Goal: Task Accomplishment & Management: Manage account settings

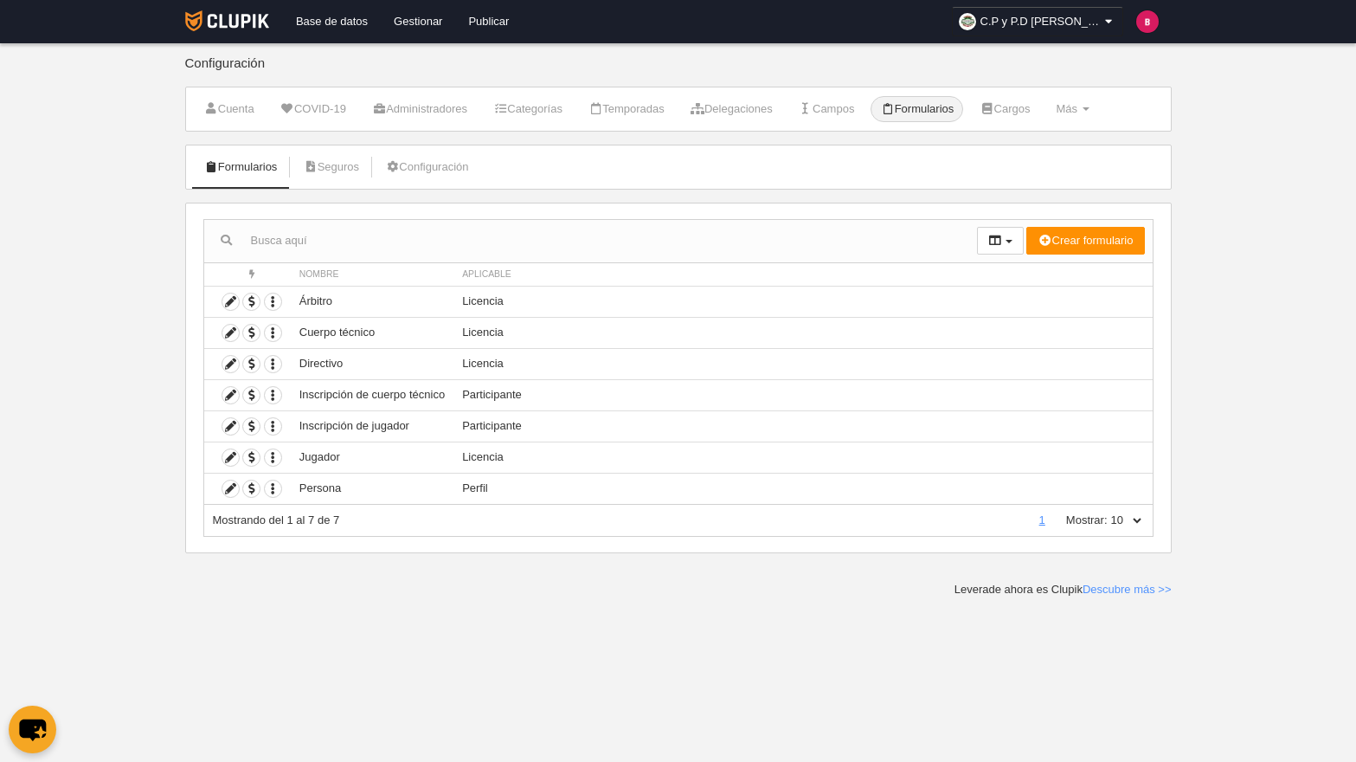
click at [489, 167] on ul "Formularios Seguros Configuración" at bounding box center [678, 166] width 985 height 43
click at [458, 170] on link "Configuración" at bounding box center [427, 167] width 102 height 26
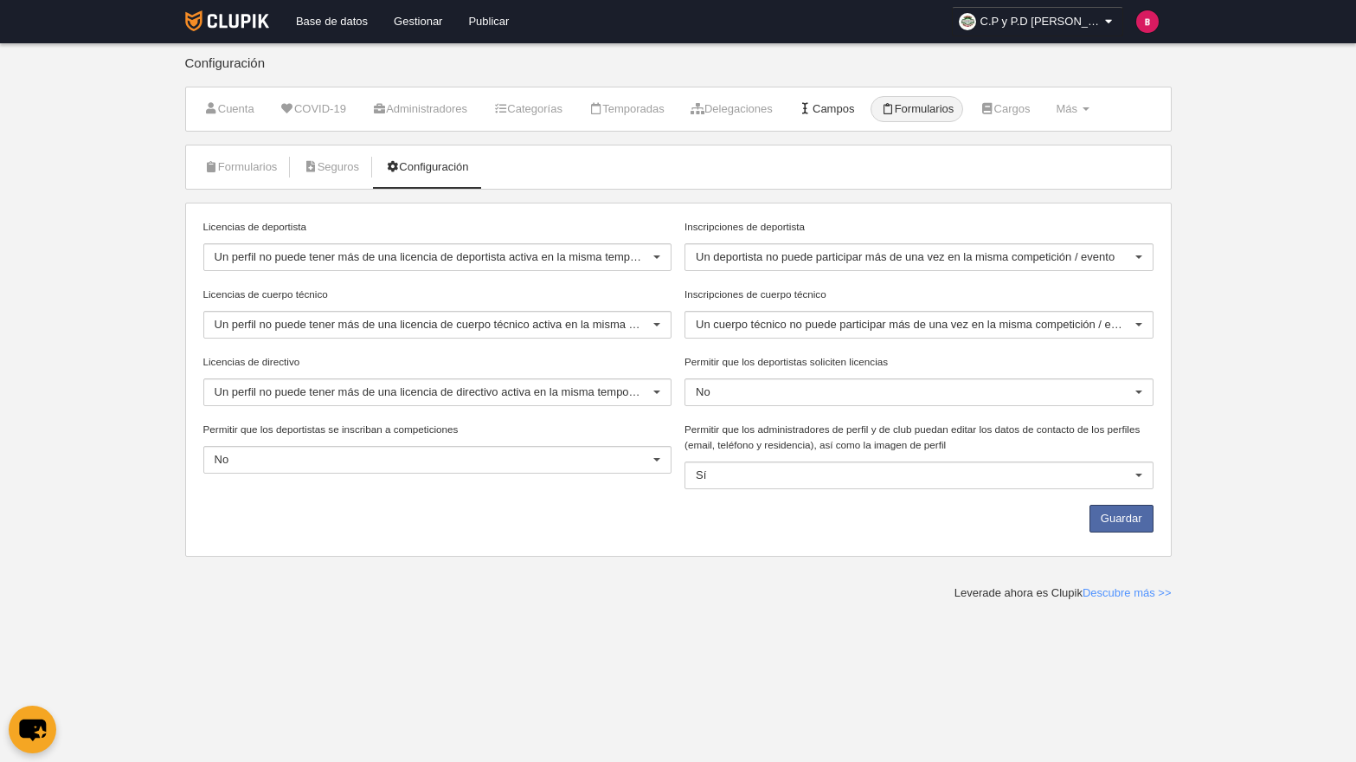
click at [856, 105] on link "Campos" at bounding box center [826, 109] width 75 height 26
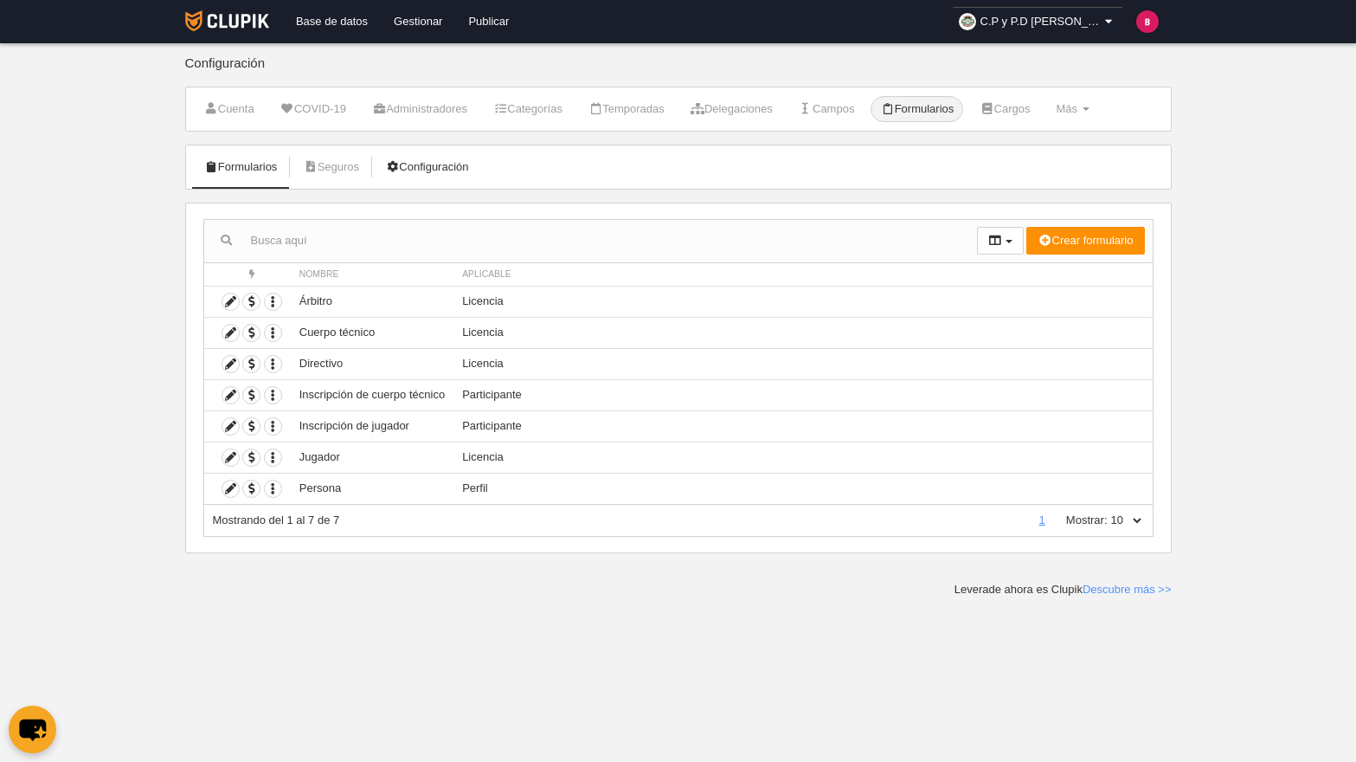
click at [451, 159] on link "Configuración" at bounding box center [427, 167] width 102 height 26
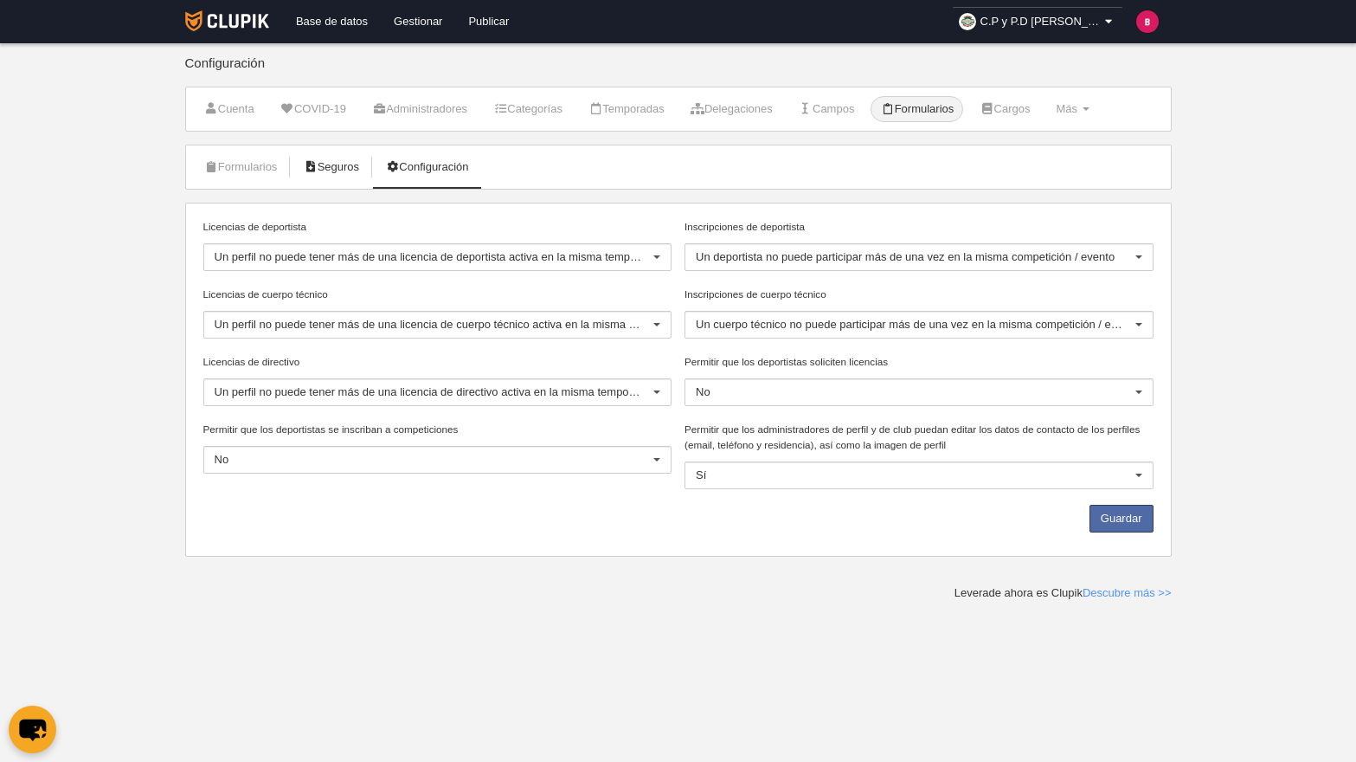
click at [317, 168] on icon at bounding box center [310, 166] width 14 height 11
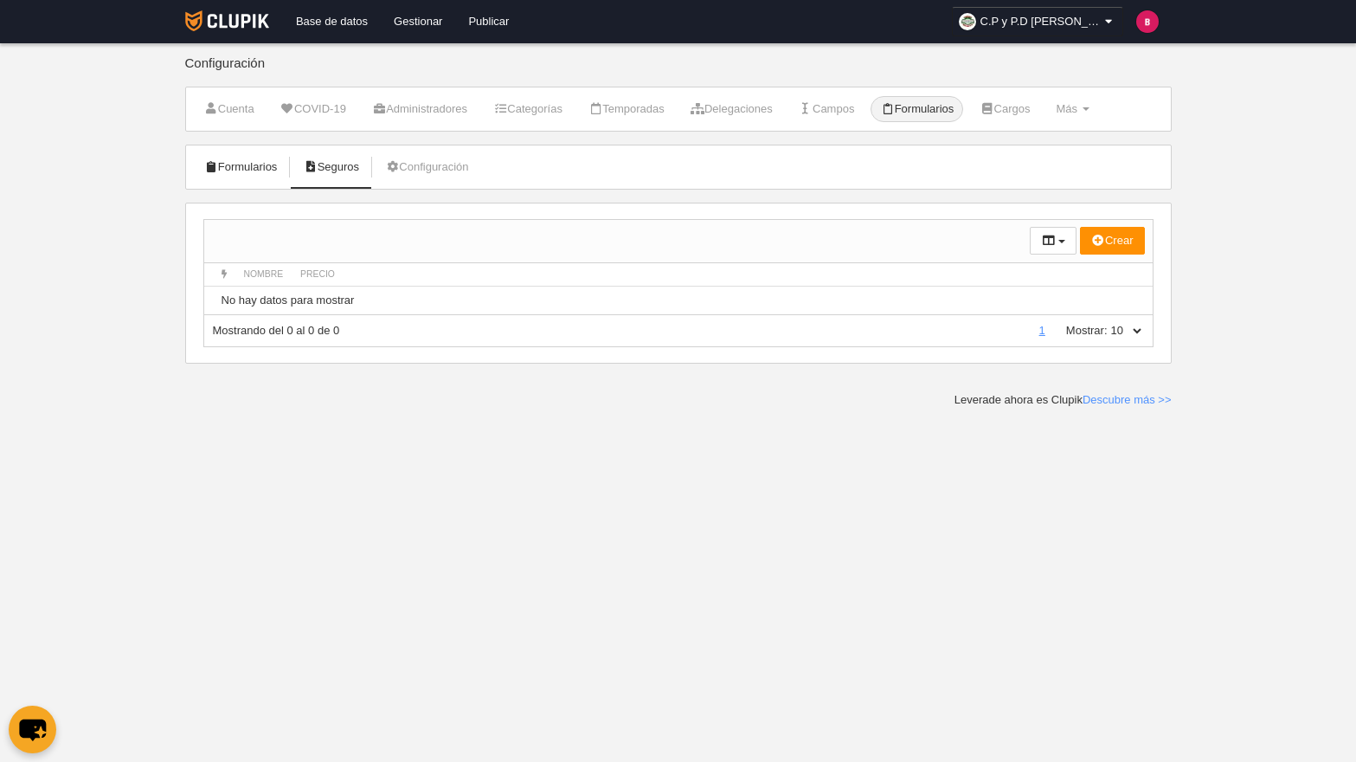
click at [251, 164] on link "Formularios" at bounding box center [241, 167] width 93 height 26
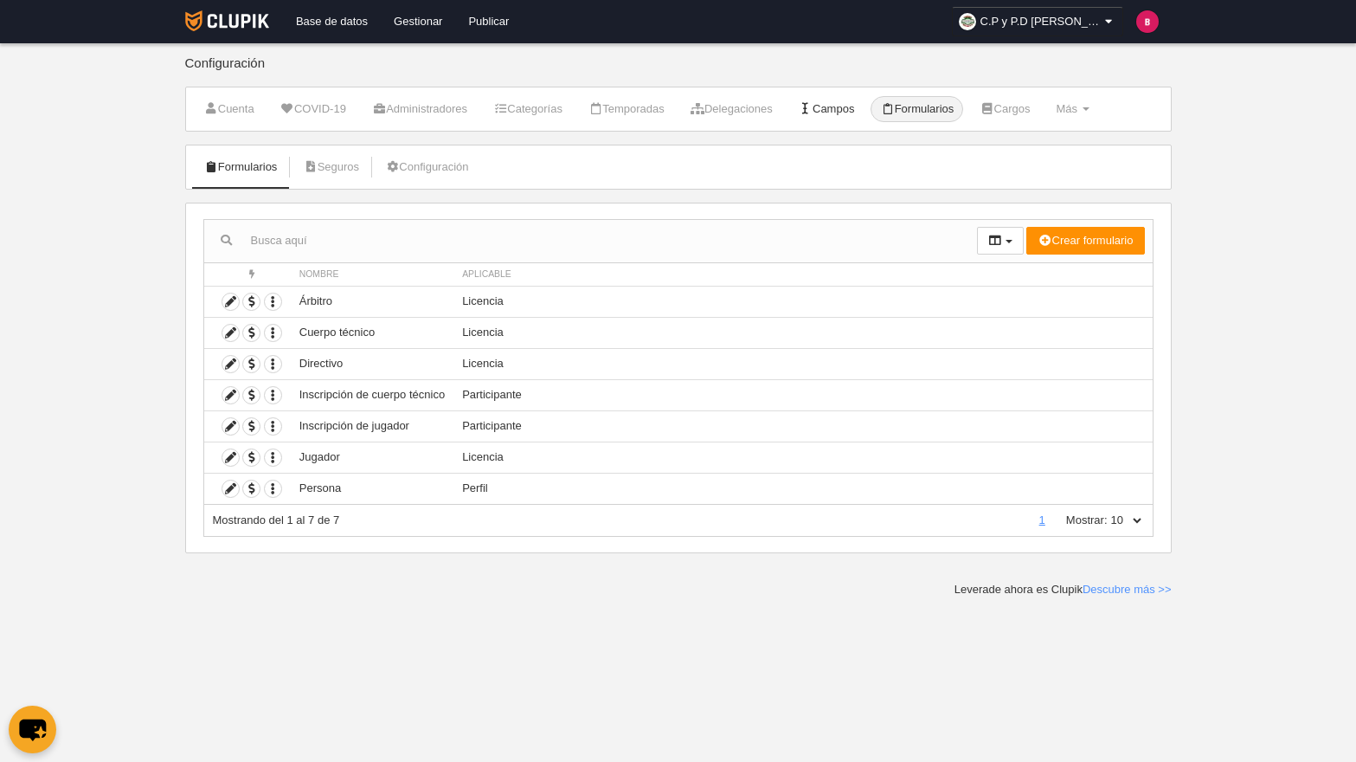
click at [865, 96] on link "Campos" at bounding box center [826, 109] width 75 height 26
click at [1090, 107] on span at bounding box center [1086, 108] width 7 height 3
click at [1078, 29] on span "C.P y P.D Voley Murcia" at bounding box center [1043, 21] width 115 height 17
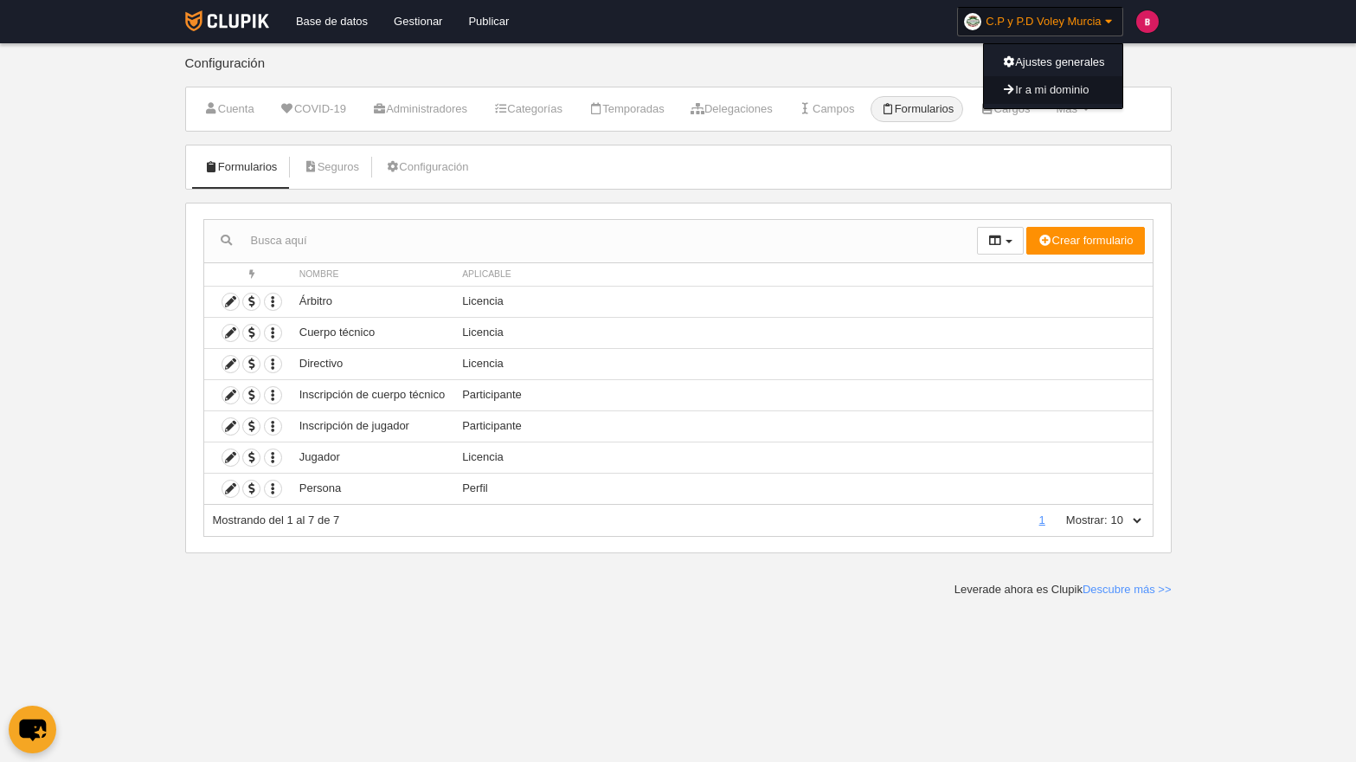
click at [1078, 91] on link "Ir a mi dominio" at bounding box center [1053, 90] width 138 height 28
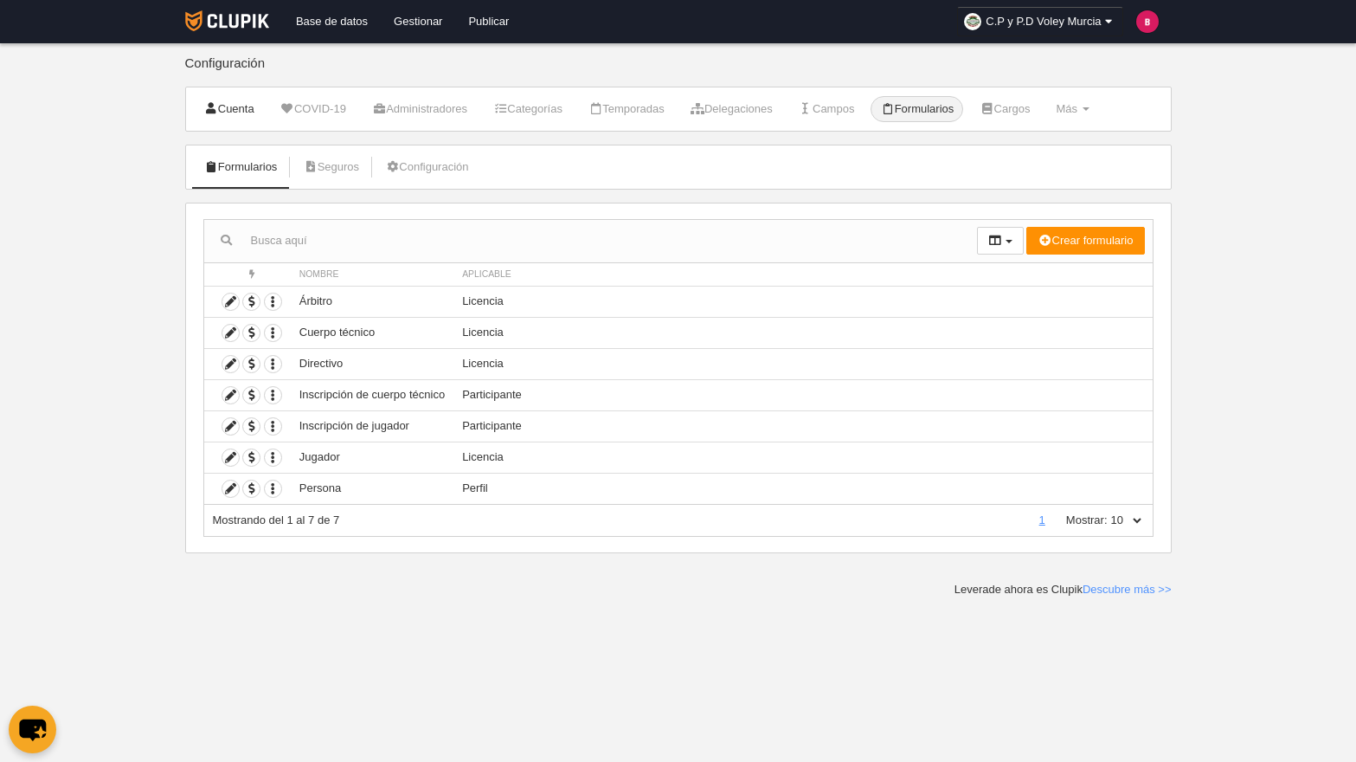
click at [252, 113] on link "Cuenta" at bounding box center [229, 109] width 69 height 26
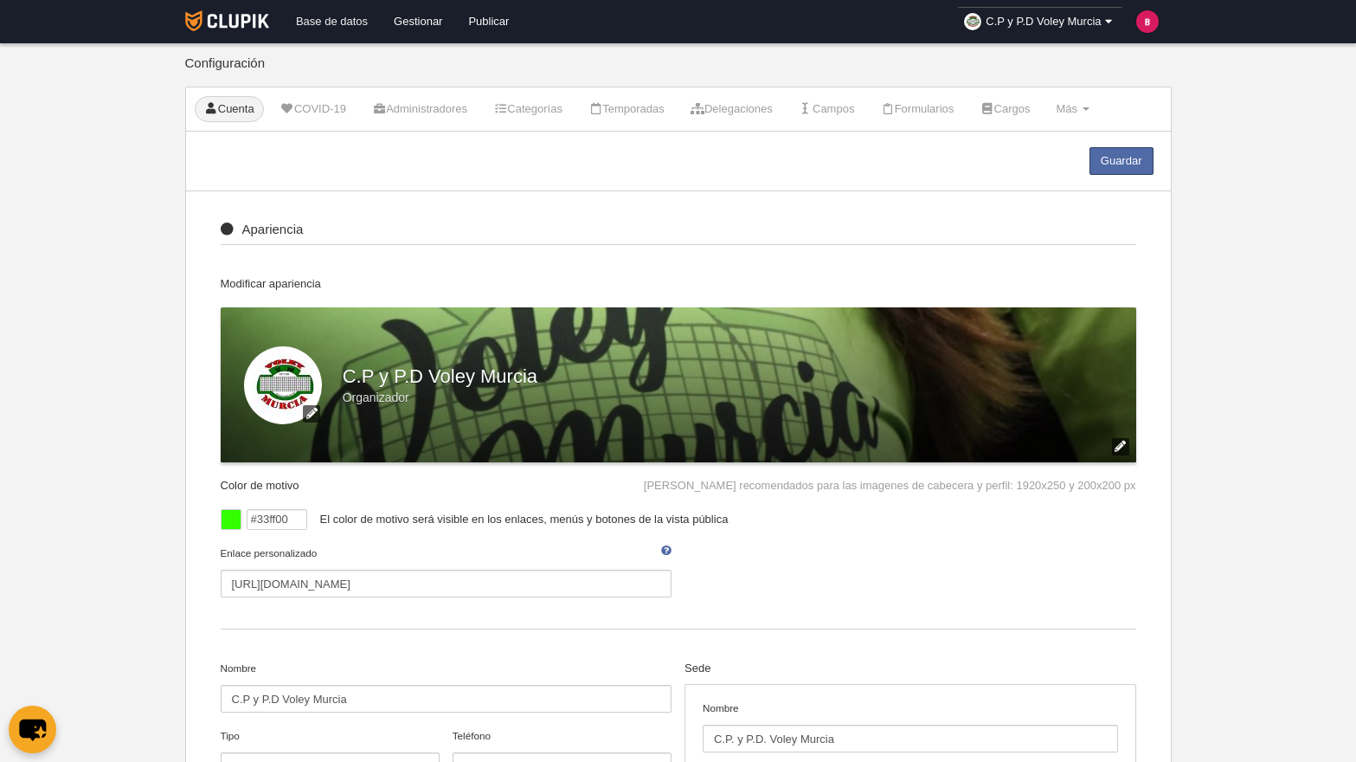
click at [359, 28] on link "Base de datos" at bounding box center [332, 21] width 98 height 43
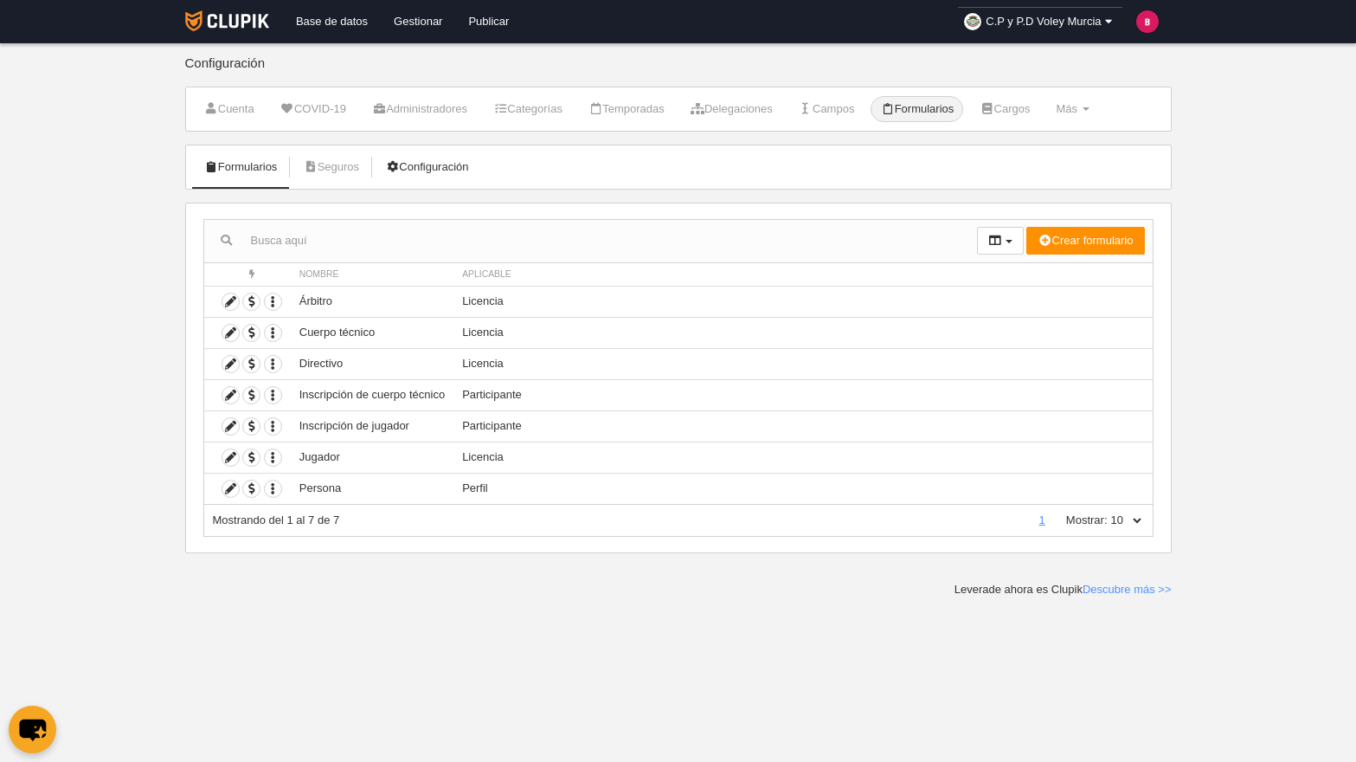
click at [429, 170] on link "Configuración" at bounding box center [427, 167] width 102 height 26
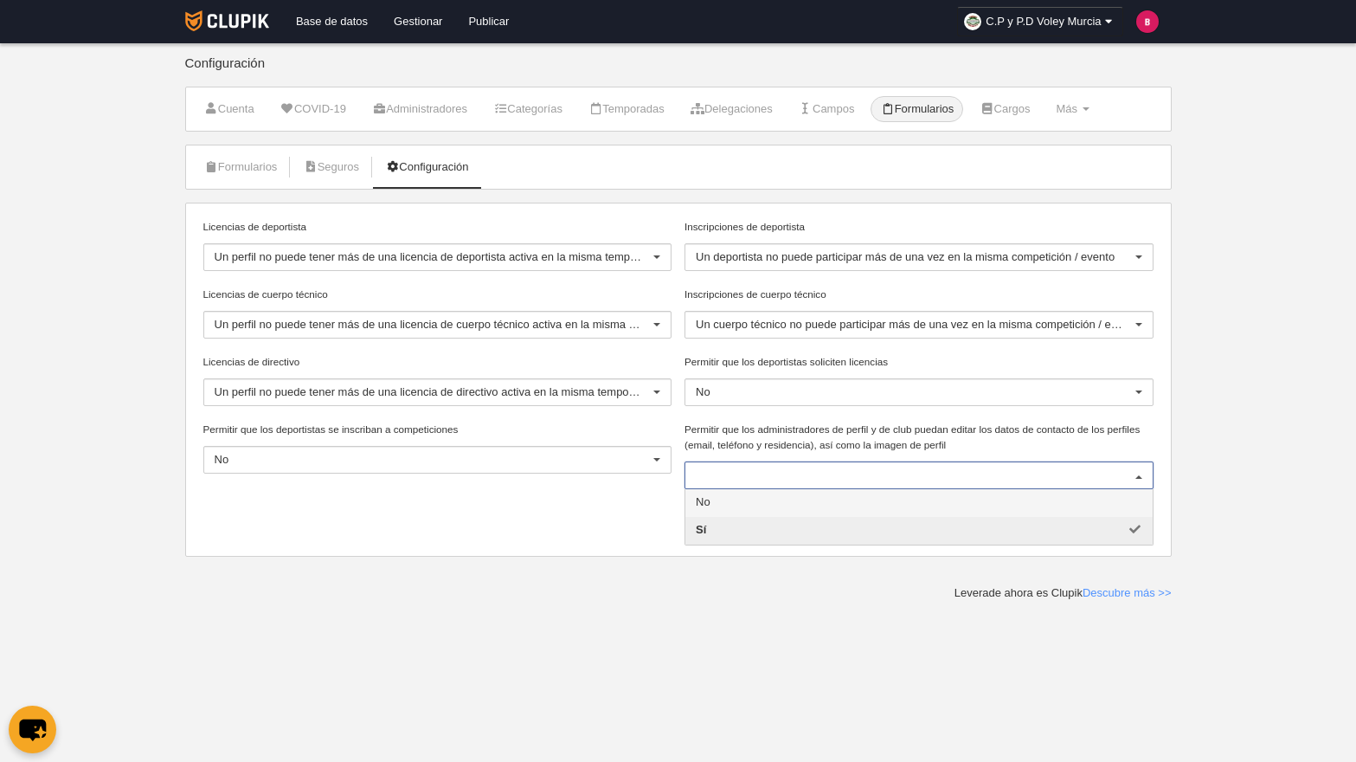
click at [872, 415] on div "Permitir que los deportistas soliciten licencias No No Sí No hay resultados par…" at bounding box center [920, 388] width 482 height 68
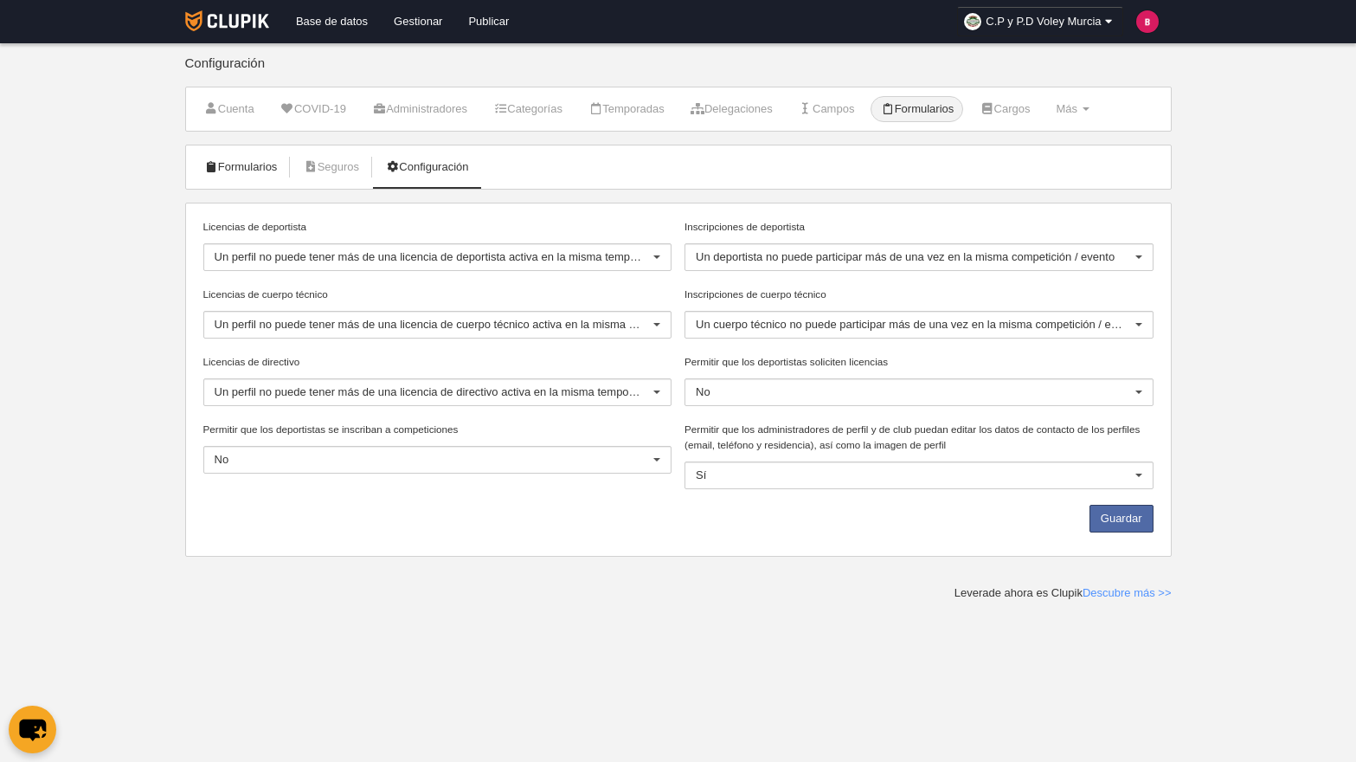
click at [234, 166] on link "Formularios" at bounding box center [241, 167] width 93 height 26
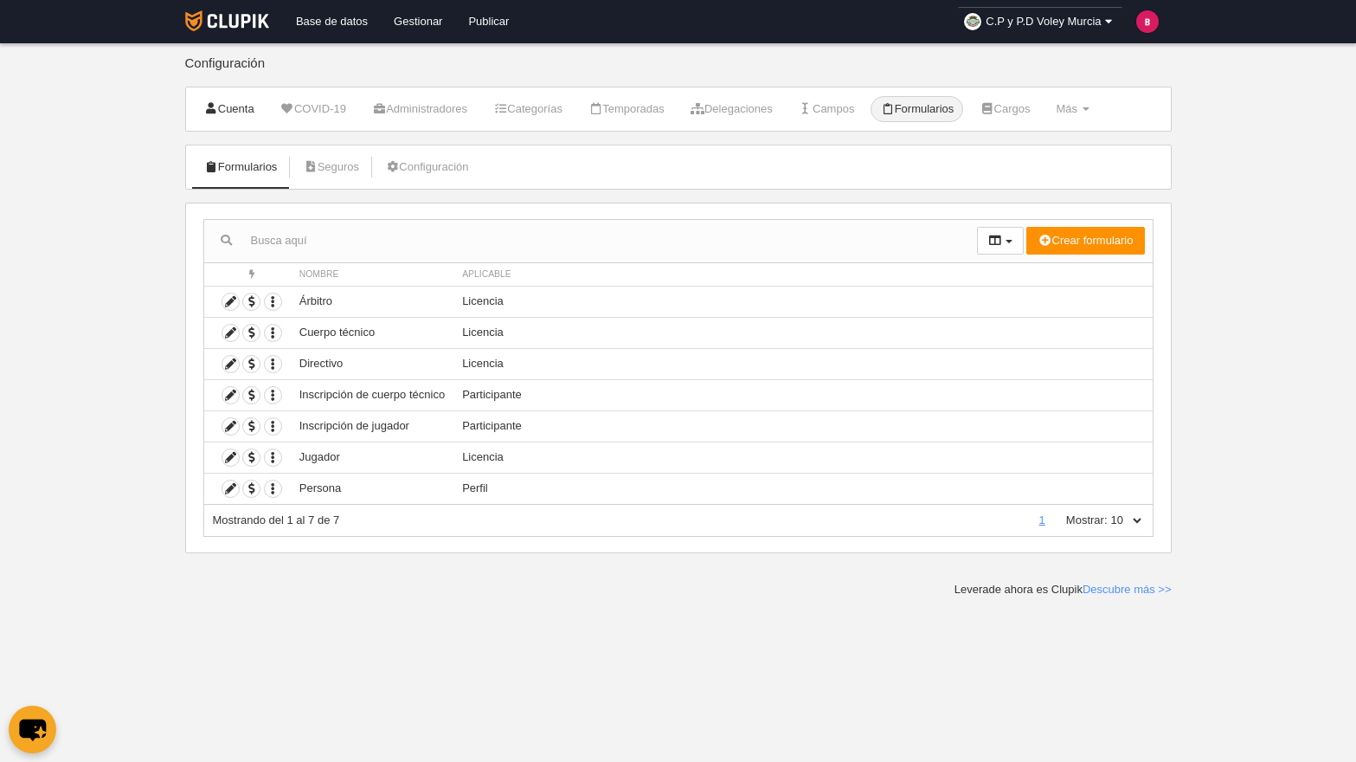
click at [245, 113] on link "Cuenta" at bounding box center [229, 109] width 69 height 26
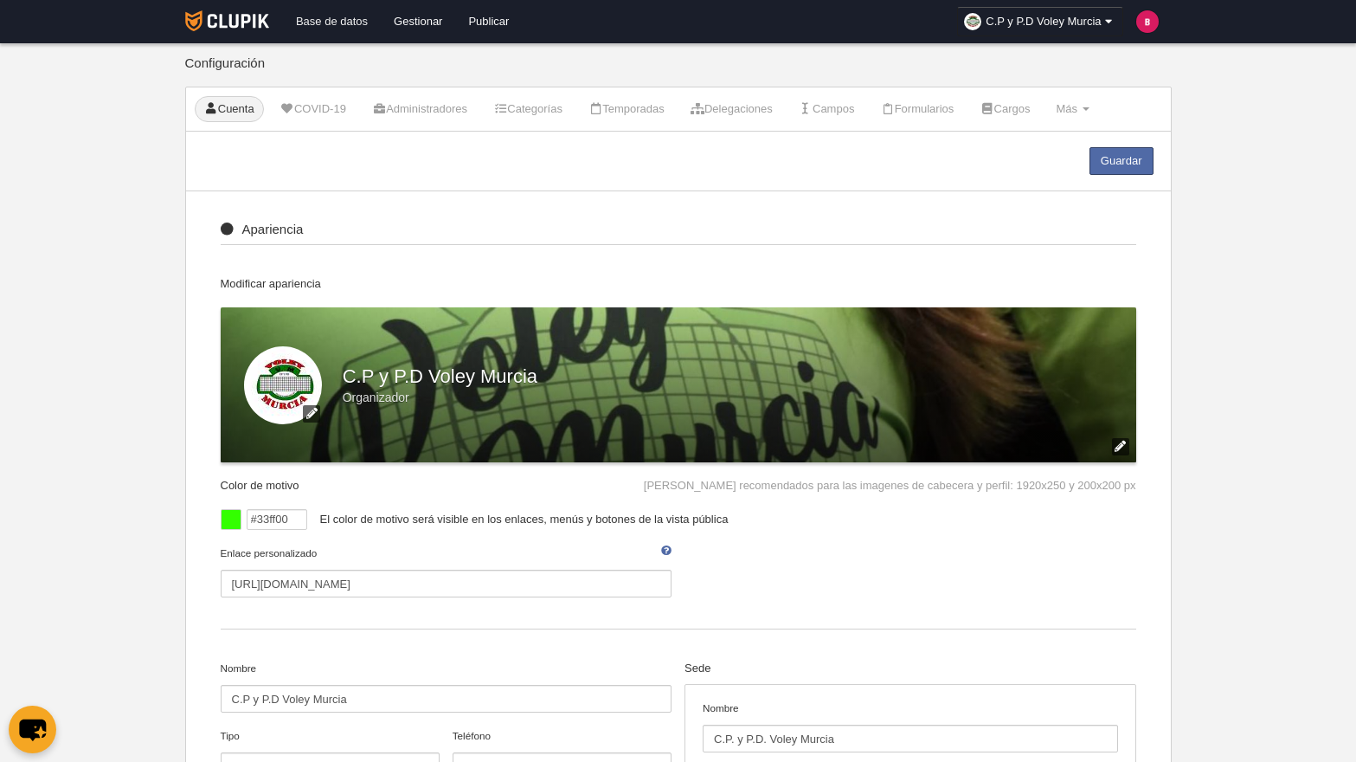
click at [364, 23] on link "Base de datos" at bounding box center [332, 21] width 98 height 43
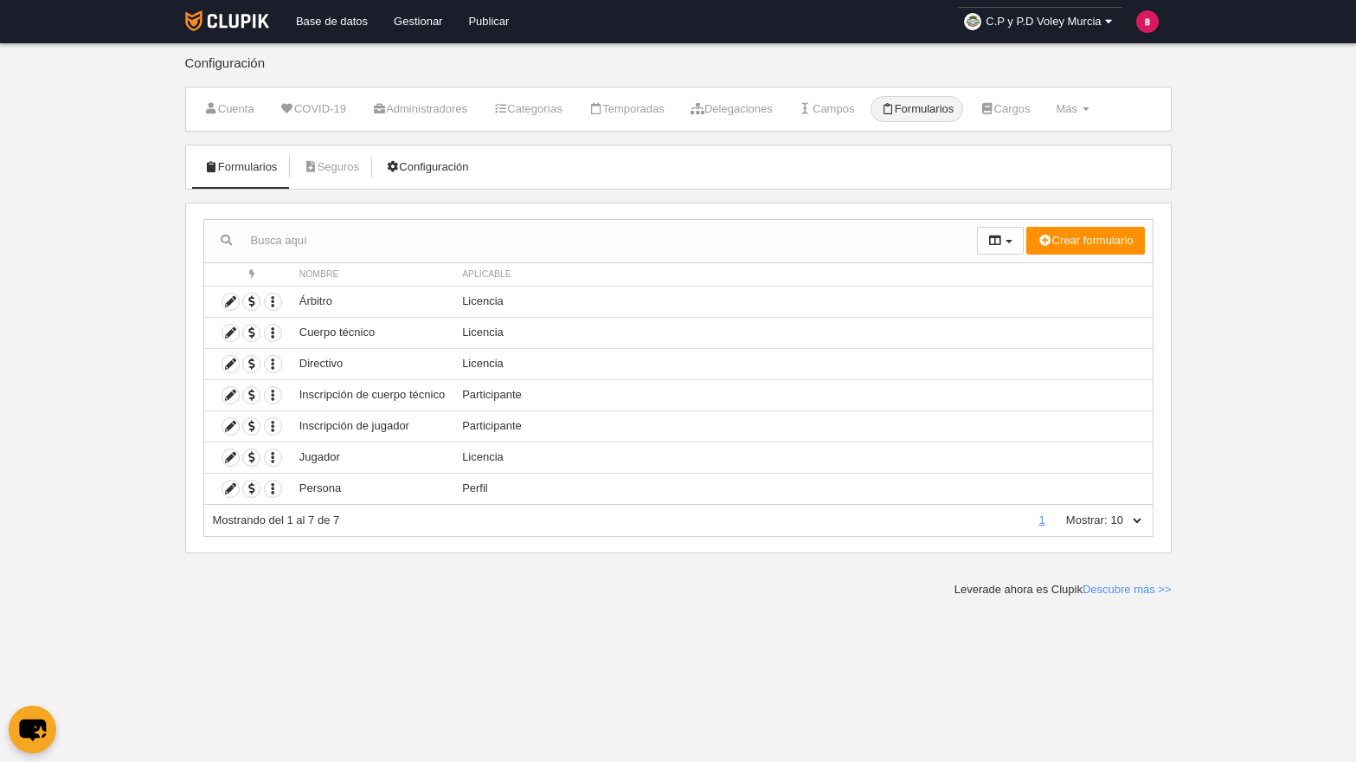
click at [451, 176] on link "Configuración" at bounding box center [427, 167] width 102 height 26
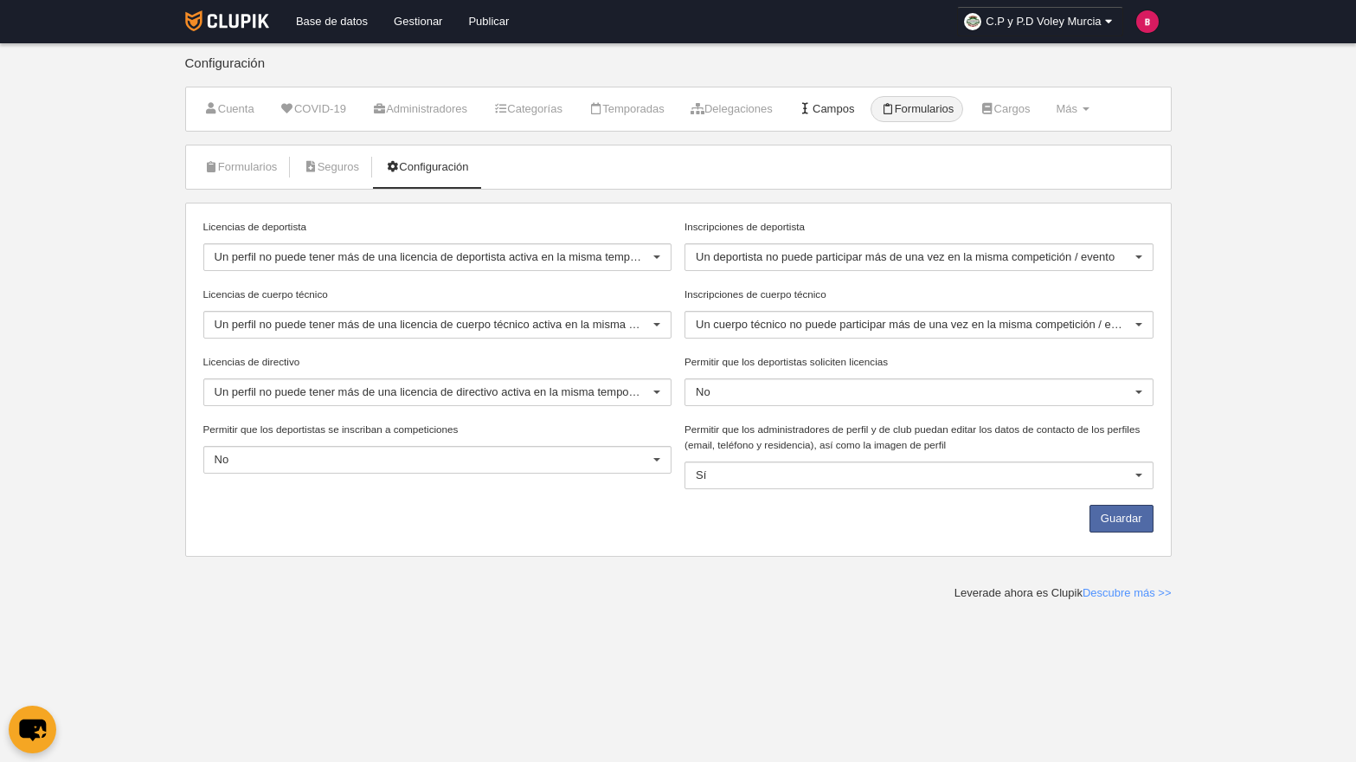
click at [860, 110] on link "Campos" at bounding box center [826, 109] width 75 height 26
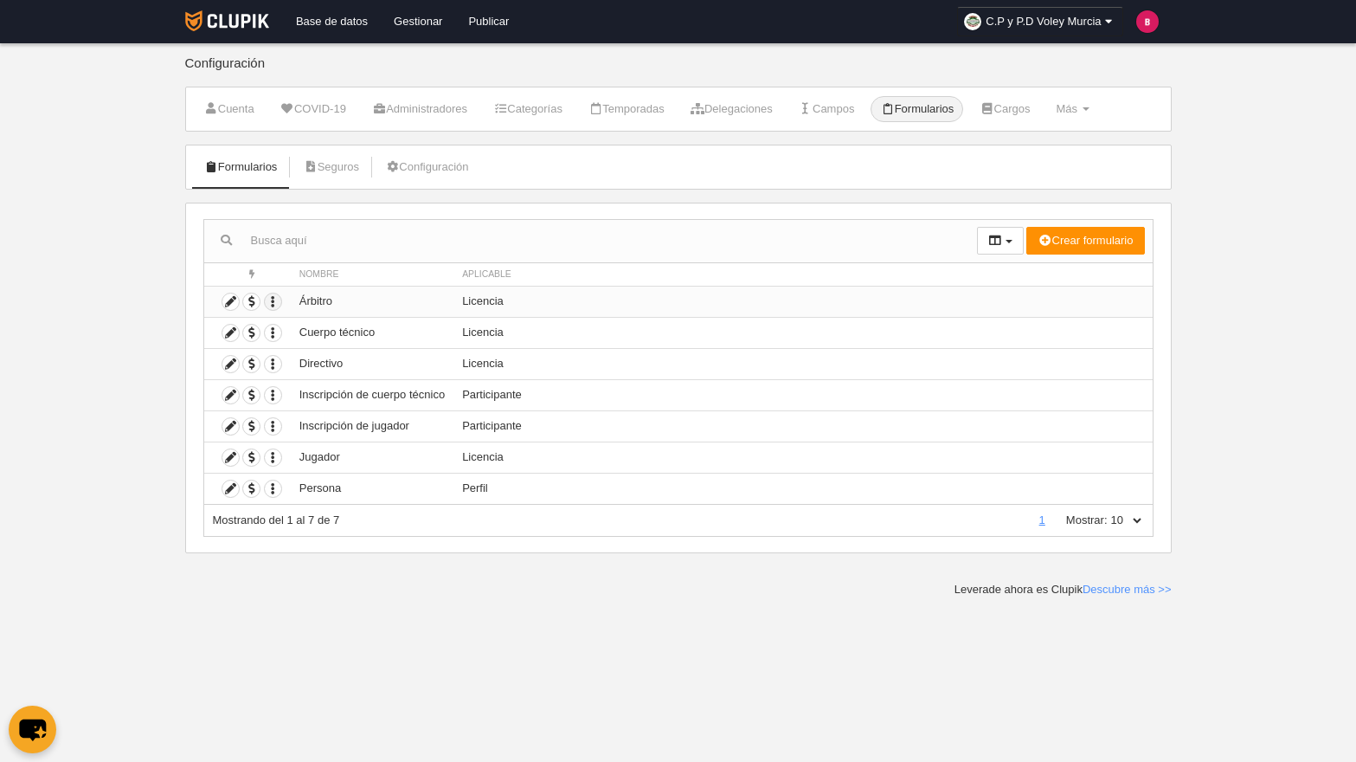
click at [276, 296] on icon "button" at bounding box center [273, 301] width 16 height 16
click at [394, 293] on td "Árbitro" at bounding box center [372, 301] width 163 height 31
click at [231, 299] on icon at bounding box center [230, 301] width 16 height 16
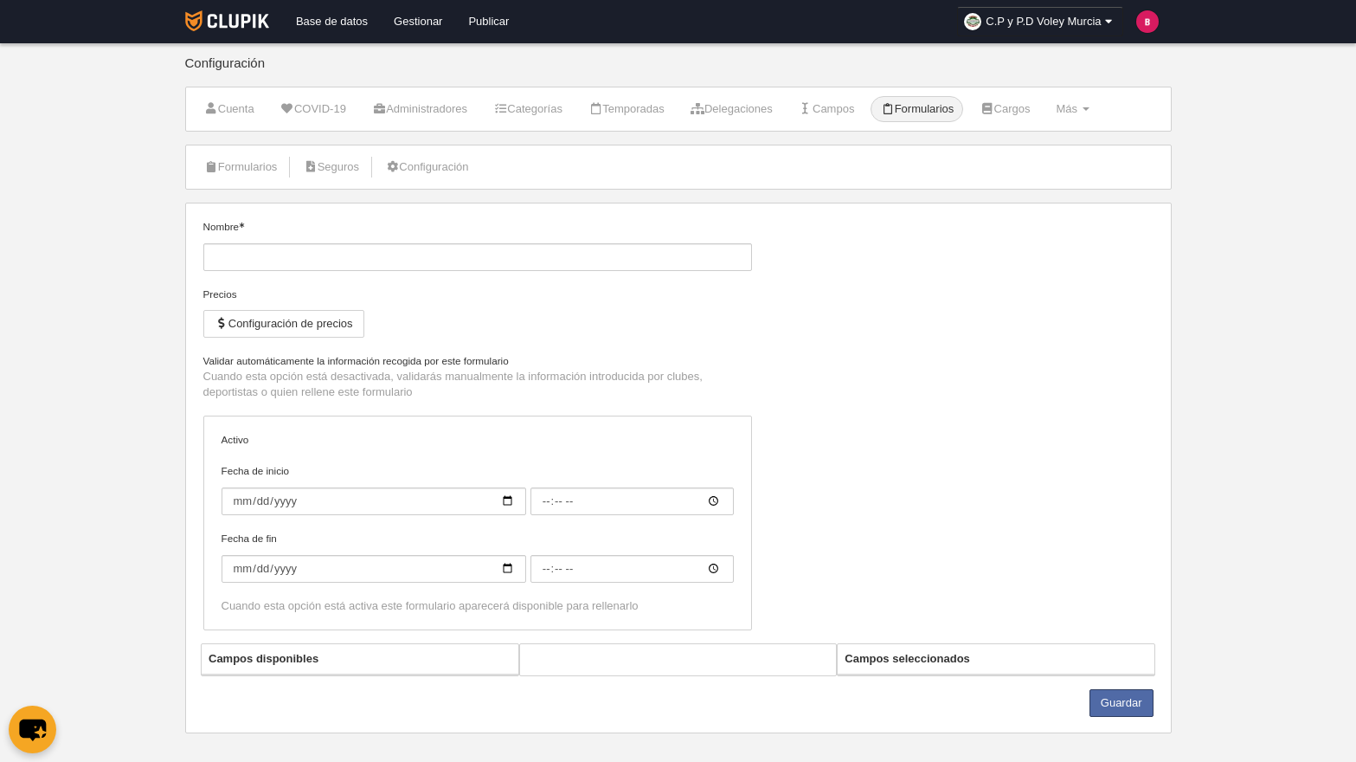
type input "Árbitro"
checkbox input "true"
select select "selected"
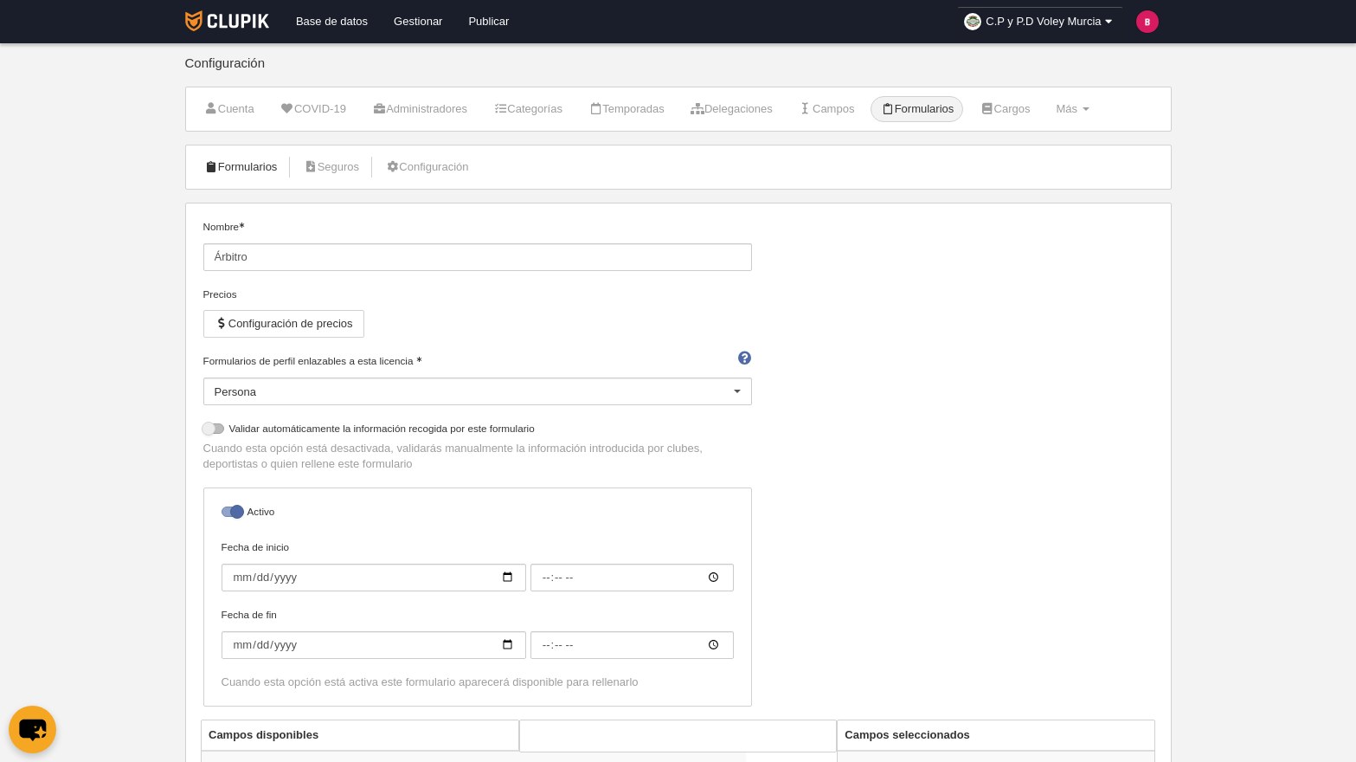
click at [244, 166] on link "Formularios" at bounding box center [241, 167] width 93 height 26
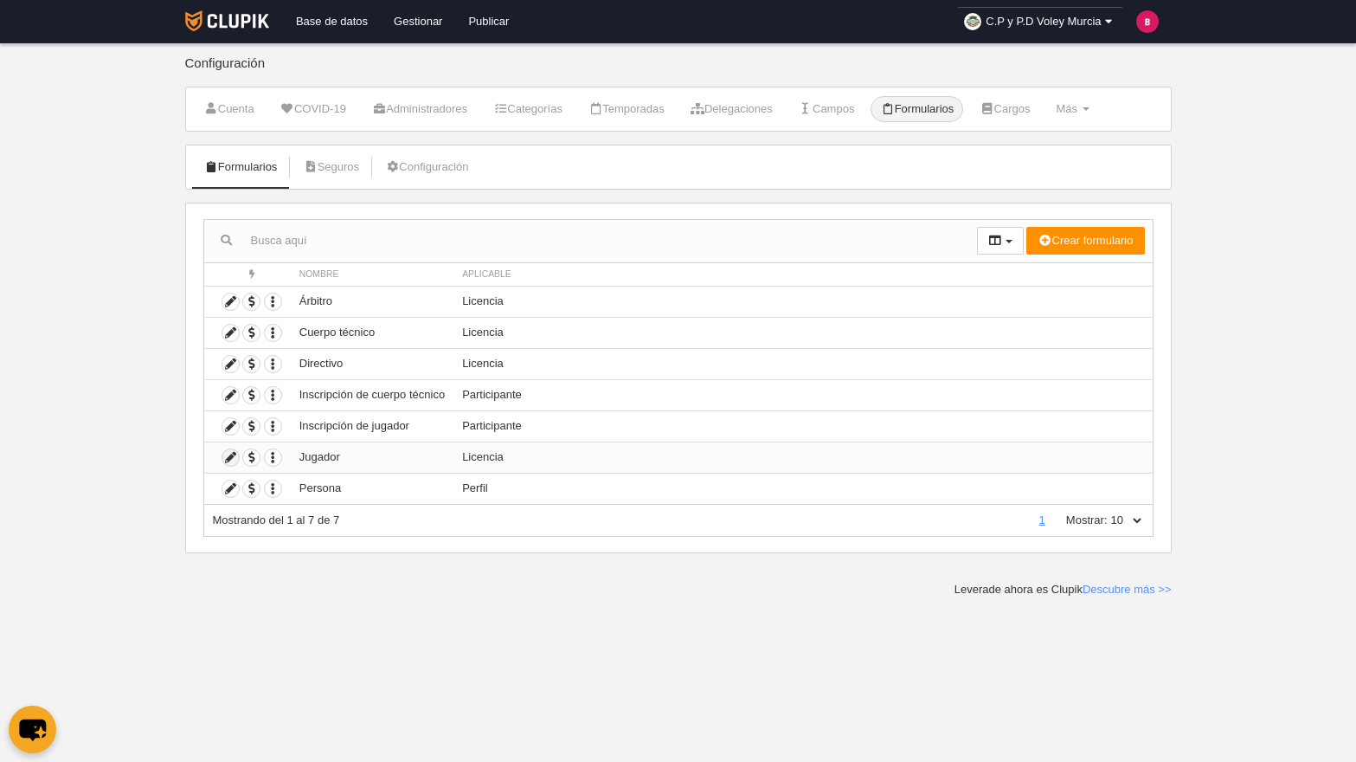
click at [234, 459] on icon at bounding box center [230, 457] width 16 height 16
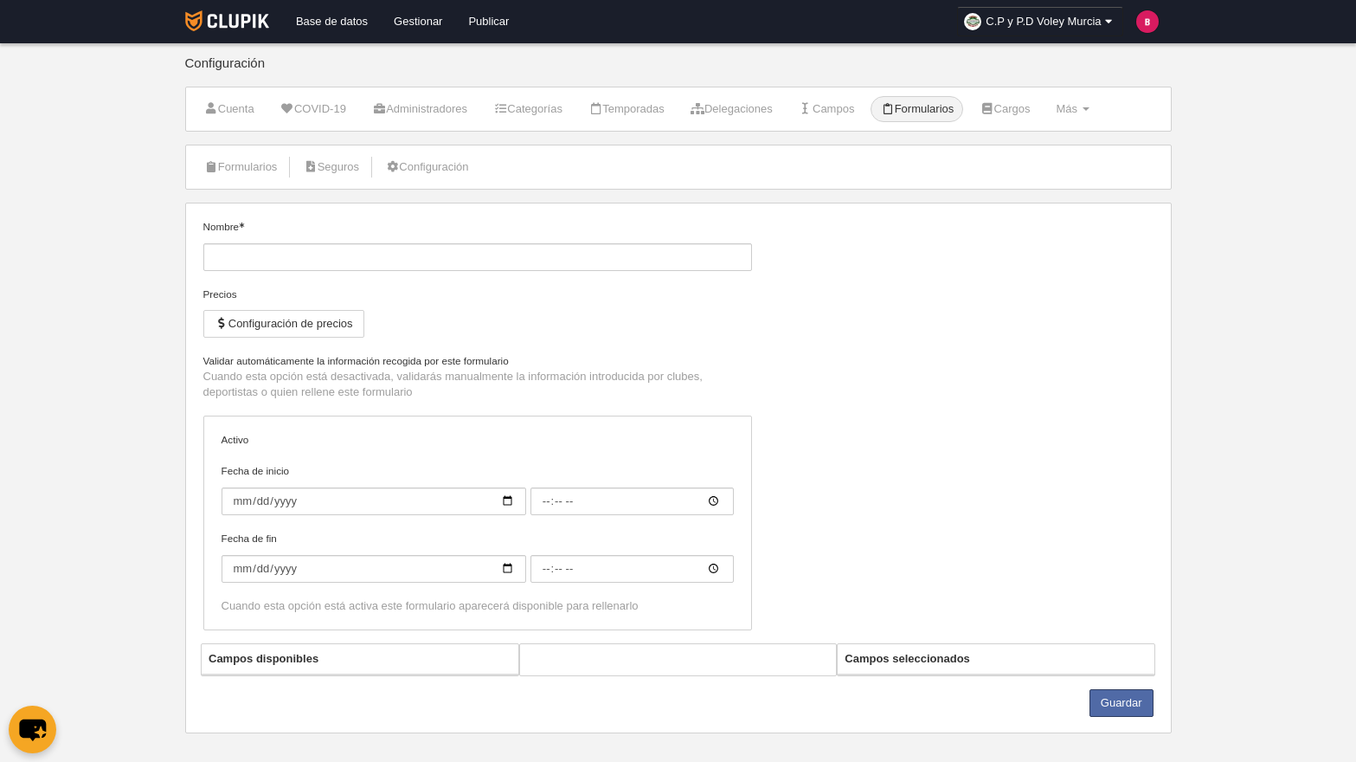
type input "Jugador"
checkbox input "true"
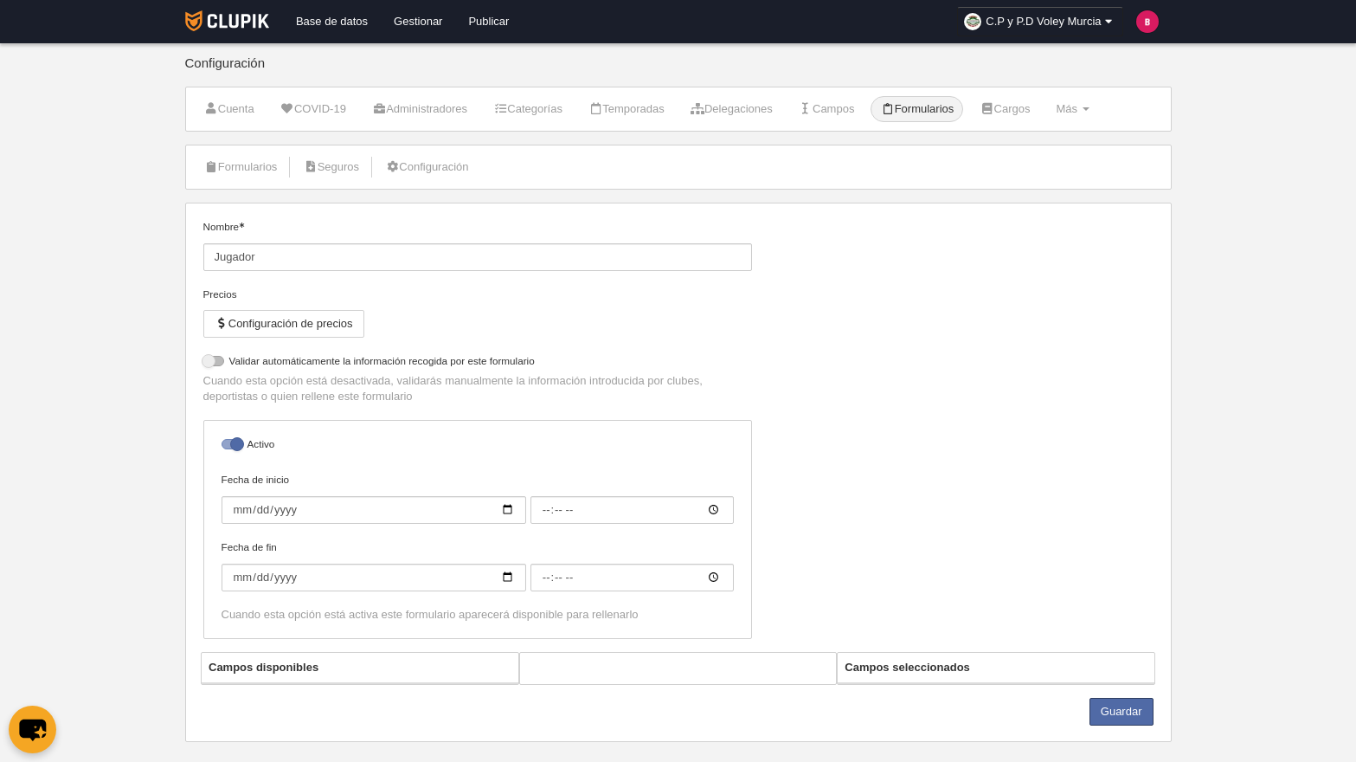
select select "selected"
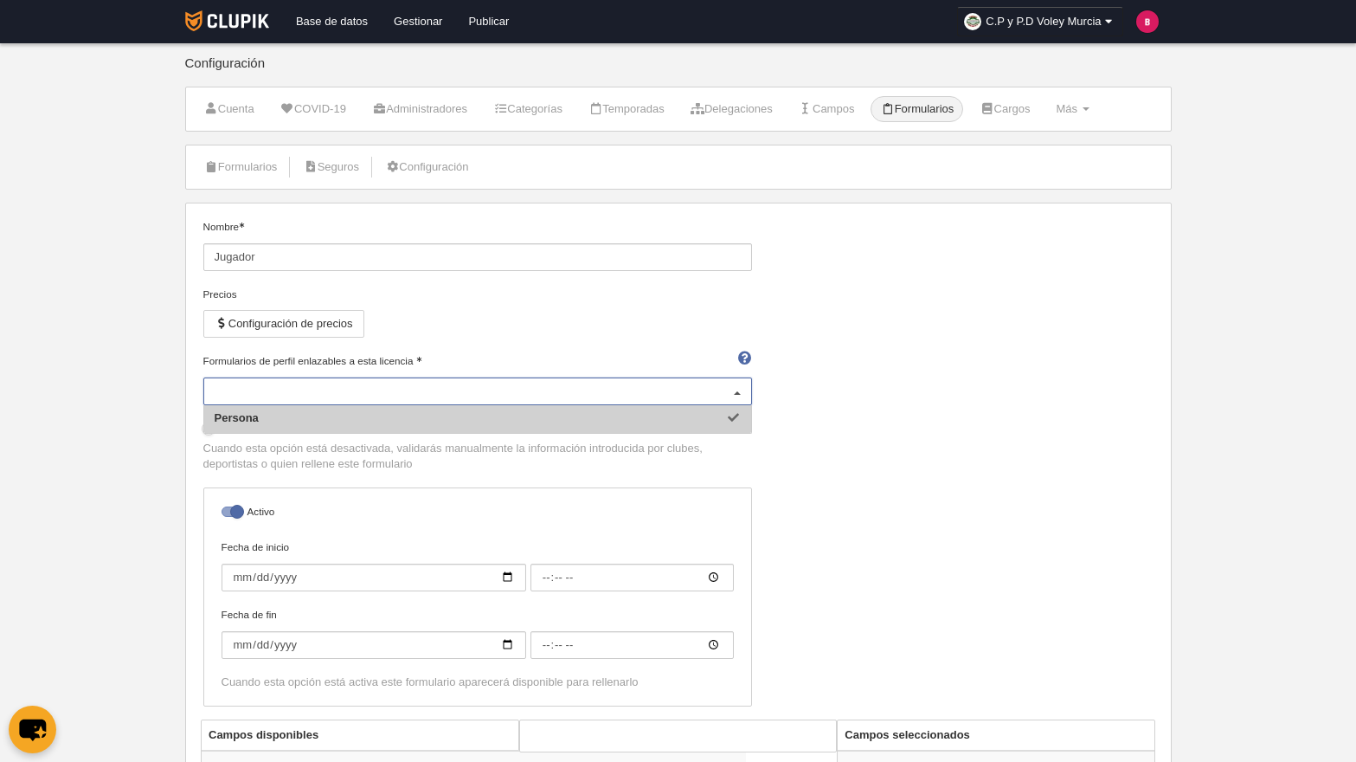
click at [492, 402] on div "Persona" at bounding box center [477, 391] width 549 height 28
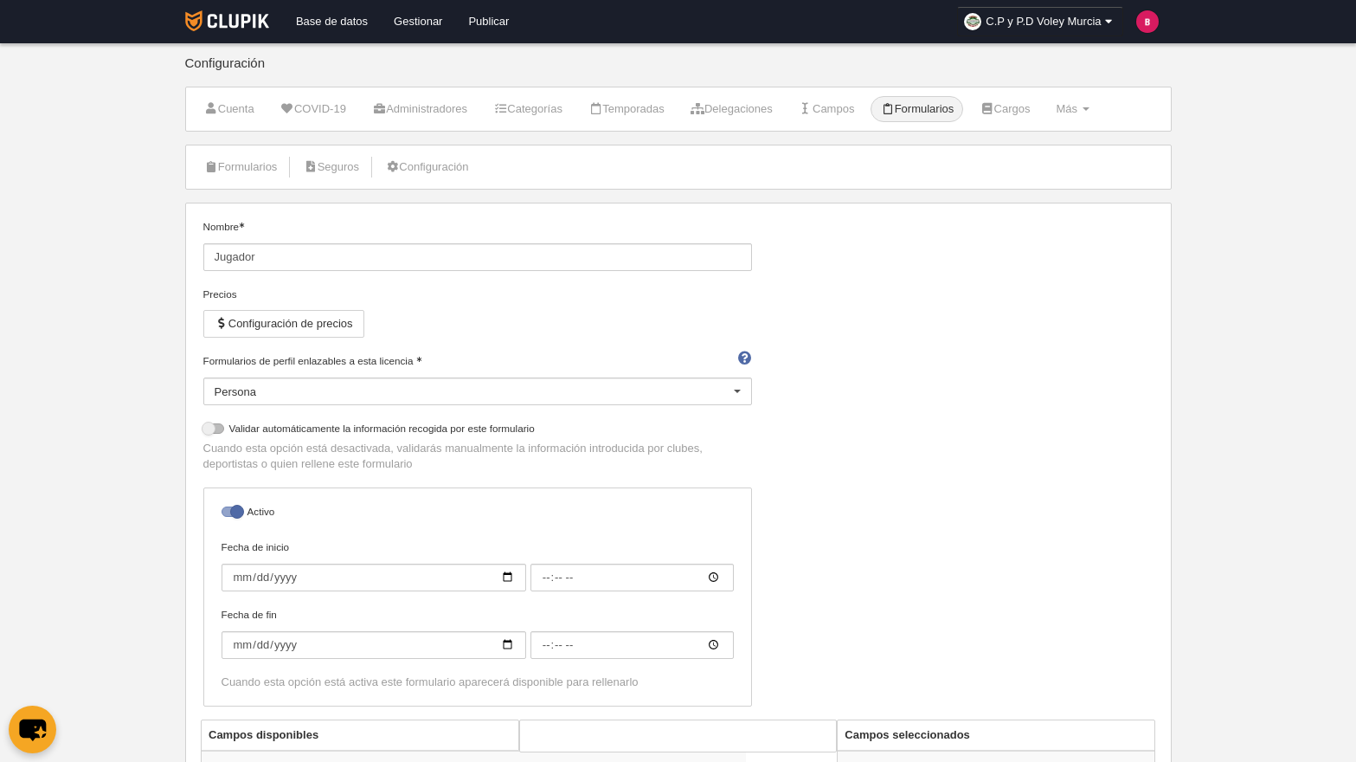
click at [625, 347] on div "Precios Configuración de precios" at bounding box center [477, 319] width 549 height 67
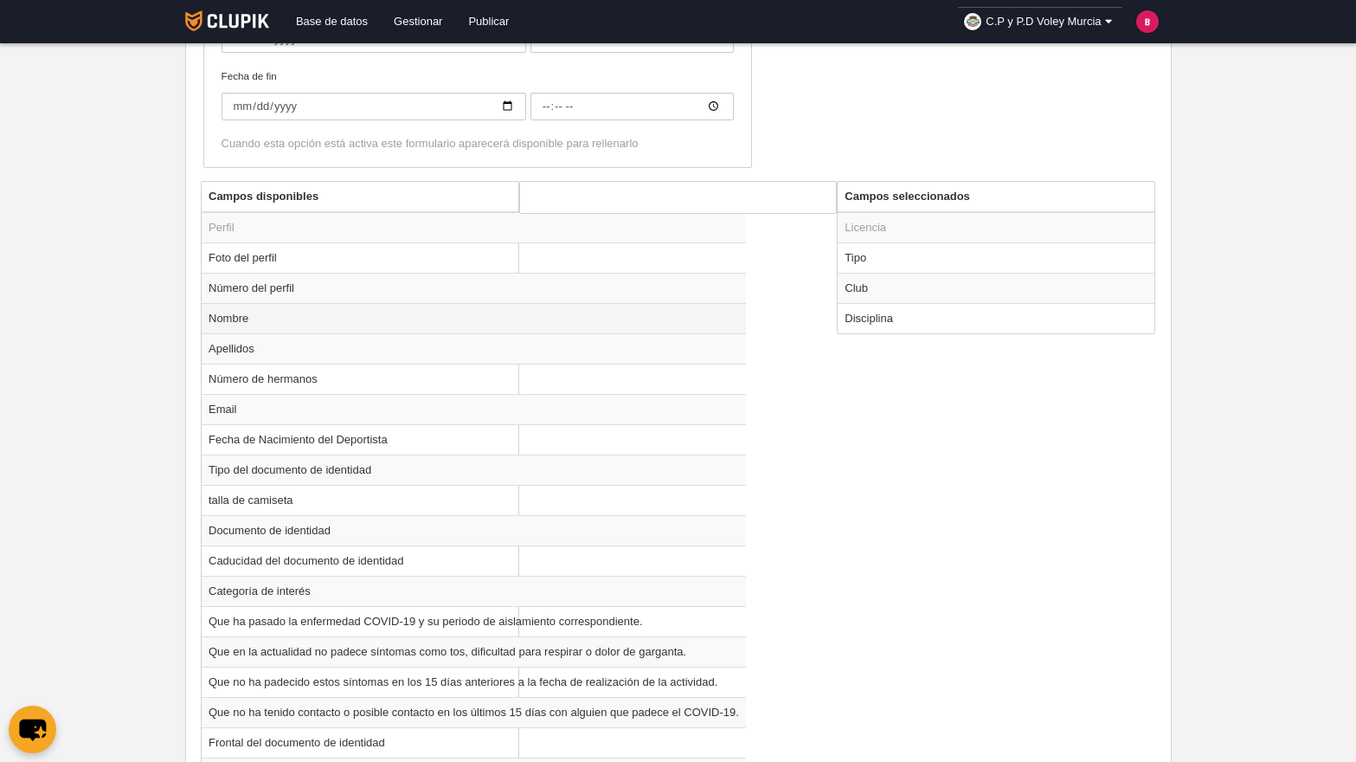
scroll to position [538, 0]
click at [339, 312] on td "Nombre" at bounding box center [474, 318] width 544 height 30
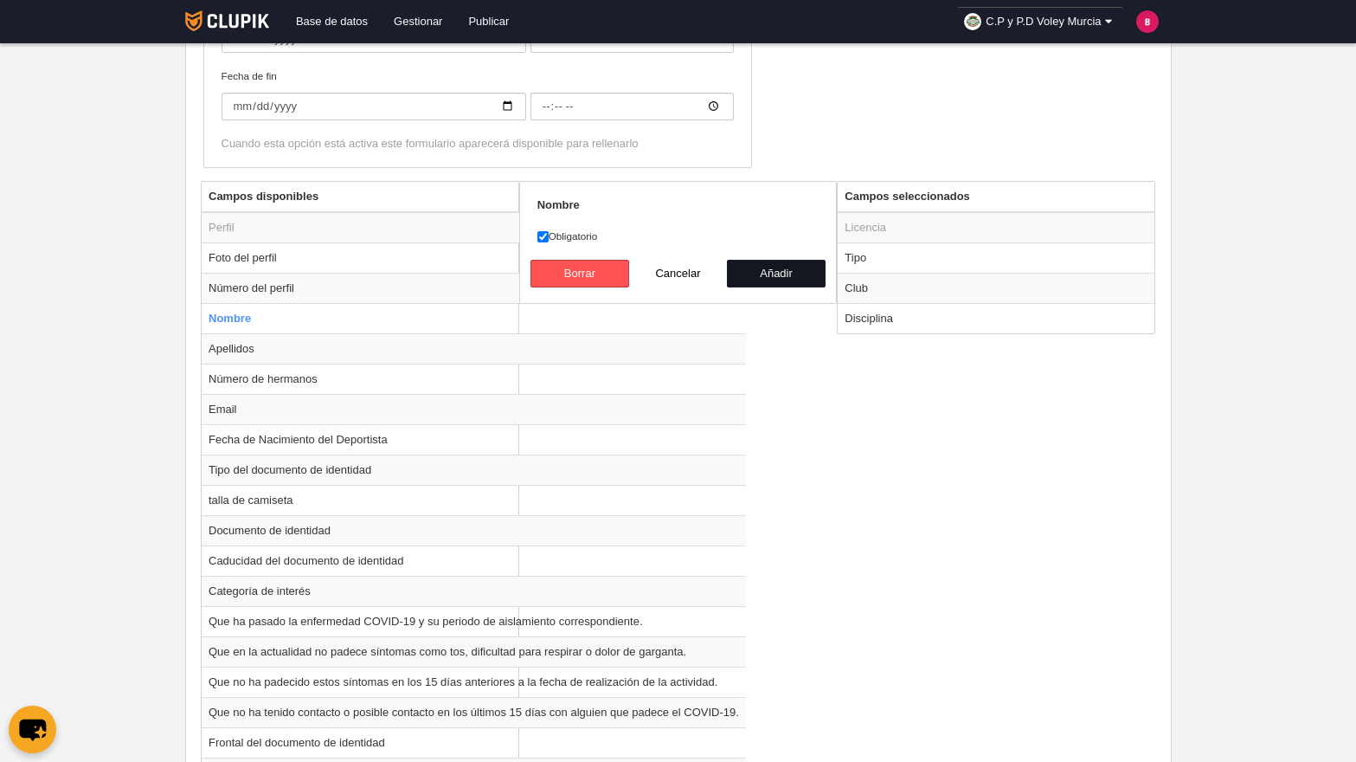
click at [761, 270] on button "Añadir" at bounding box center [776, 274] width 99 height 28
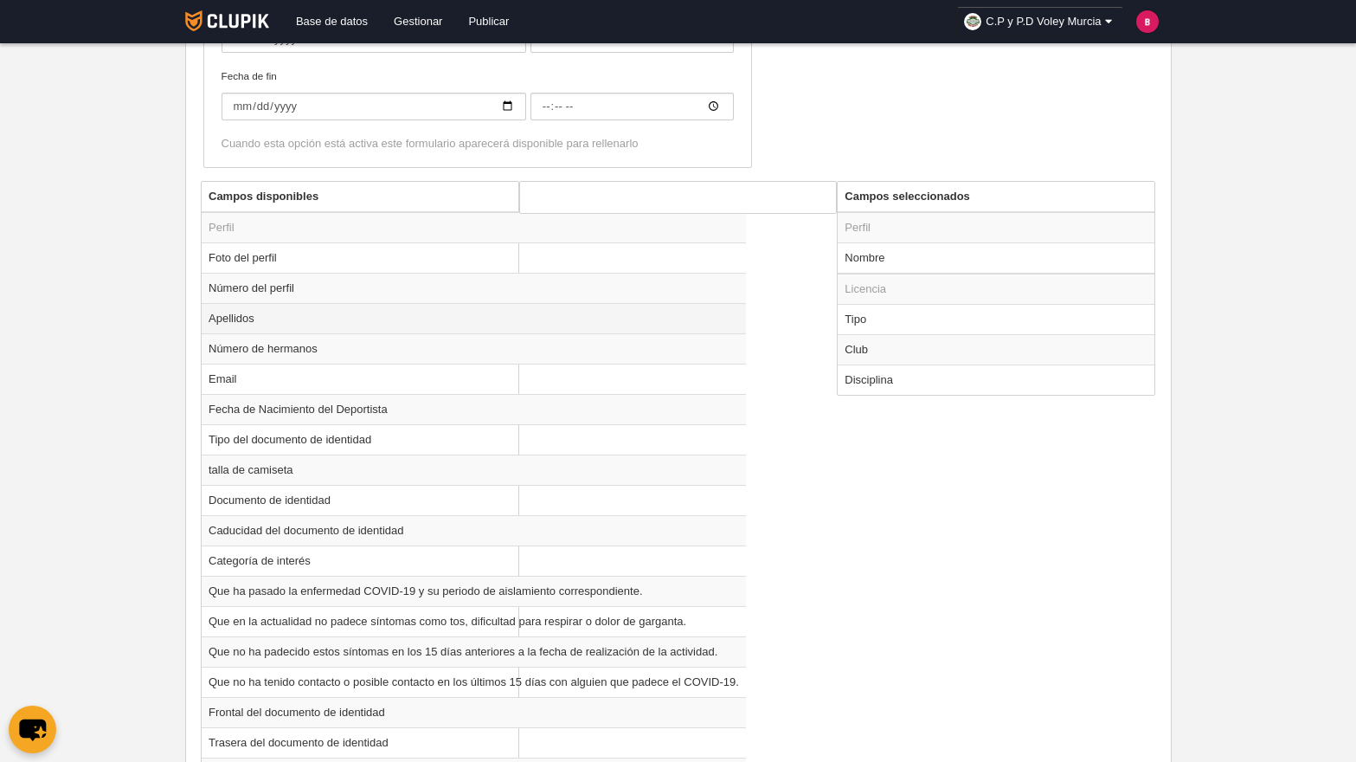
click at [355, 319] on td "Apellidos" at bounding box center [474, 318] width 544 height 30
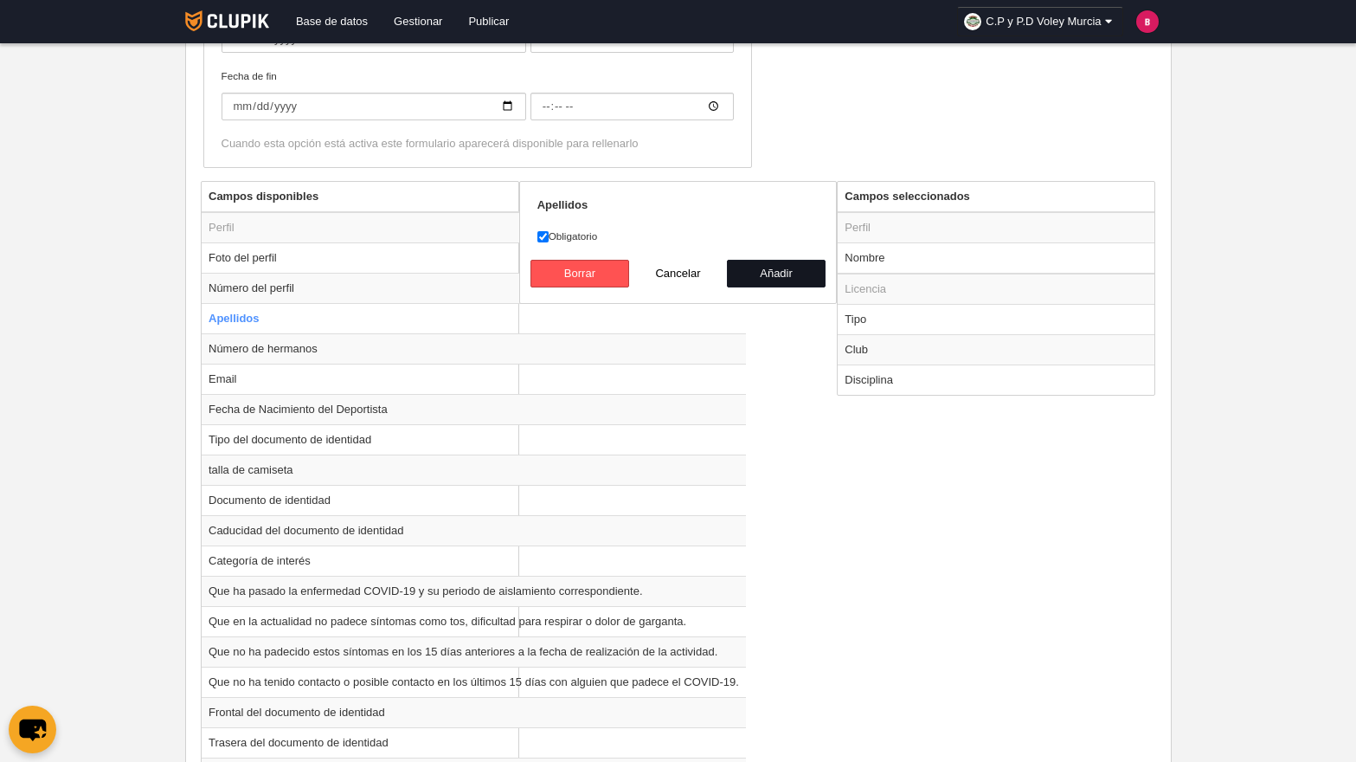
click at [772, 274] on button "Añadir" at bounding box center [776, 274] width 99 height 28
radio input "false"
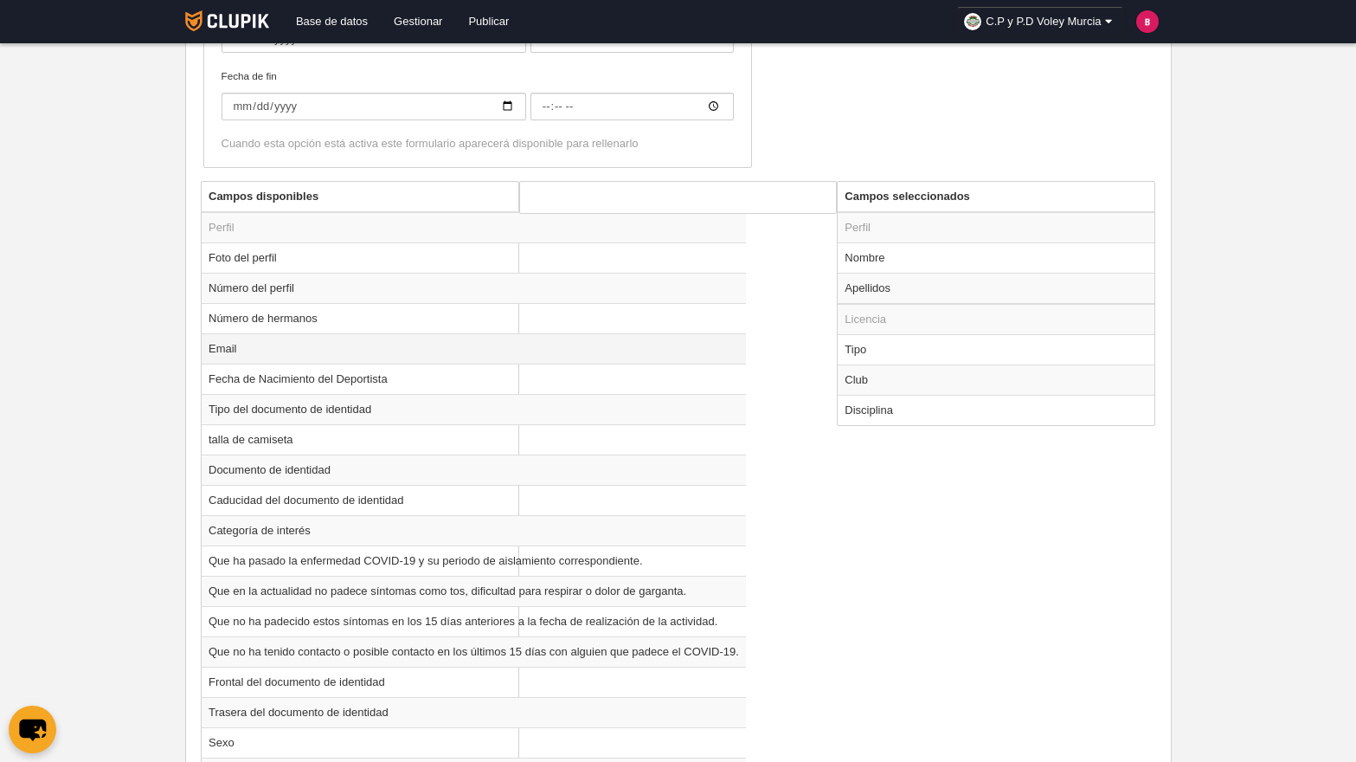
click at [394, 346] on td "Email" at bounding box center [474, 348] width 544 height 30
click at [807, 268] on button "Añadir" at bounding box center [776, 274] width 99 height 28
radio input "false"
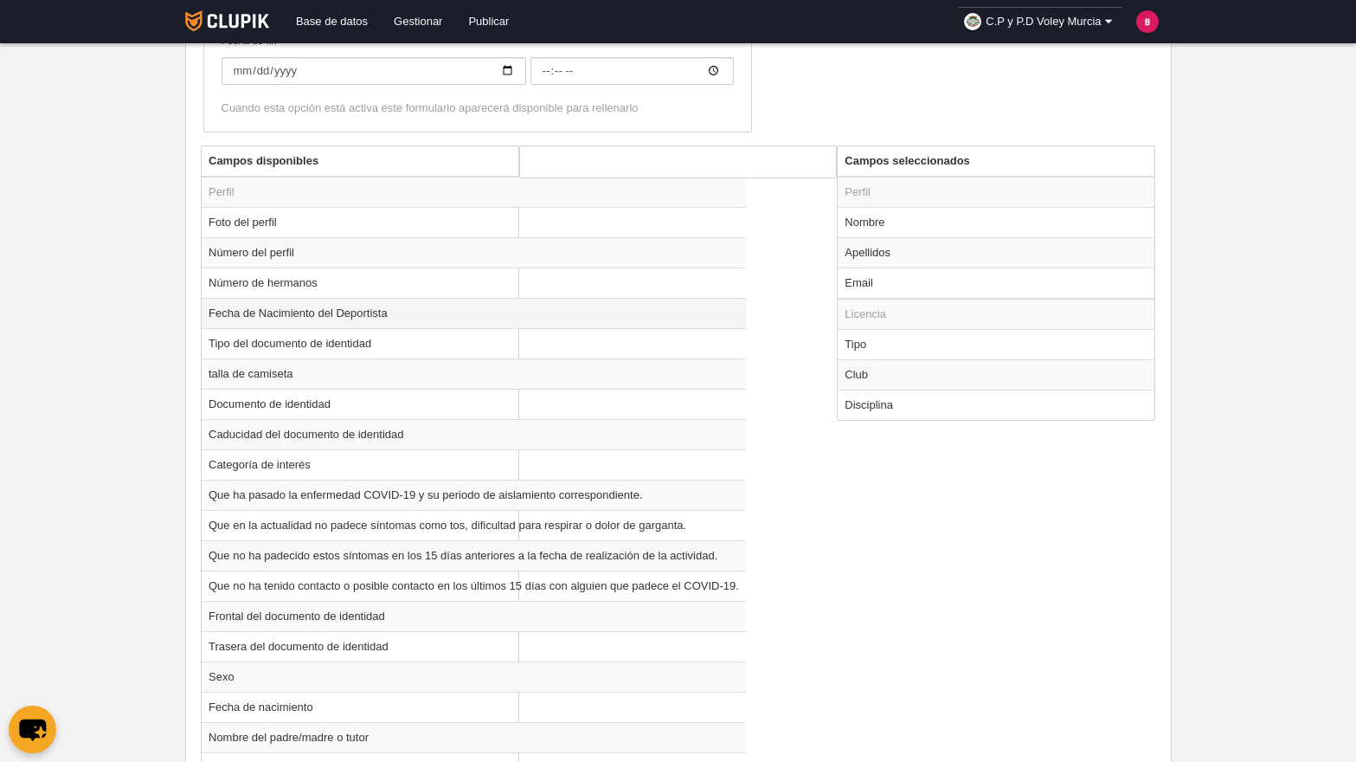
scroll to position [615, 0]
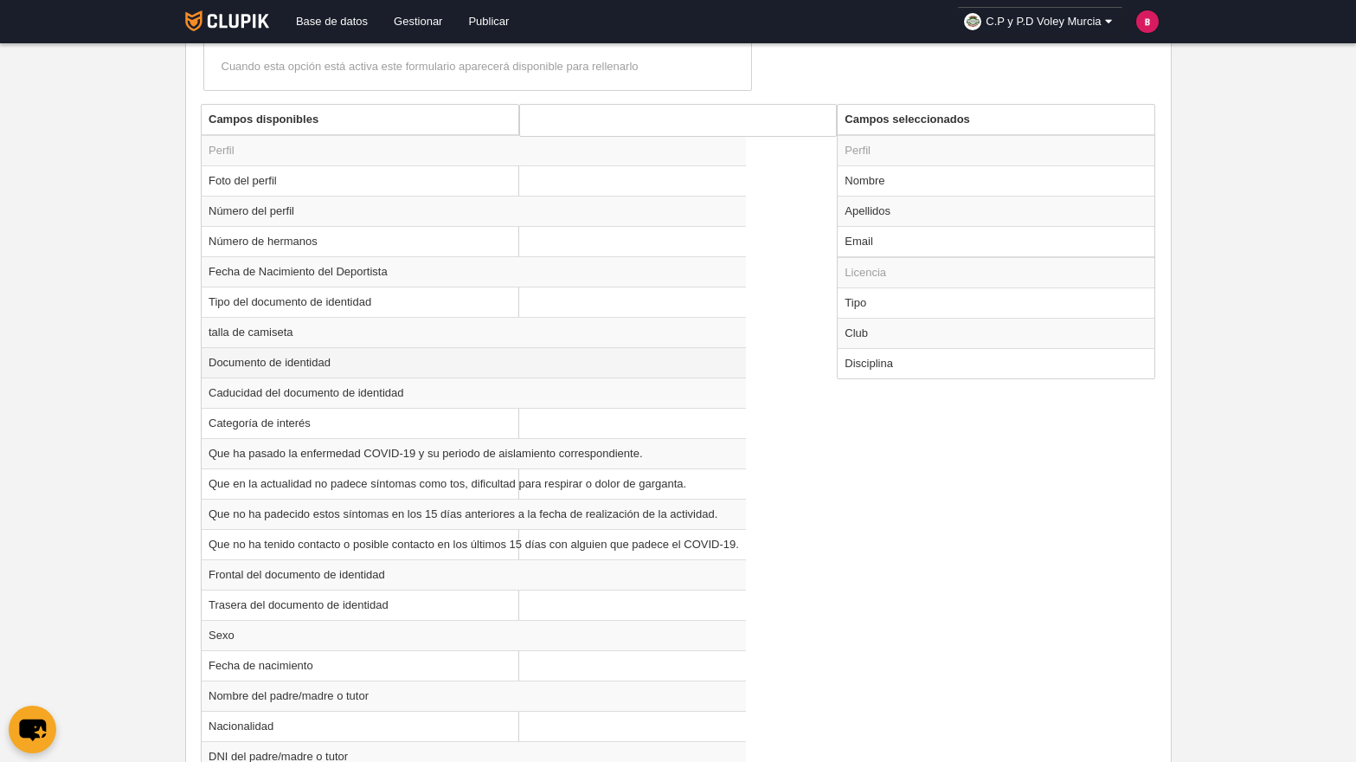
click at [397, 357] on td "Documento de identidad" at bounding box center [474, 362] width 544 height 30
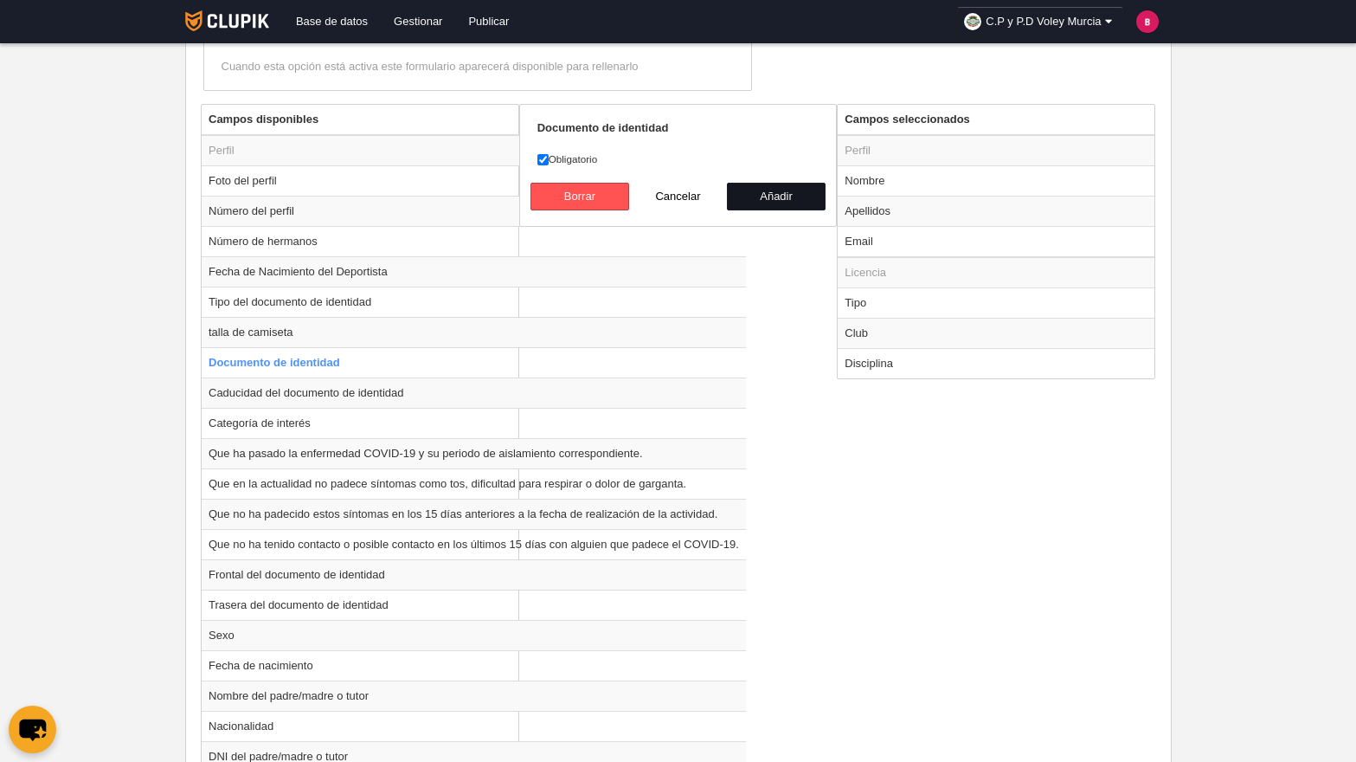
click at [788, 201] on button "Añadir" at bounding box center [776, 197] width 99 height 28
radio input "false"
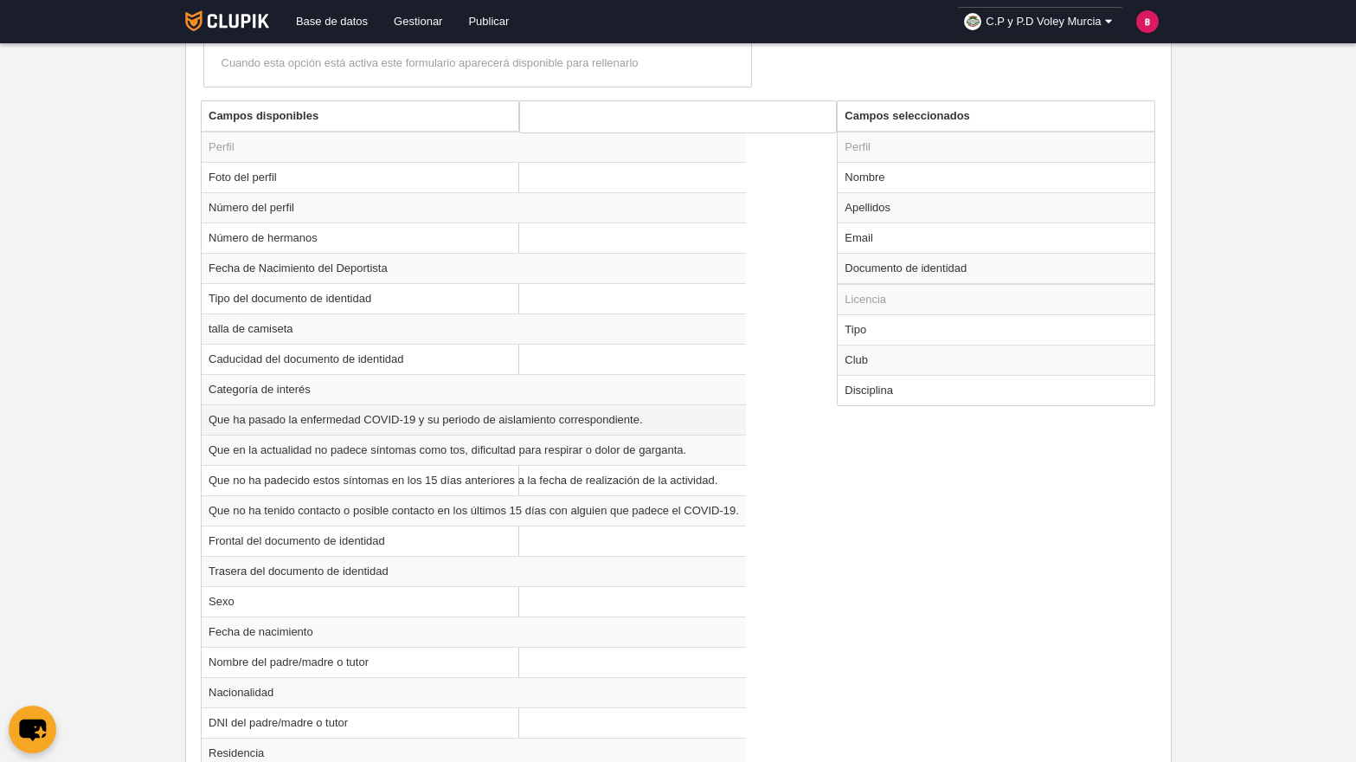
scroll to position [621, 0]
click at [354, 329] on td "talla de camiseta" at bounding box center [474, 326] width 544 height 30
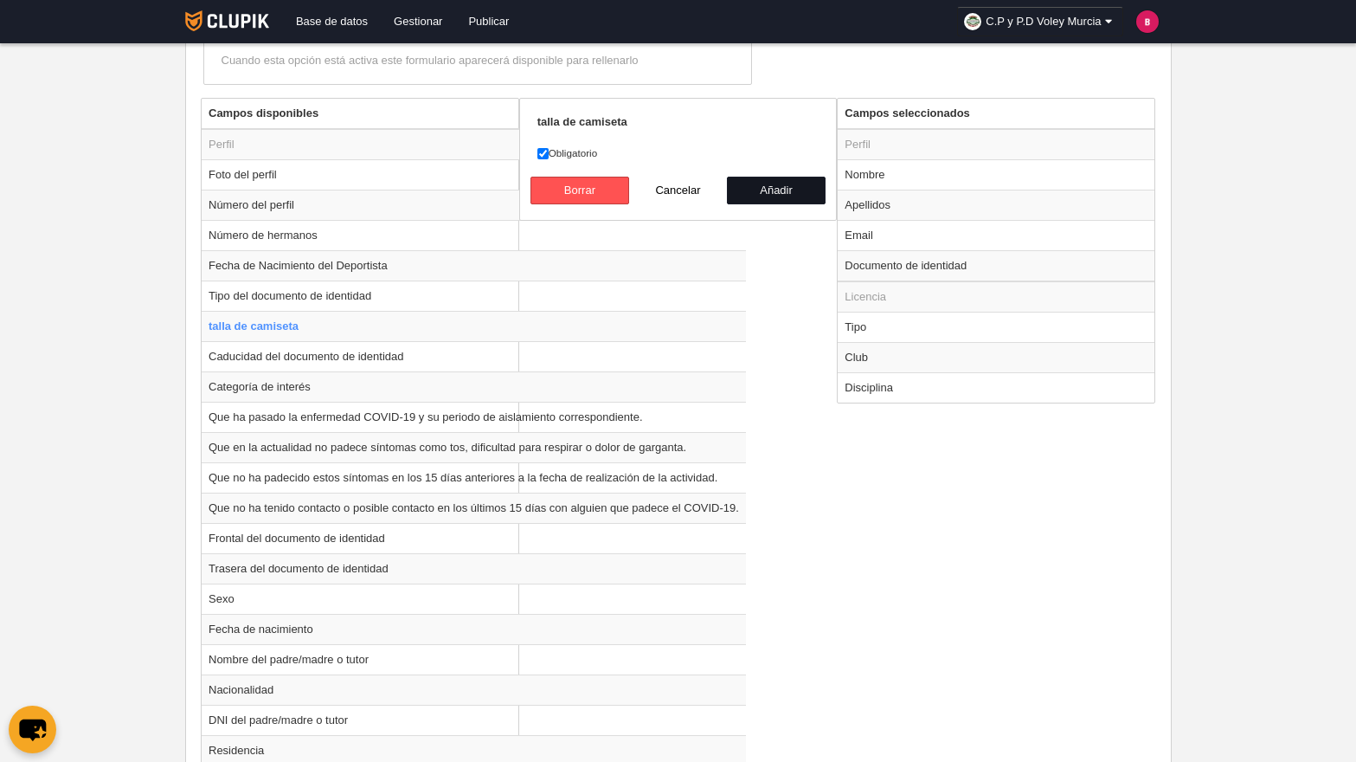
click at [775, 183] on button "Añadir" at bounding box center [776, 191] width 99 height 28
radio input "false"
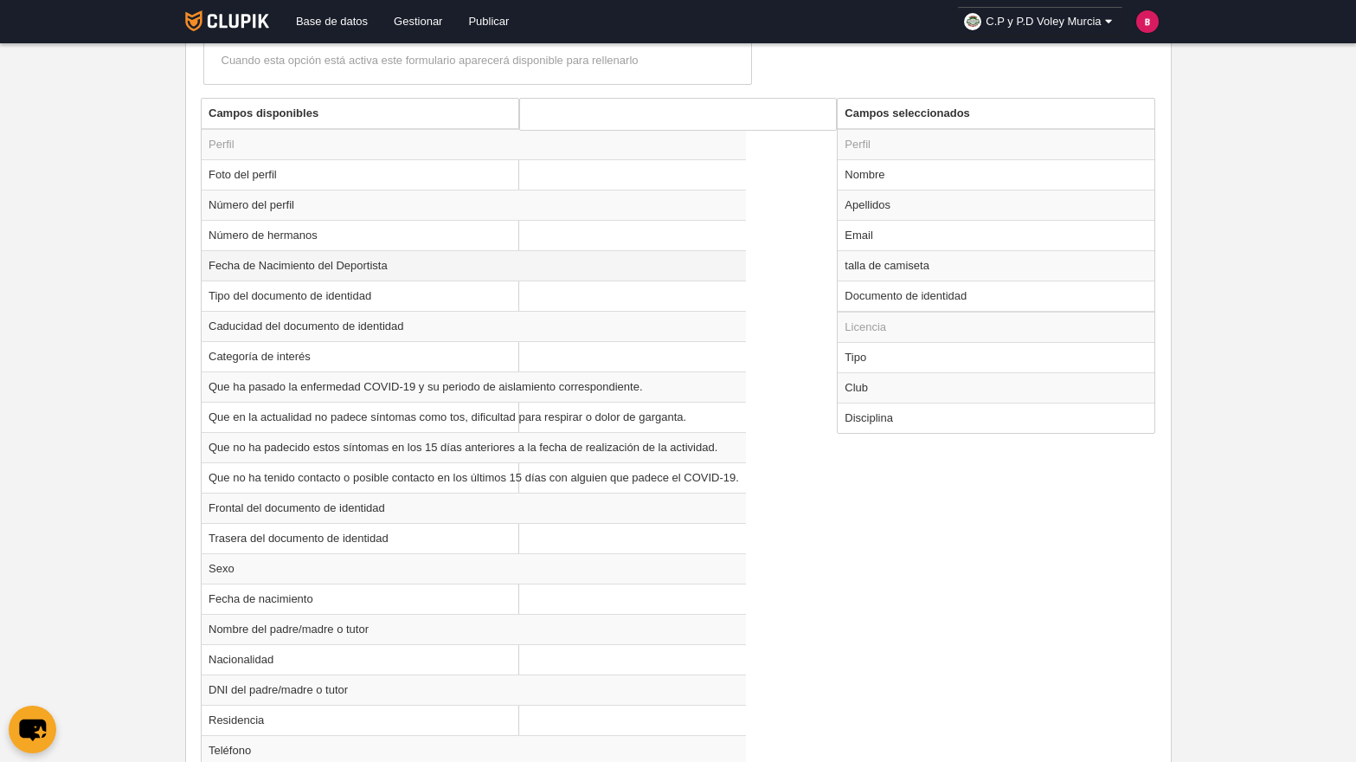
click at [435, 269] on td "Fecha de Nacimiento del Deportista" at bounding box center [474, 265] width 544 height 30
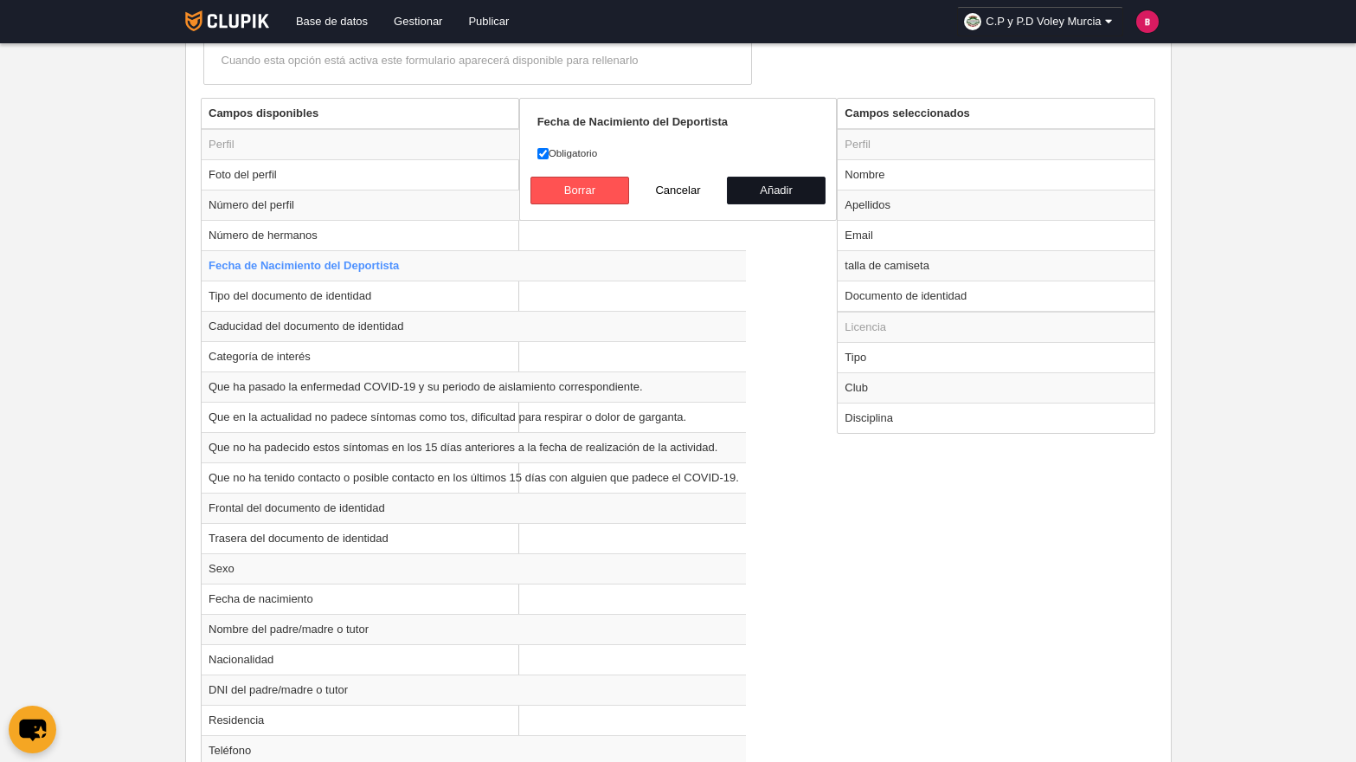
click at [760, 193] on button "Añadir" at bounding box center [776, 191] width 99 height 28
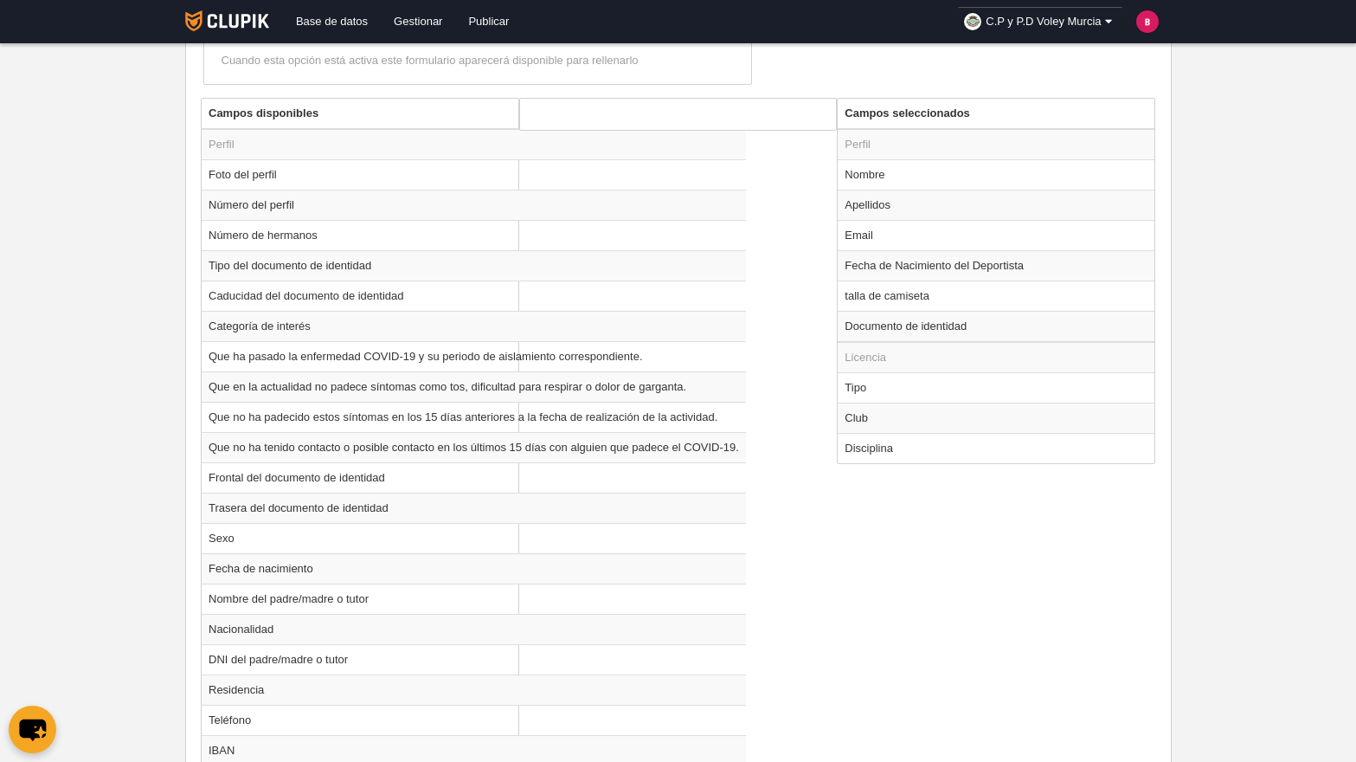
radio input "false"
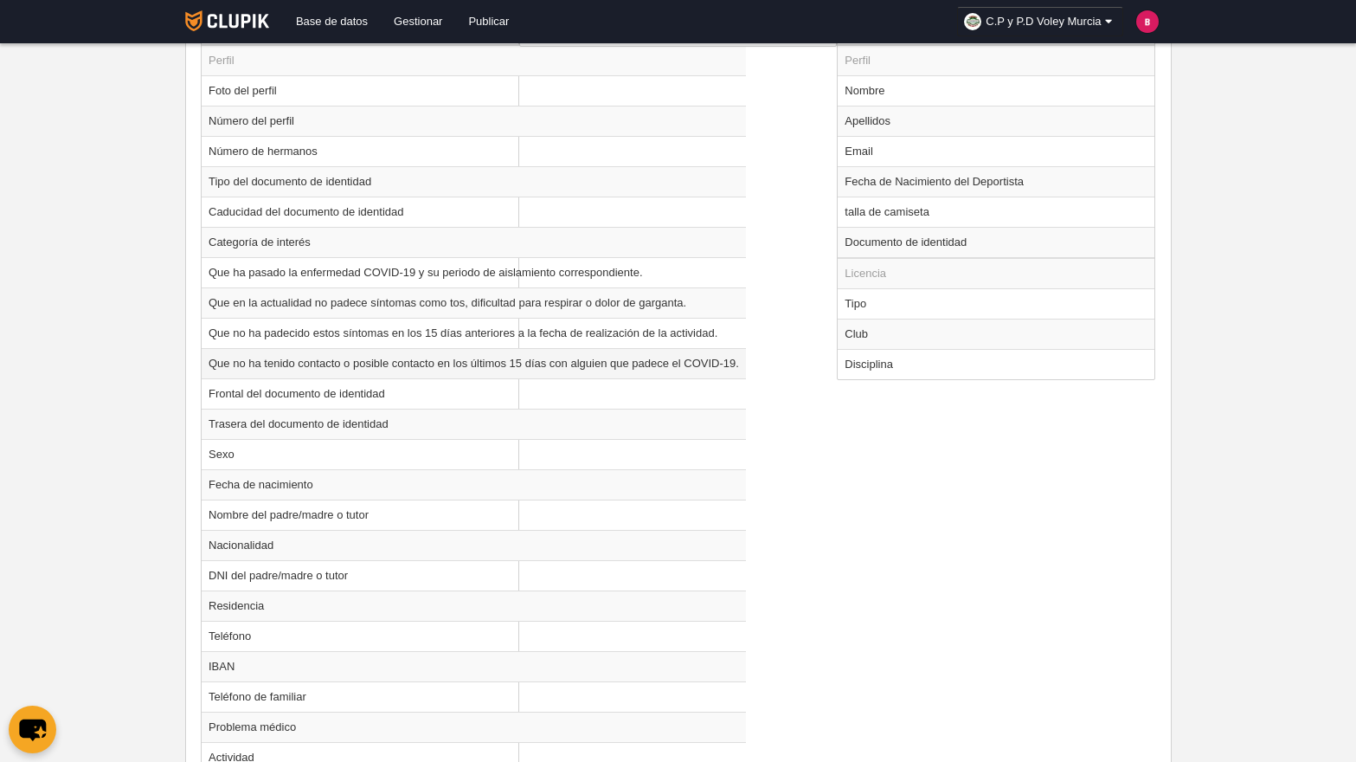
scroll to position [706, 0]
click at [312, 460] on td "Sexo" at bounding box center [474, 453] width 544 height 30
radio input "true"
select select
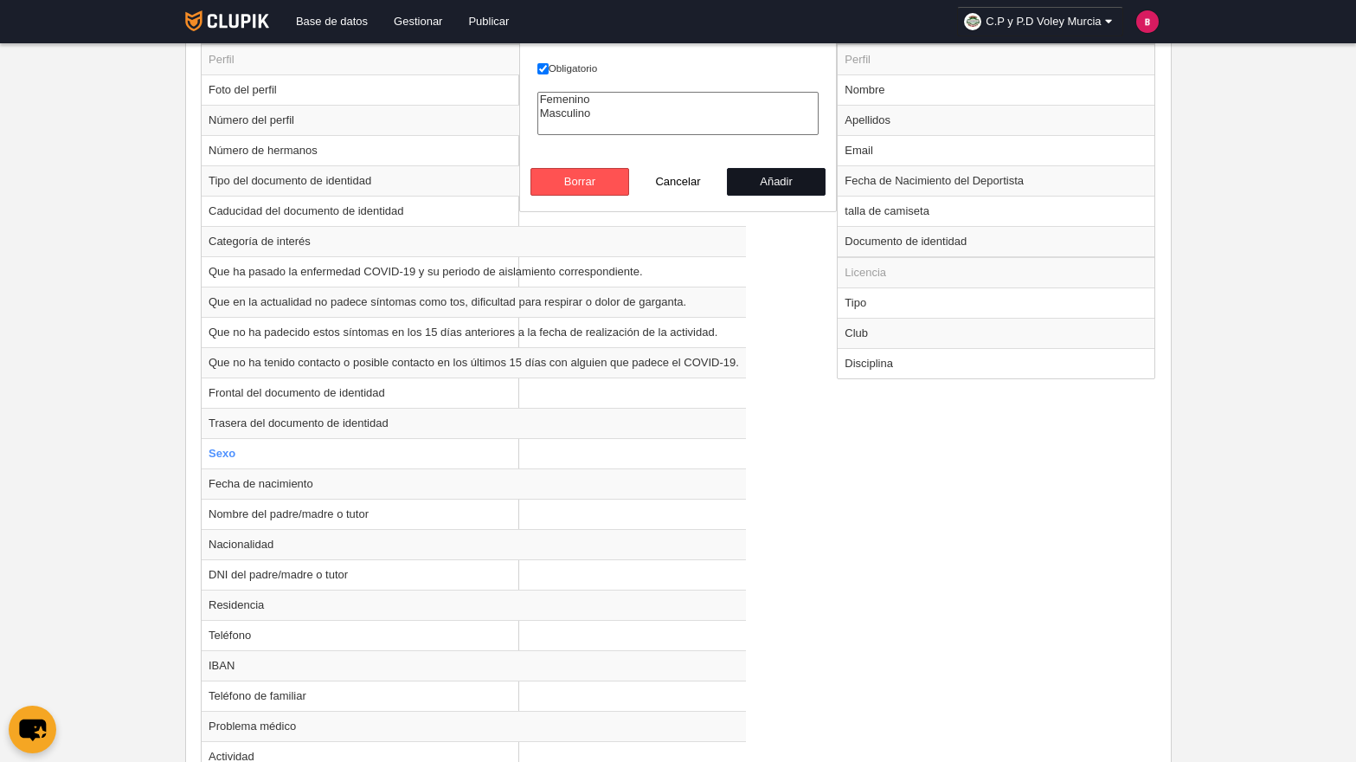
click at [770, 179] on button "Añadir" at bounding box center [776, 182] width 99 height 28
radio input "false"
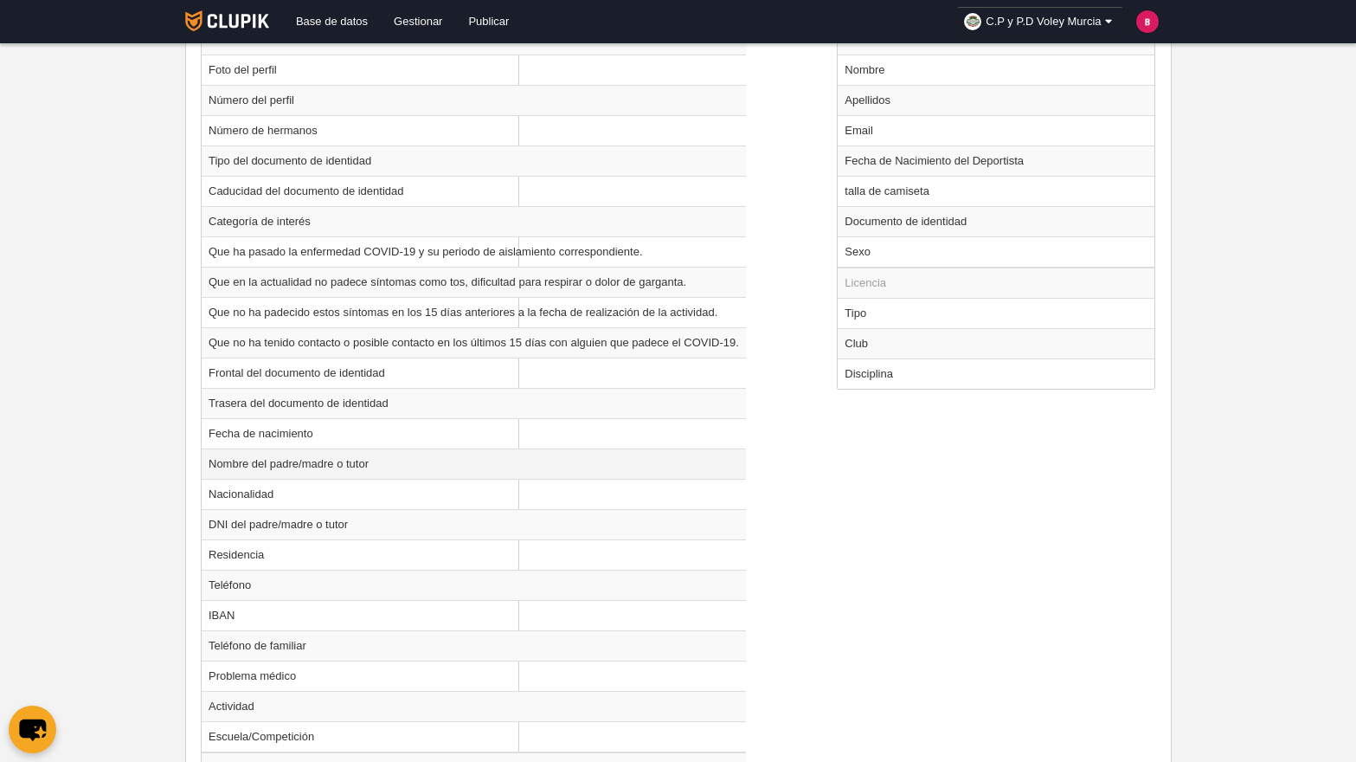
scroll to position [728, 0]
click at [433, 460] on td "Nombre del padre/madre o tutor" at bounding box center [474, 462] width 544 height 30
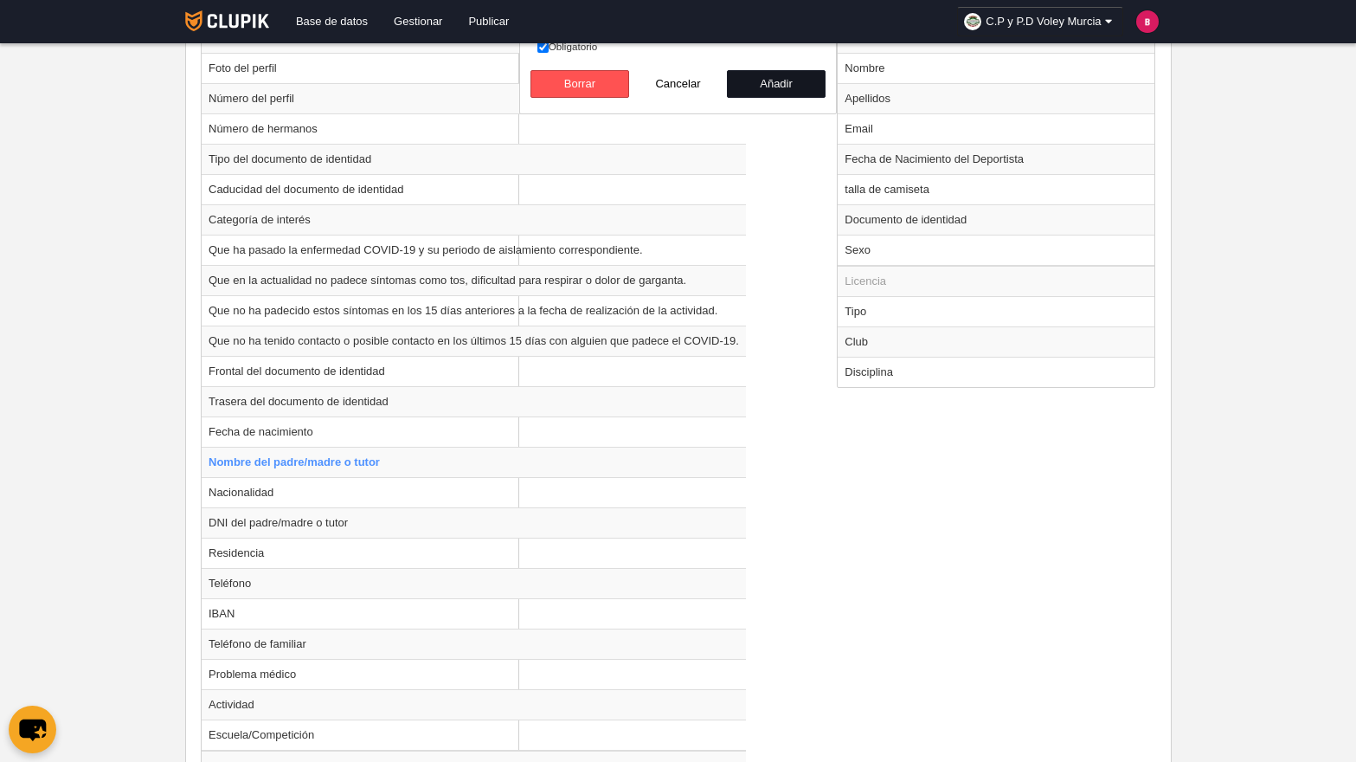
click at [805, 91] on button "Añadir" at bounding box center [776, 84] width 99 height 28
radio input "false"
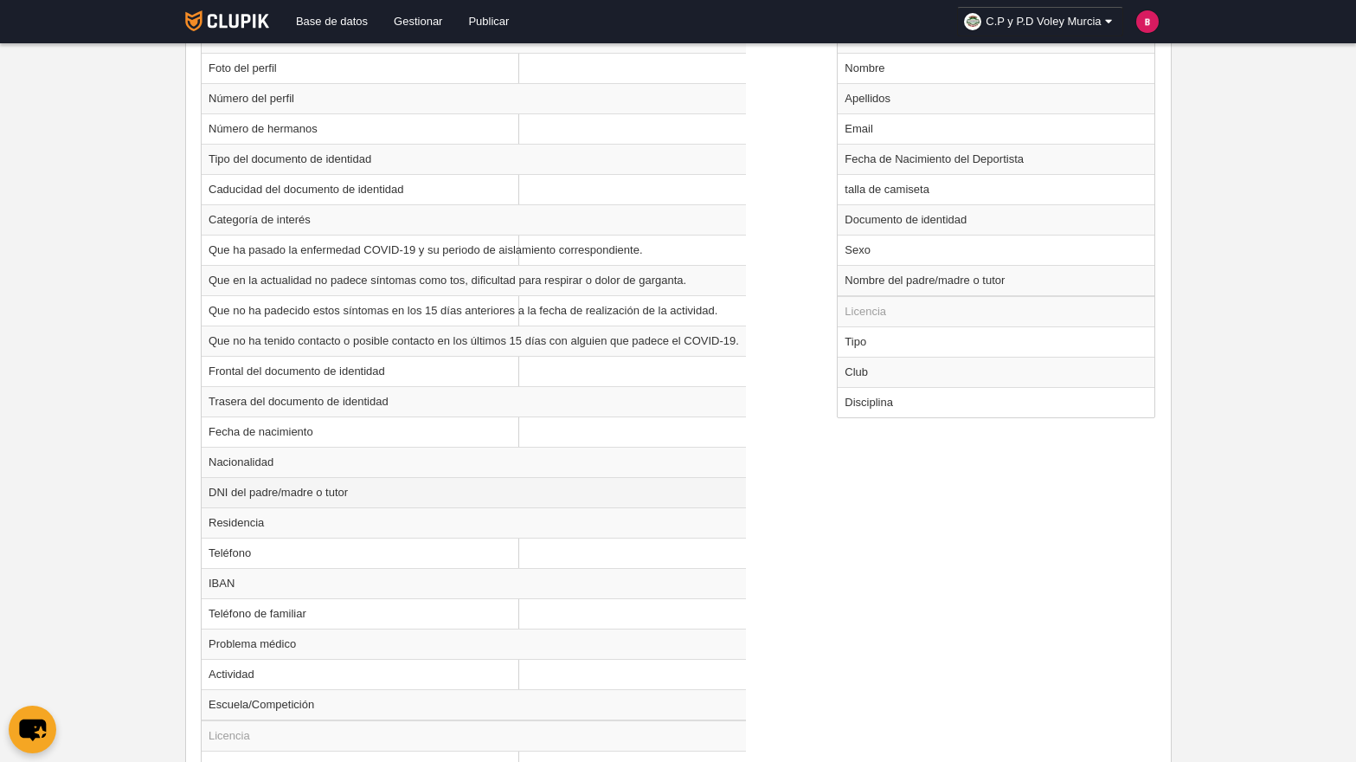
click at [303, 493] on td "DNI del padre/madre o tutor" at bounding box center [474, 492] width 544 height 30
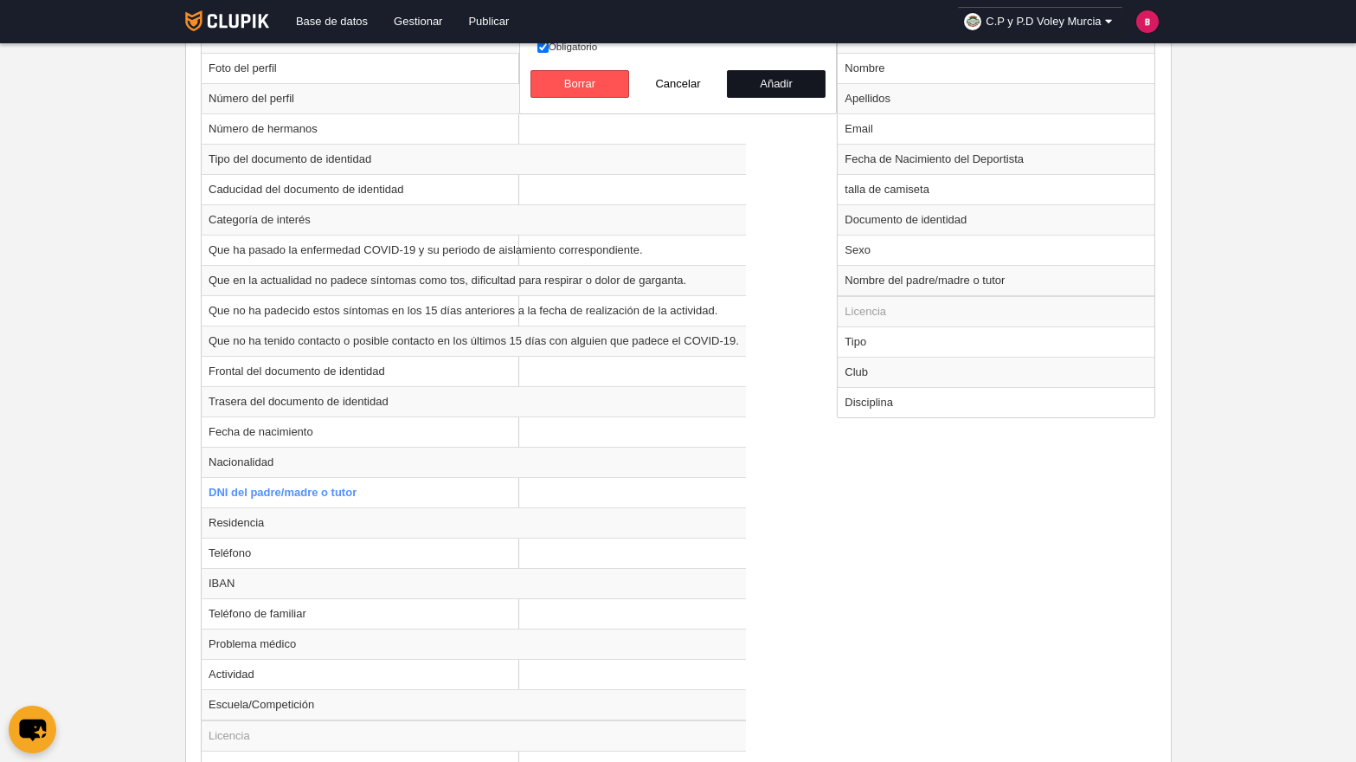
click at [780, 72] on button "Añadir" at bounding box center [776, 84] width 99 height 28
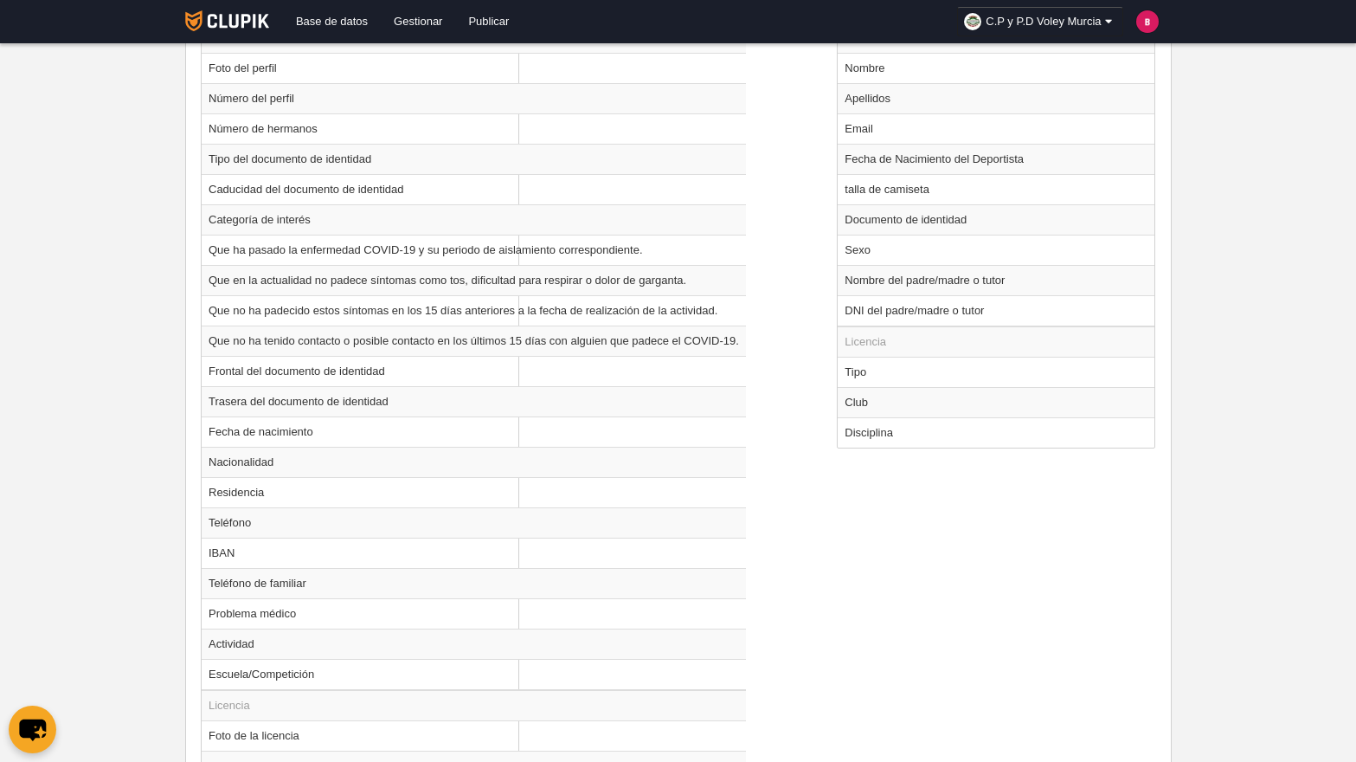
radio input "false"
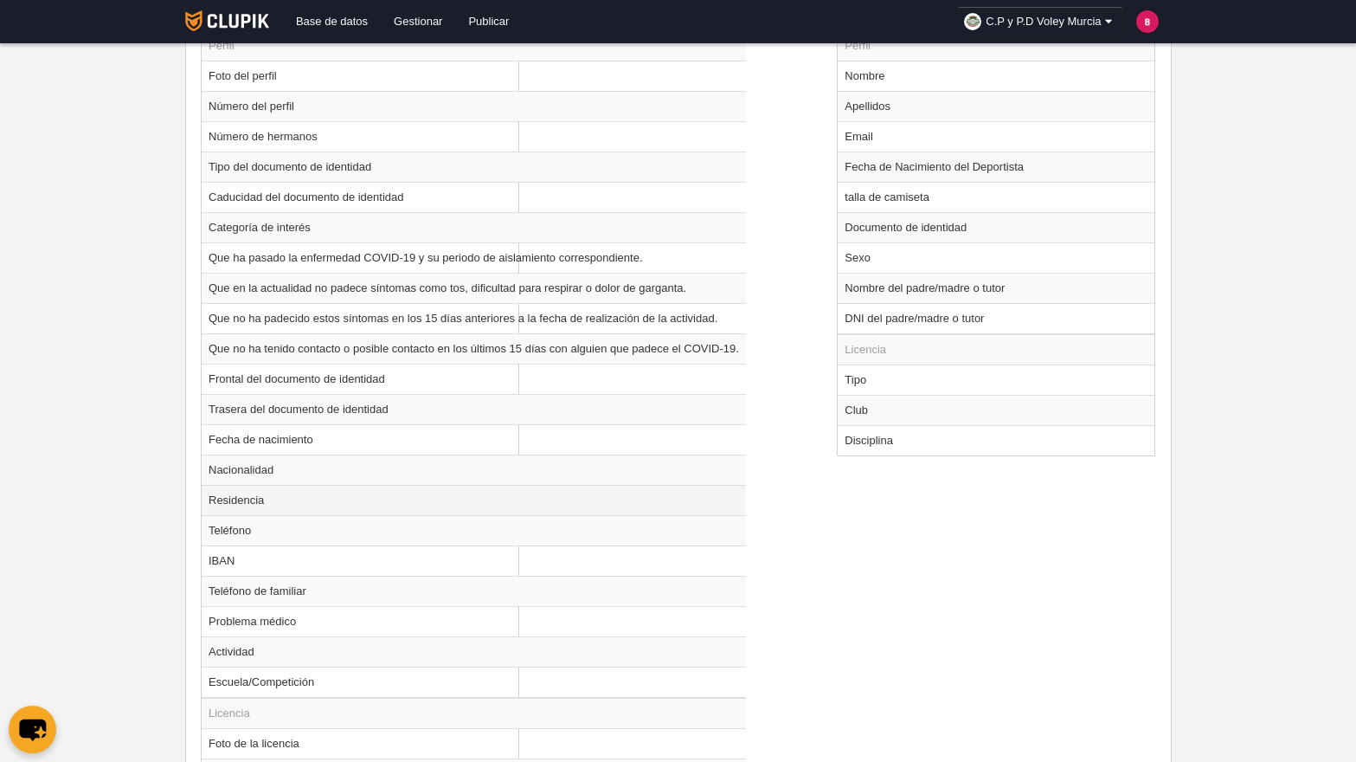
scroll to position [740, 0]
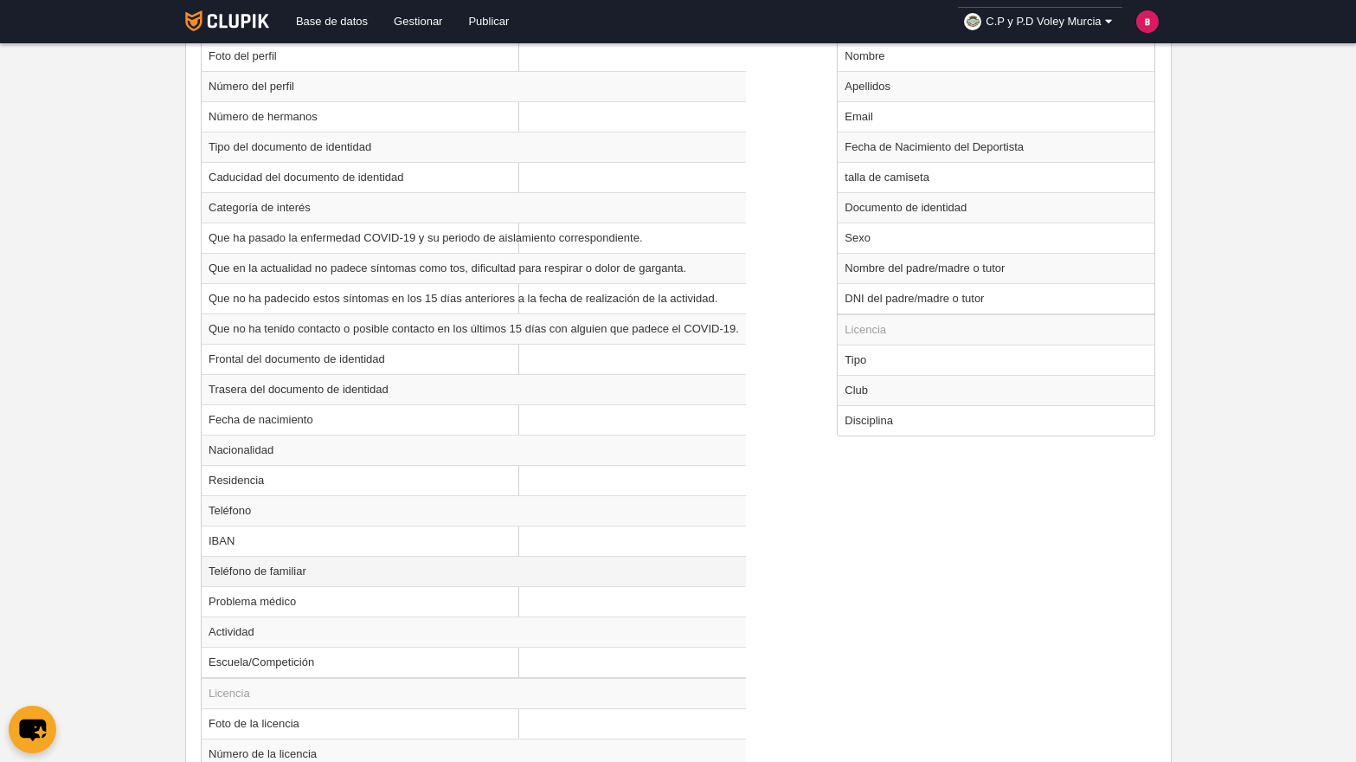
click at [293, 583] on td "Teléfono de familiar" at bounding box center [474, 571] width 544 height 30
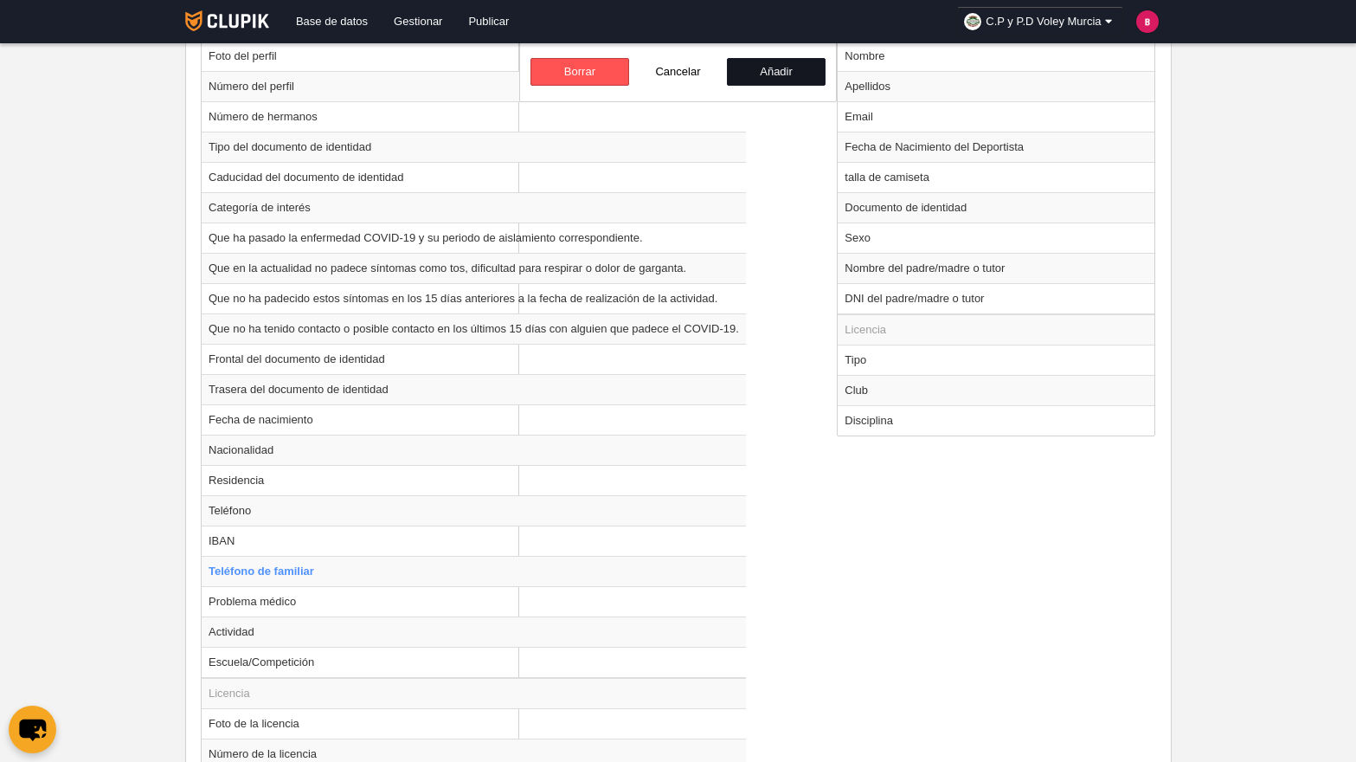
click at [778, 68] on button "Añadir" at bounding box center [776, 72] width 99 height 28
radio input "false"
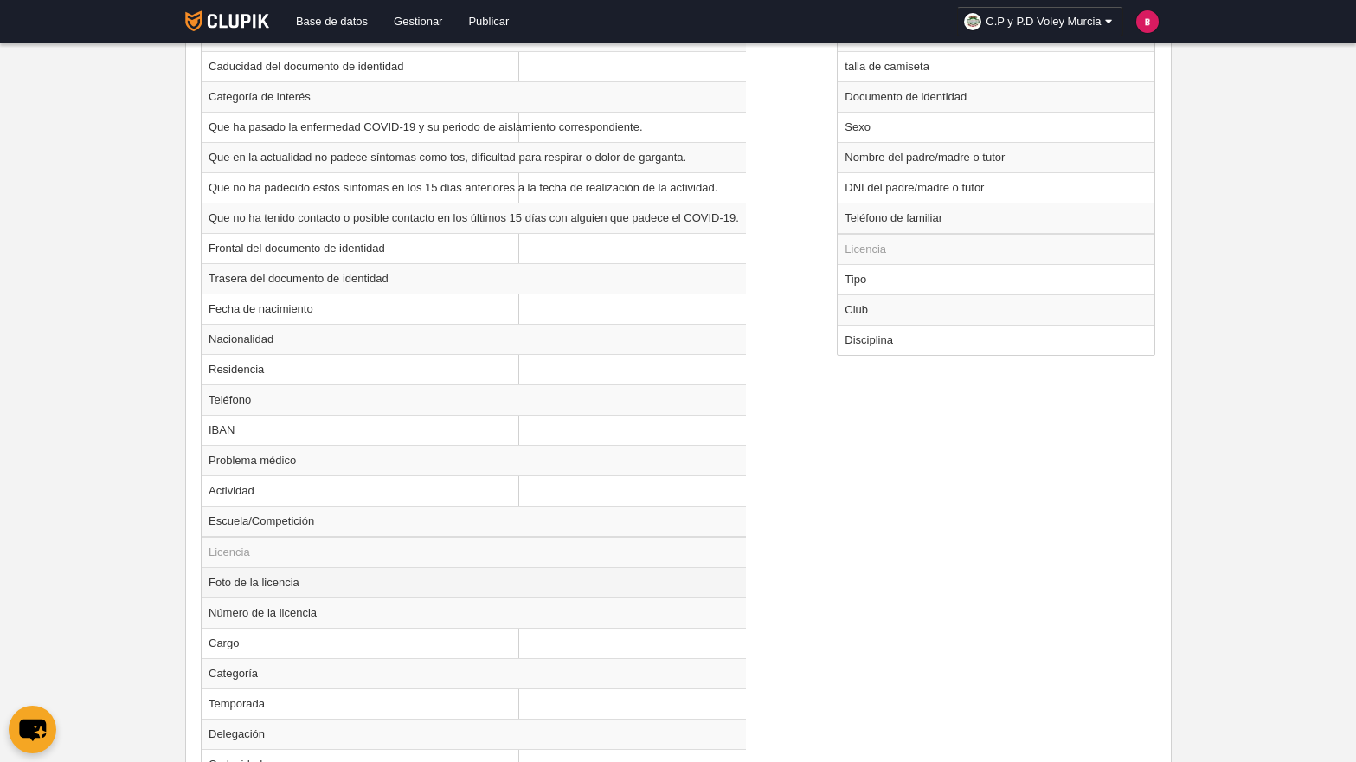
scroll to position [852, 0]
click at [352, 525] on td "Escuela/Competición" at bounding box center [474, 520] width 544 height 31
radio input "true"
select select
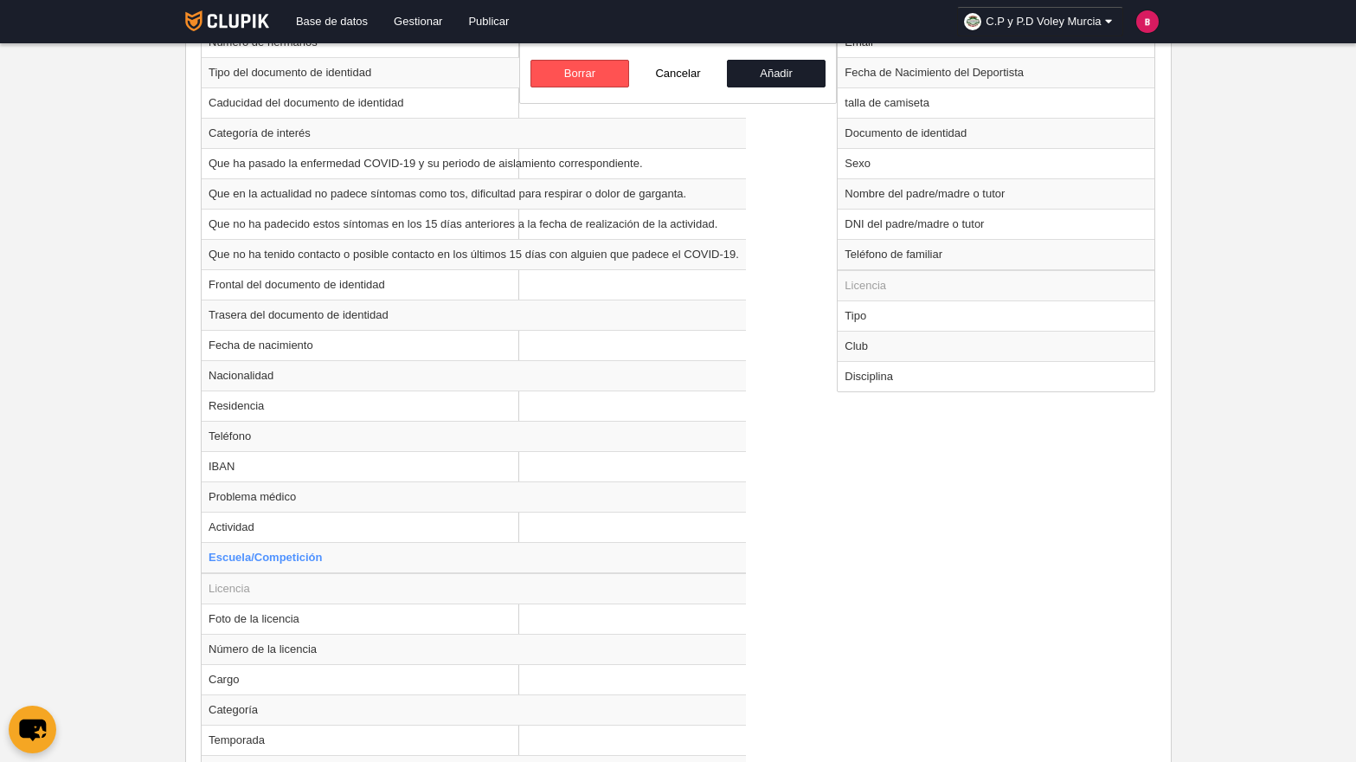
scroll to position [769, 0]
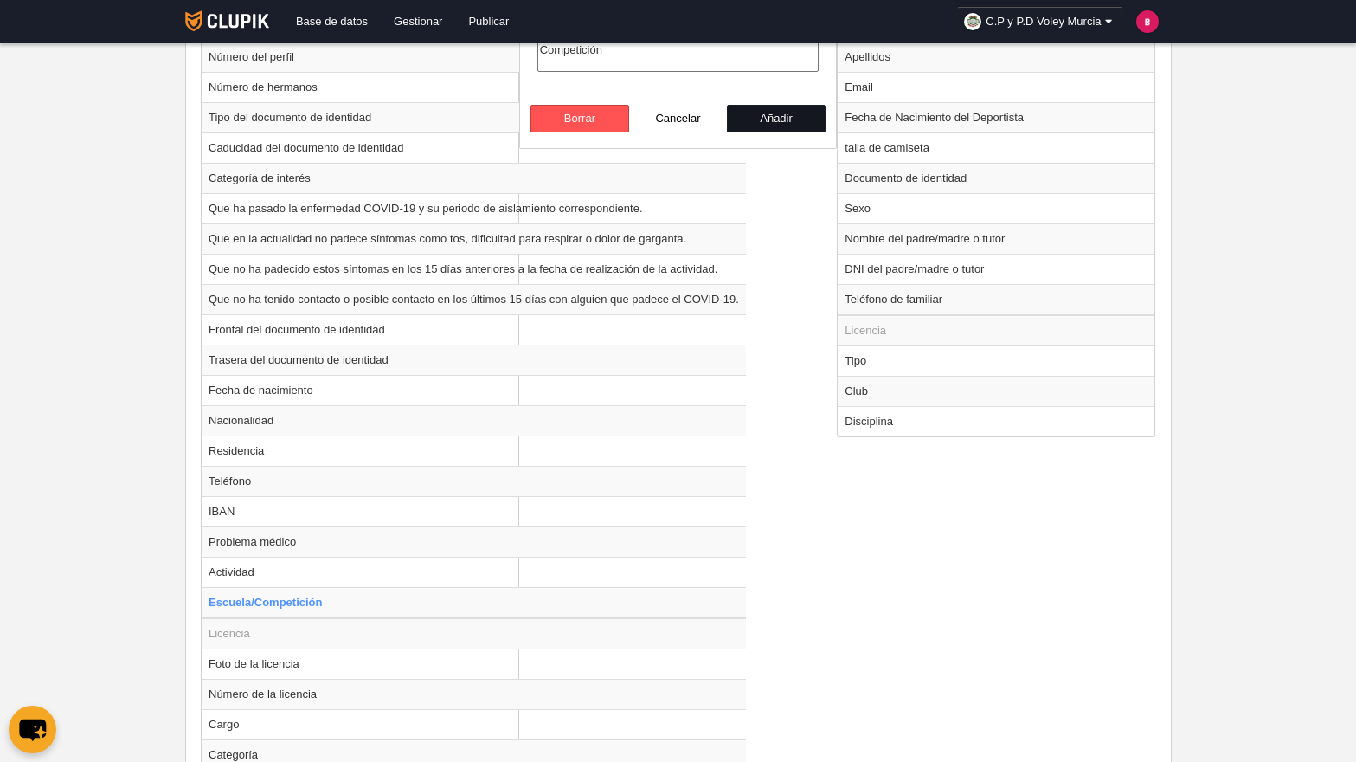
click at [768, 112] on button "Añadir" at bounding box center [776, 119] width 99 height 28
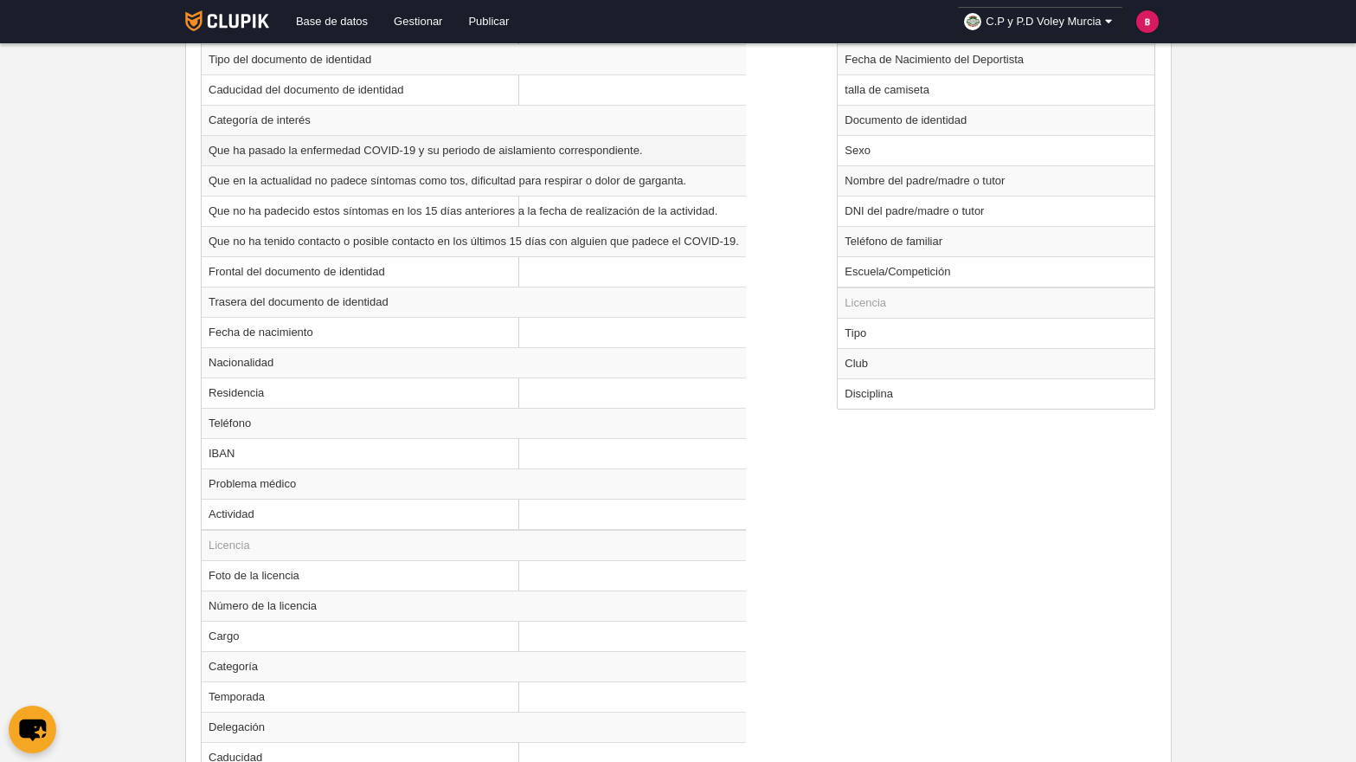
scroll to position [826, 0]
click at [339, 408] on td "Residencia" at bounding box center [474, 394] width 544 height 30
radio input "true"
click at [860, 454] on div "Campos disponibles Perfil Foto del perfil Número del perfil Número de hermanos …" at bounding box center [677, 356] width 963 height 924
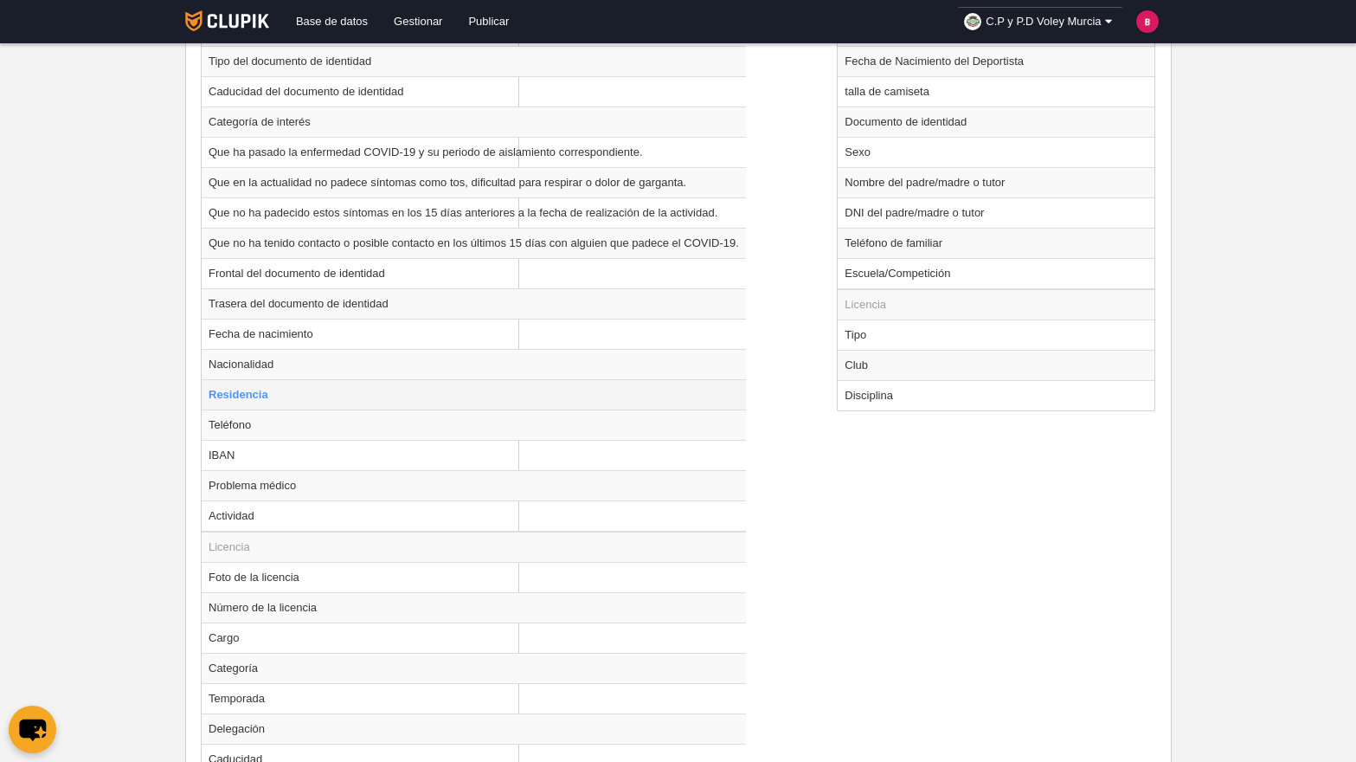
click at [480, 388] on td "Residencia" at bounding box center [474, 394] width 544 height 30
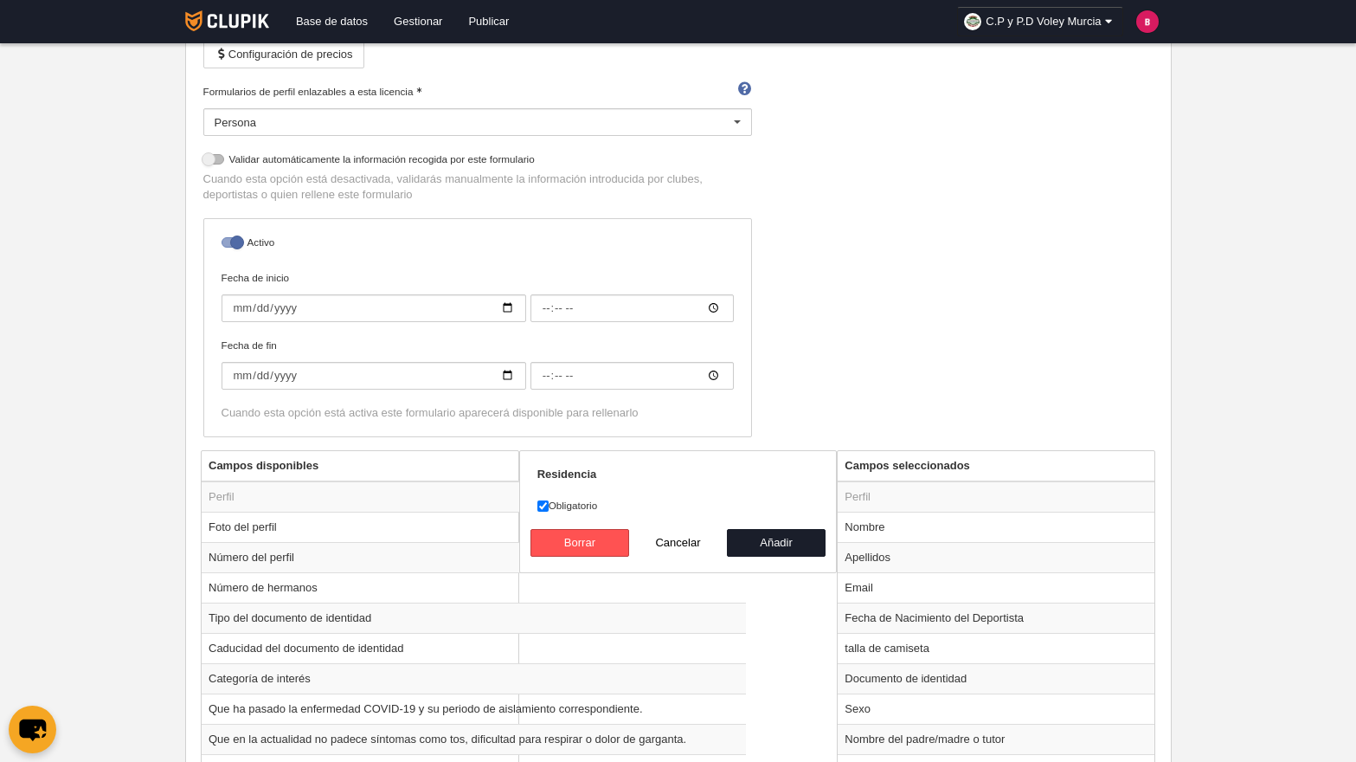
scroll to position [363, 0]
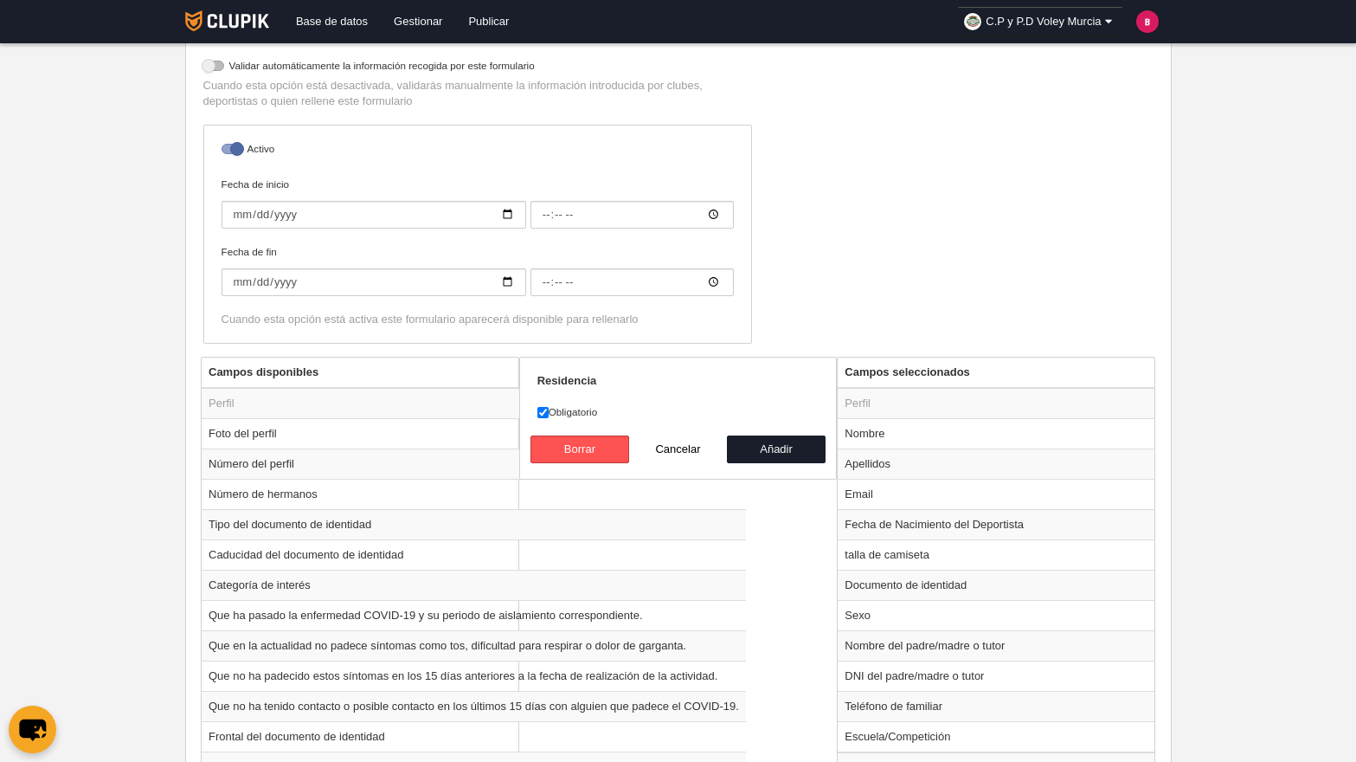
click at [548, 410] on label "Obligatorio" at bounding box center [679, 412] width 282 height 16
click at [548, 410] on input "Obligatorio" at bounding box center [543, 412] width 11 height 11
checkbox input "false"
click at [749, 446] on button "Añadir" at bounding box center [776, 449] width 99 height 28
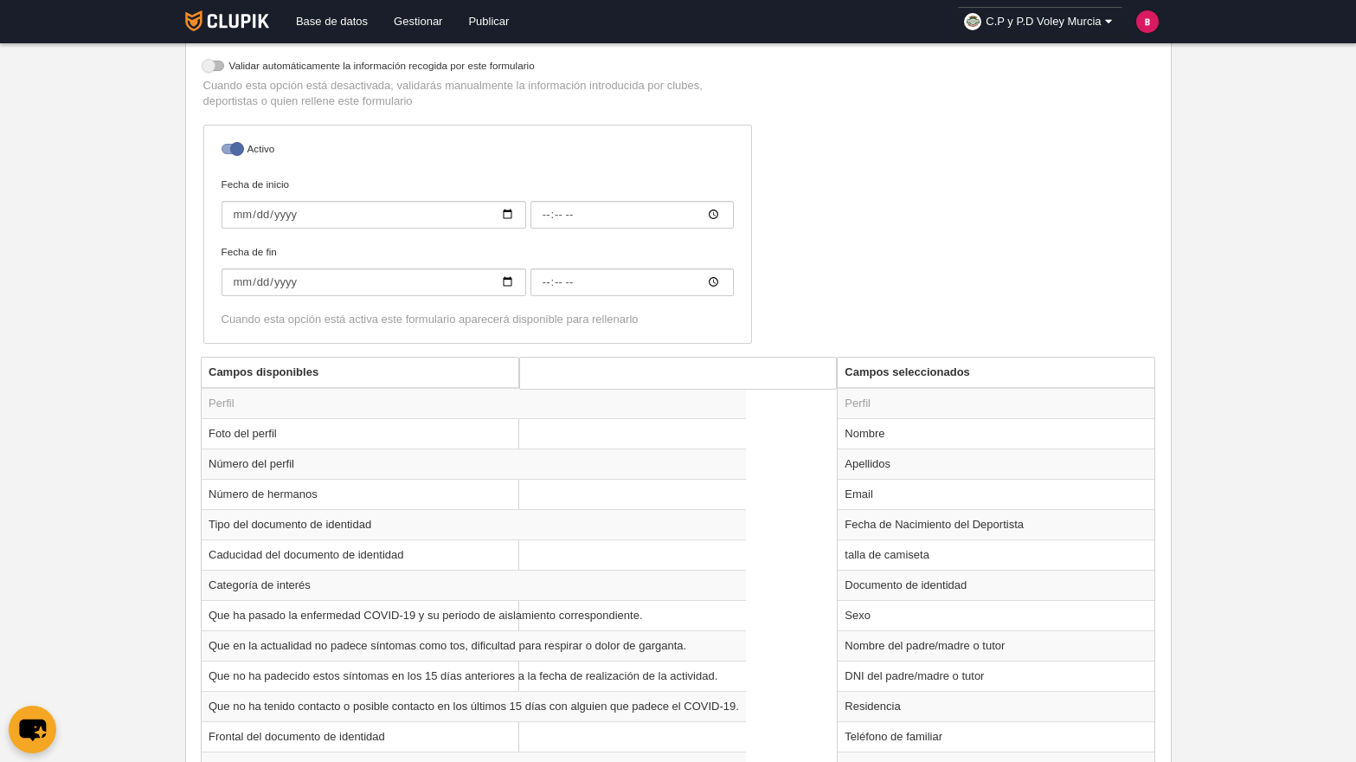
radio input "false"
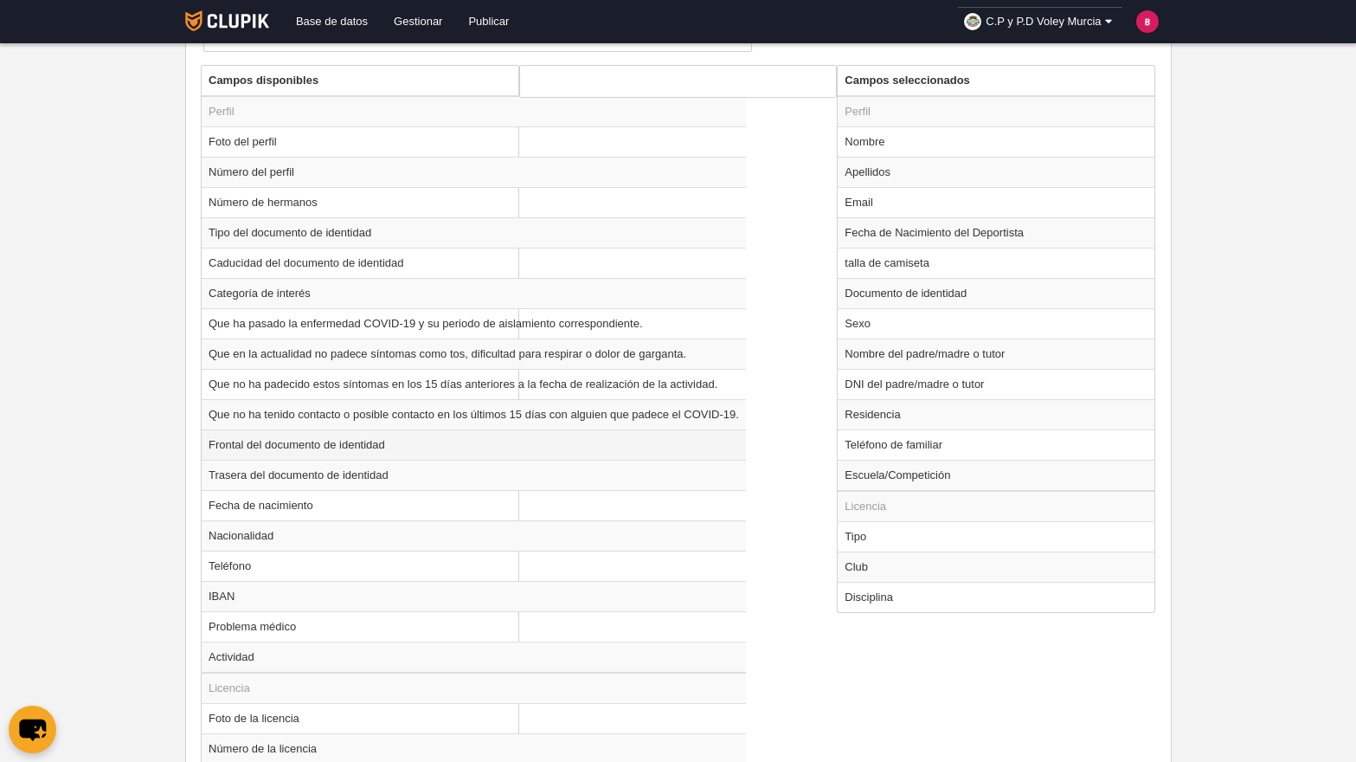
scroll to position [654, 0]
click at [411, 205] on td "Número de hermanos" at bounding box center [474, 202] width 544 height 30
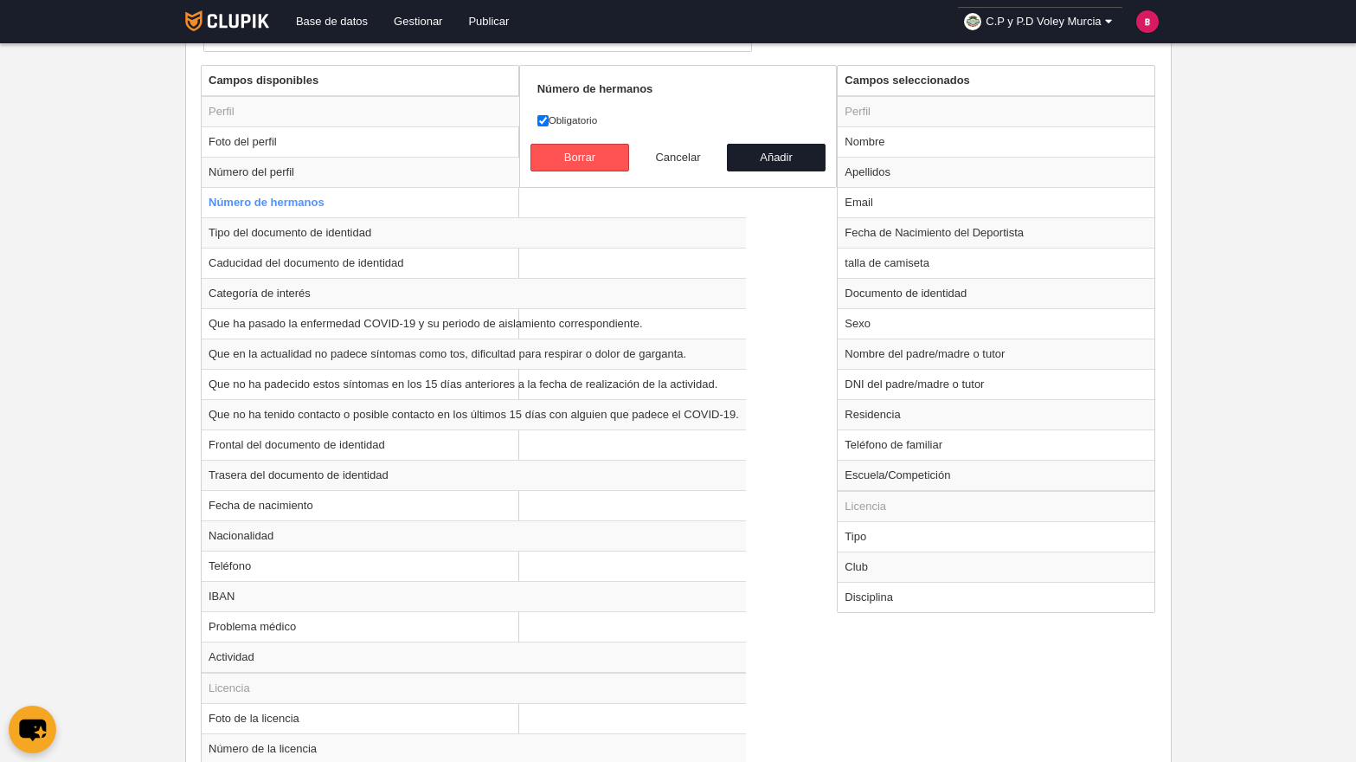
click at [671, 169] on button "Cancelar" at bounding box center [678, 158] width 99 height 28
radio input "false"
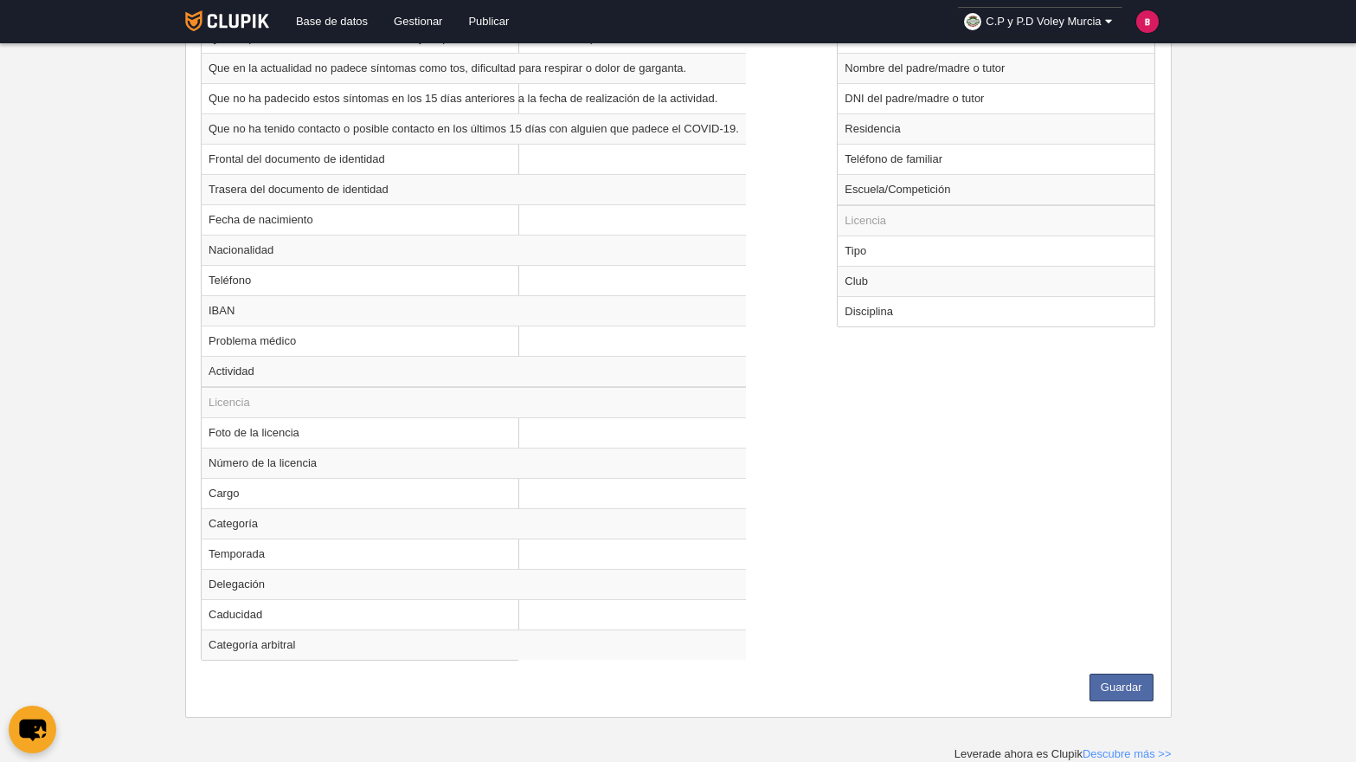
scroll to position [939, 0]
click at [1119, 687] on button "Guardar" at bounding box center [1122, 688] width 64 height 28
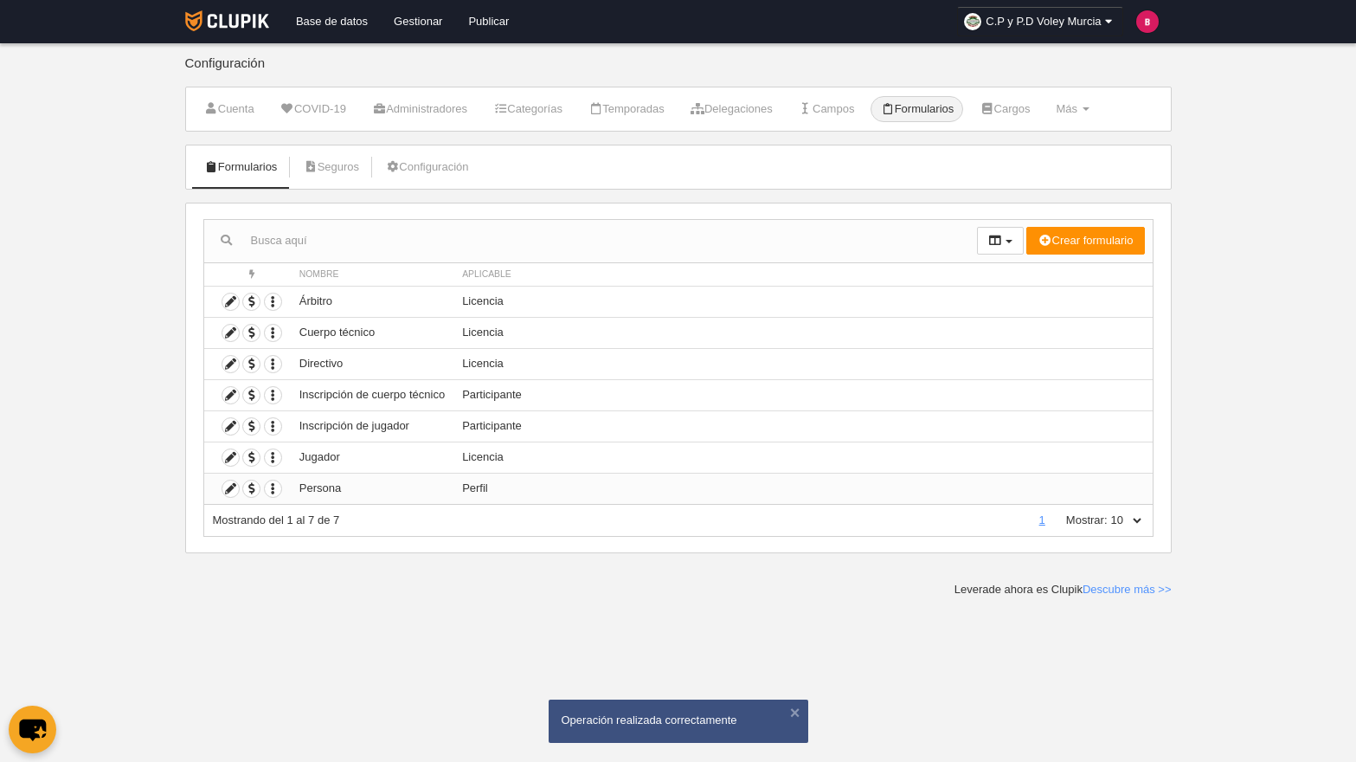
click at [330, 496] on td "Persona" at bounding box center [372, 488] width 163 height 31
click at [233, 495] on icon at bounding box center [230, 488] width 16 height 16
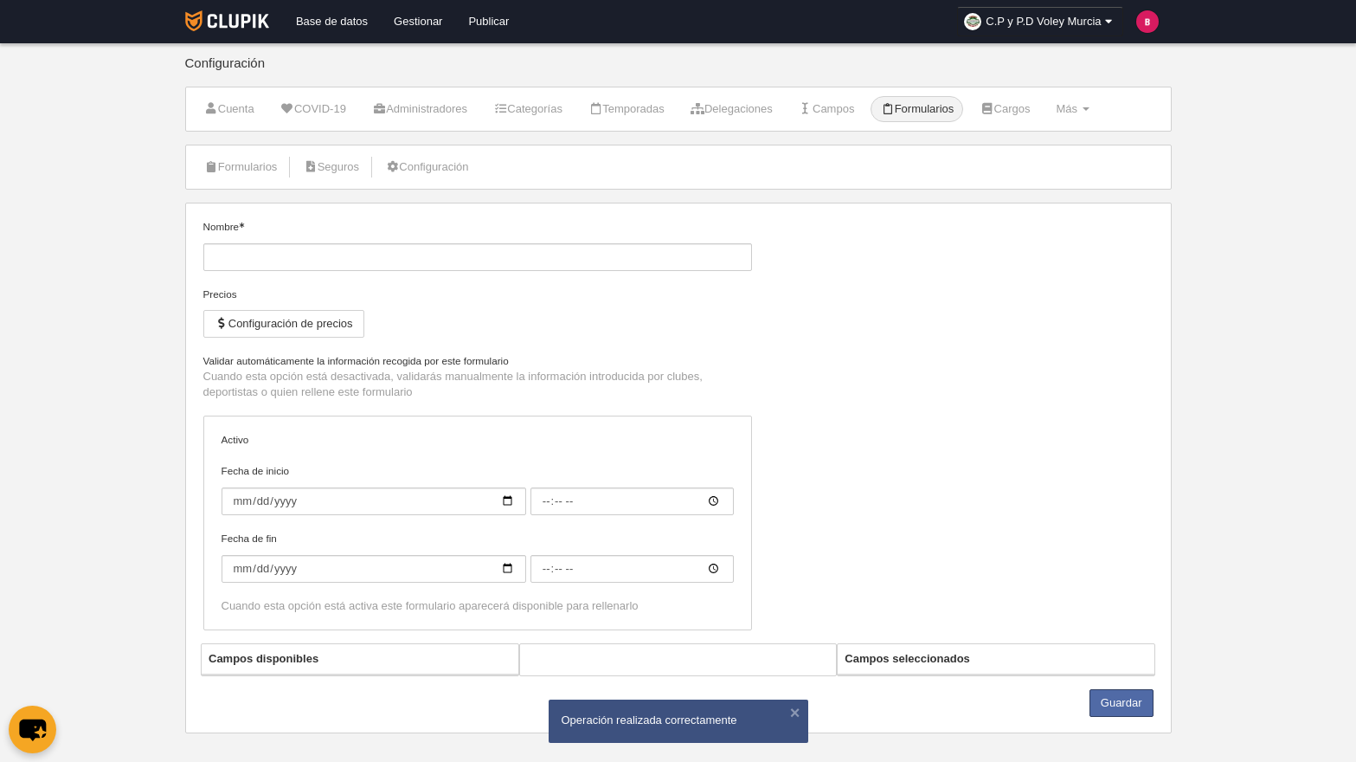
type input "Persona"
checkbox input "true"
type input "2022-06-20"
type input "00:00"
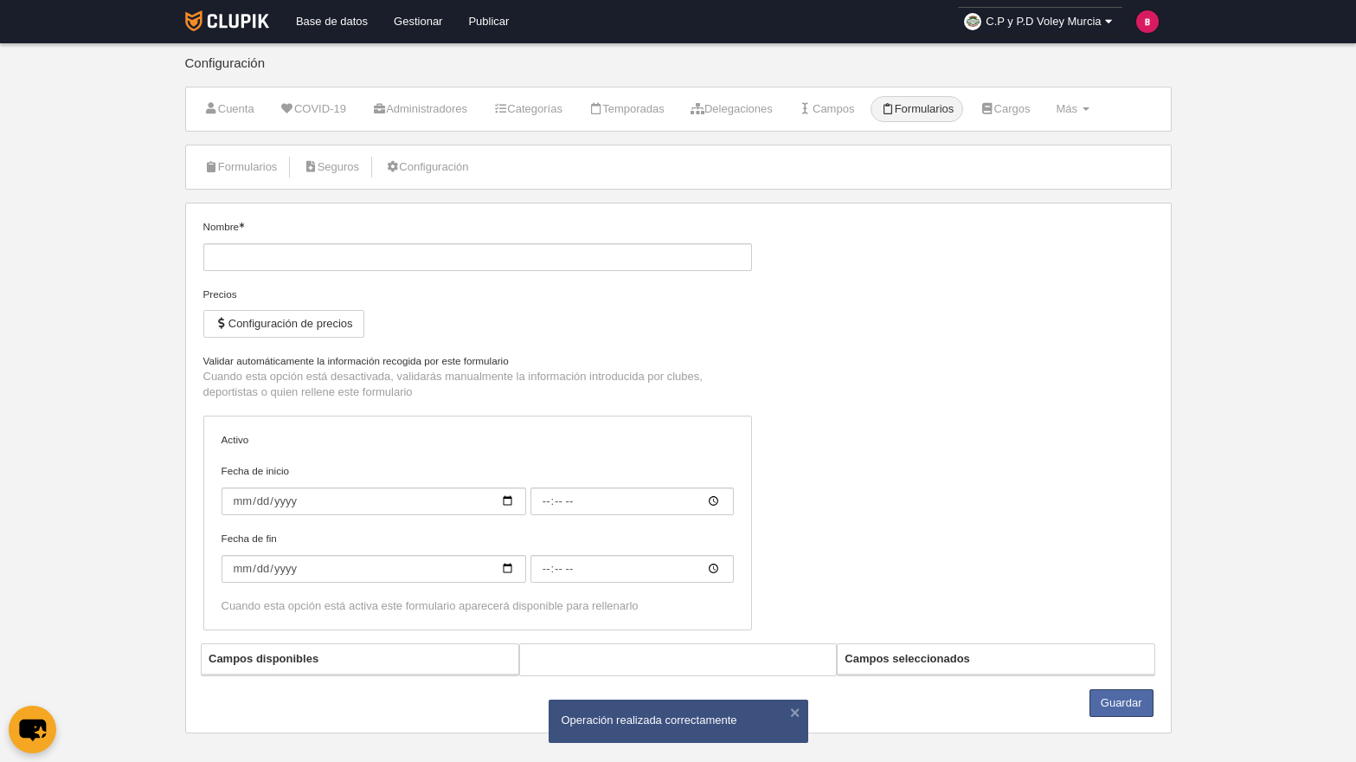
type input "2023-03-31"
type input "00:00"
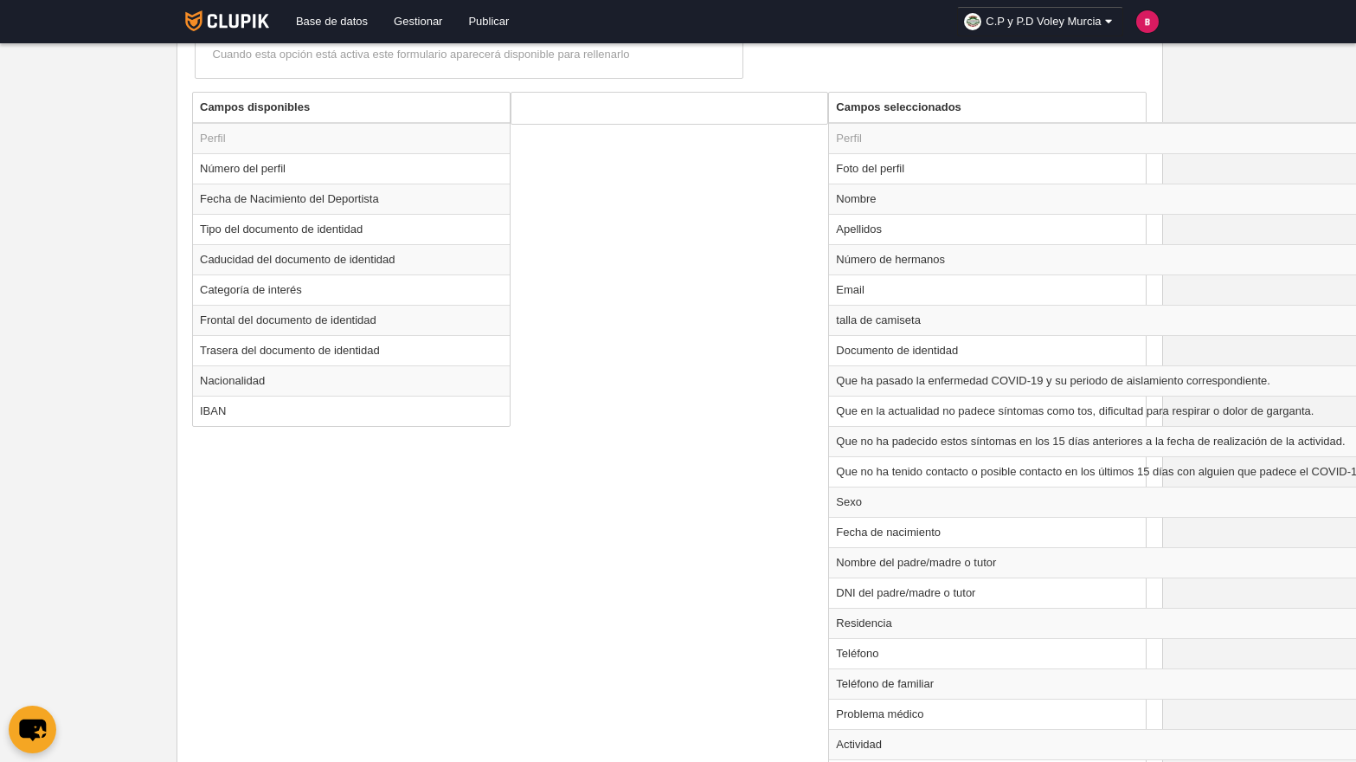
scroll to position [560, 10]
click at [899, 377] on td "Que ha pasado la enfermedad COVID-19 y su periodo de aislamiento correspondient…" at bounding box center [1099, 380] width 544 height 30
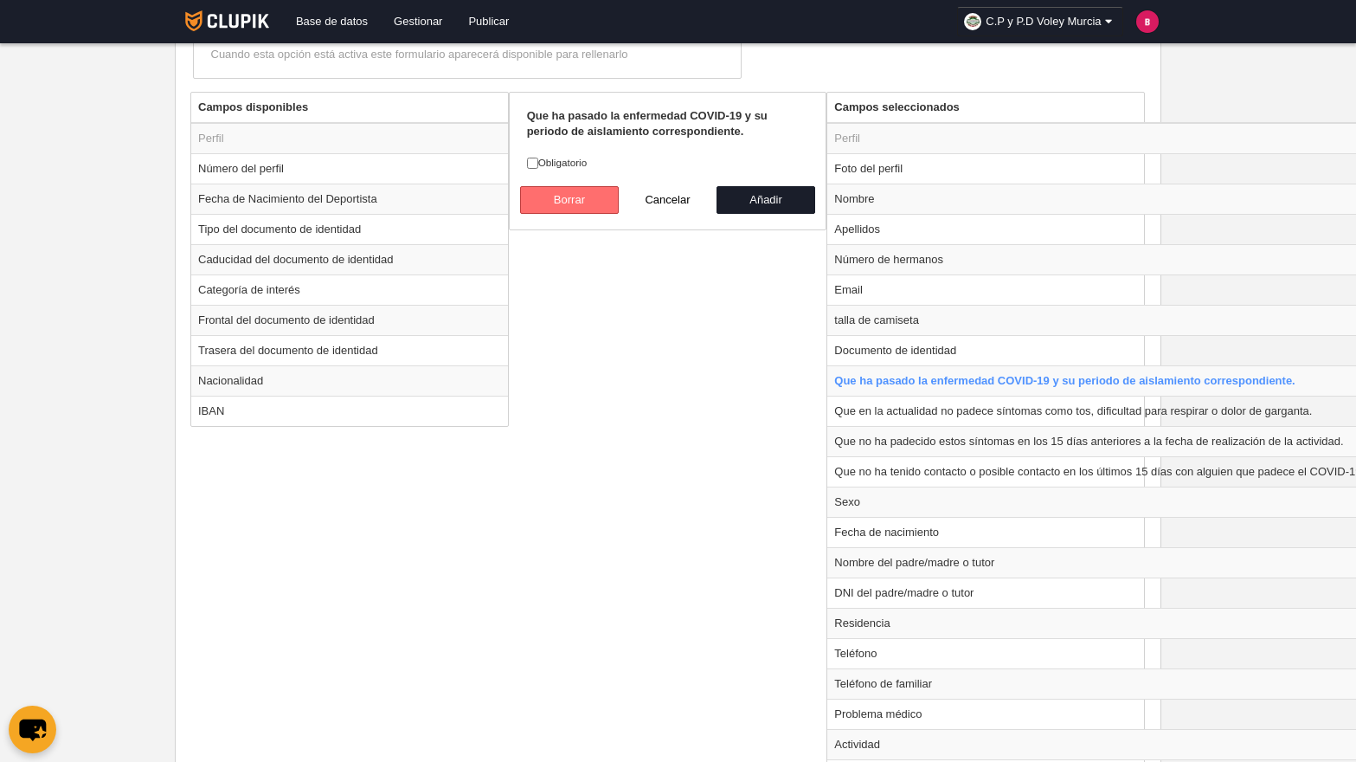
click at [597, 200] on button "Borrar" at bounding box center [569, 200] width 99 height 28
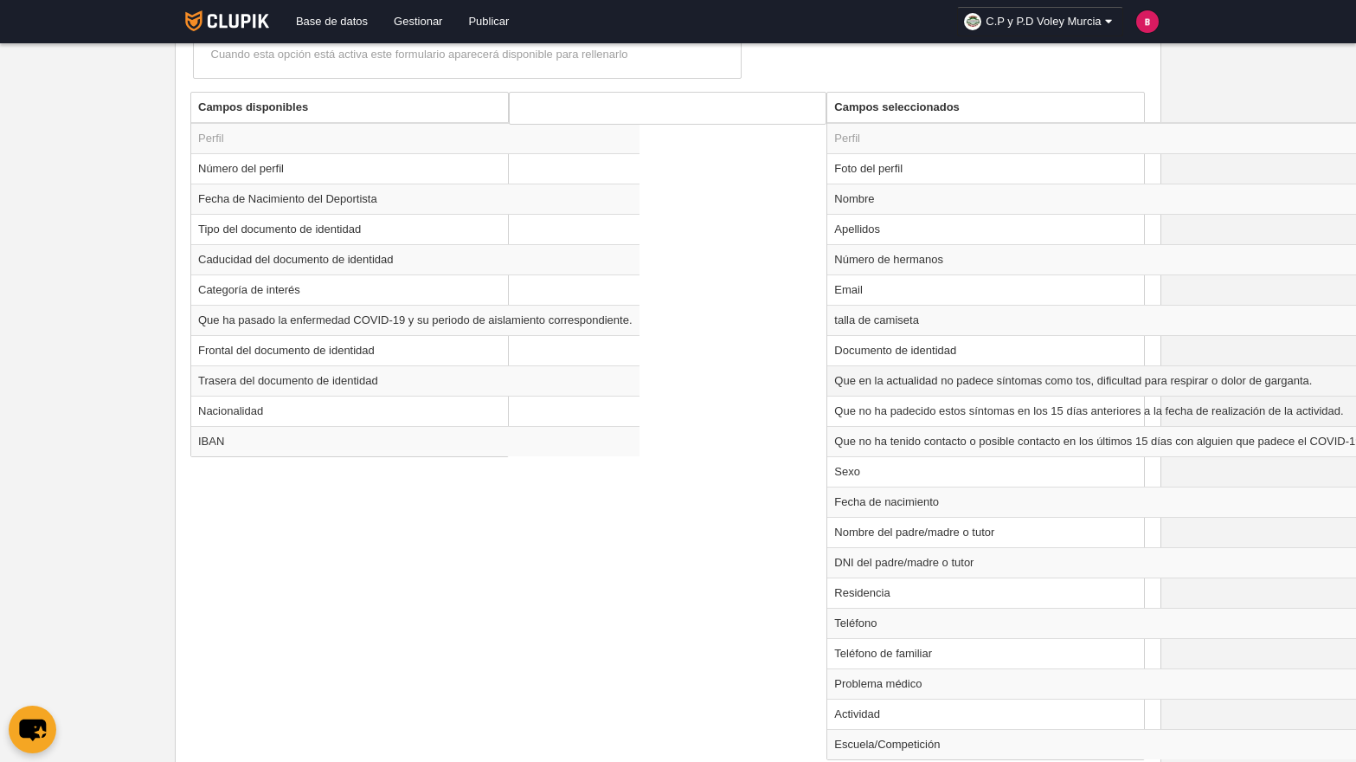
click at [920, 383] on td "Que en la actualidad no padece síntomas como tos, dificultad para respirar o do…" at bounding box center [1099, 380] width 544 height 30
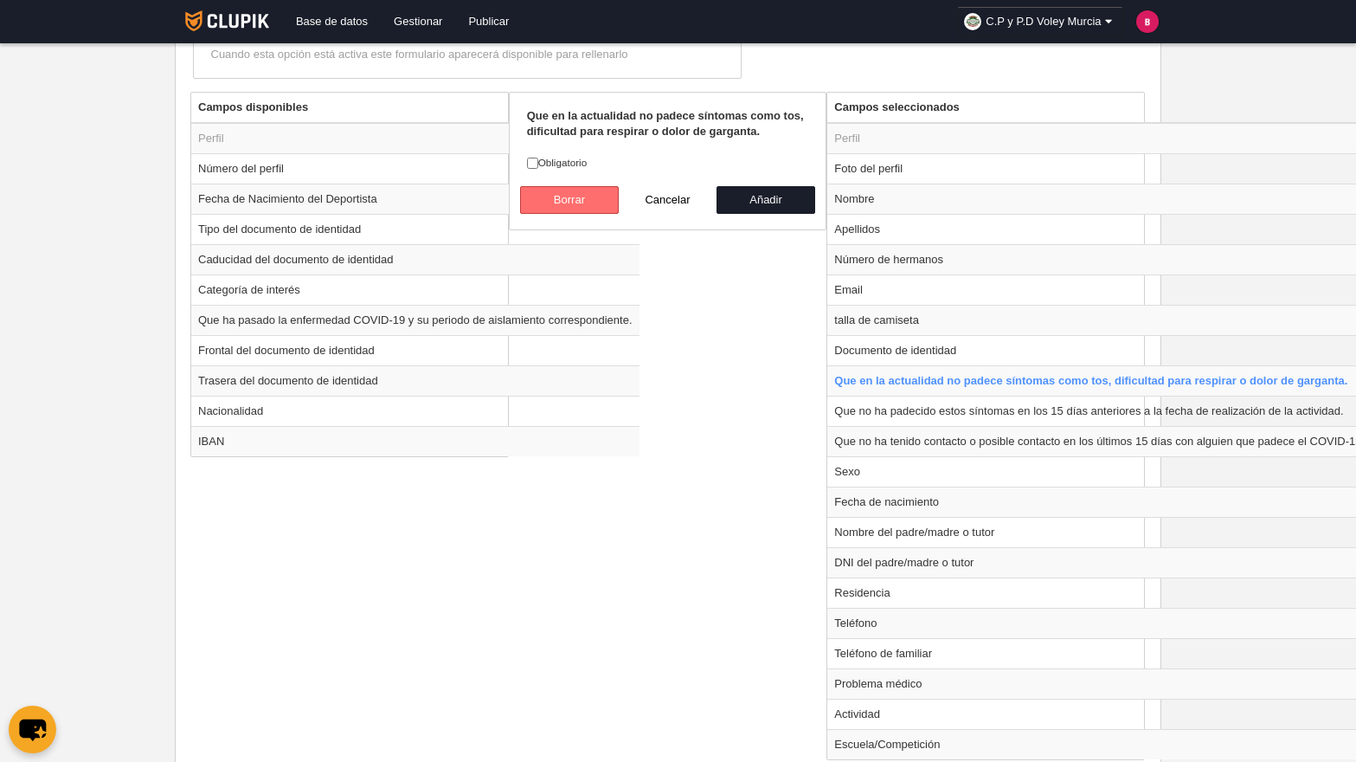
click at [596, 206] on button "Borrar" at bounding box center [569, 200] width 99 height 28
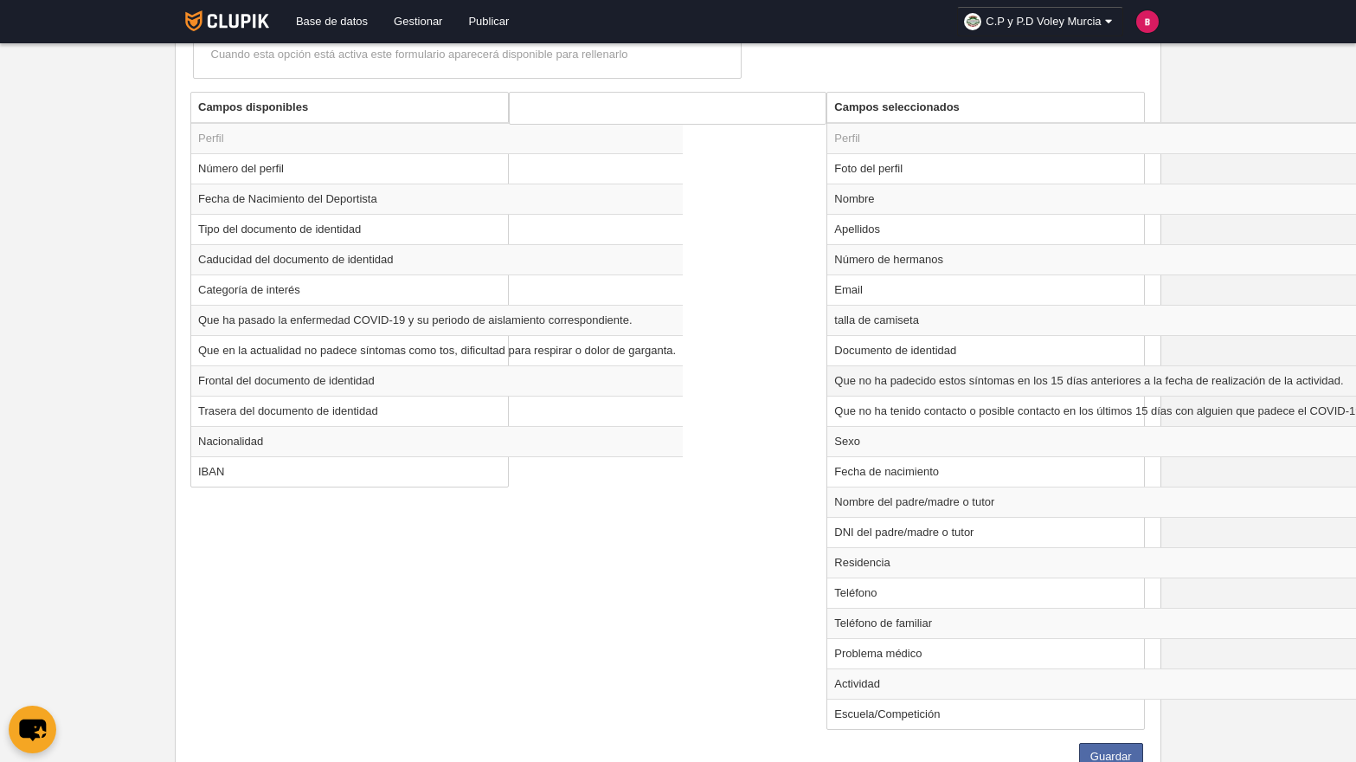
click at [843, 382] on td "Que no ha padecido estos síntomas en los 15 días anteriores a la fecha de reali…" at bounding box center [1099, 380] width 544 height 30
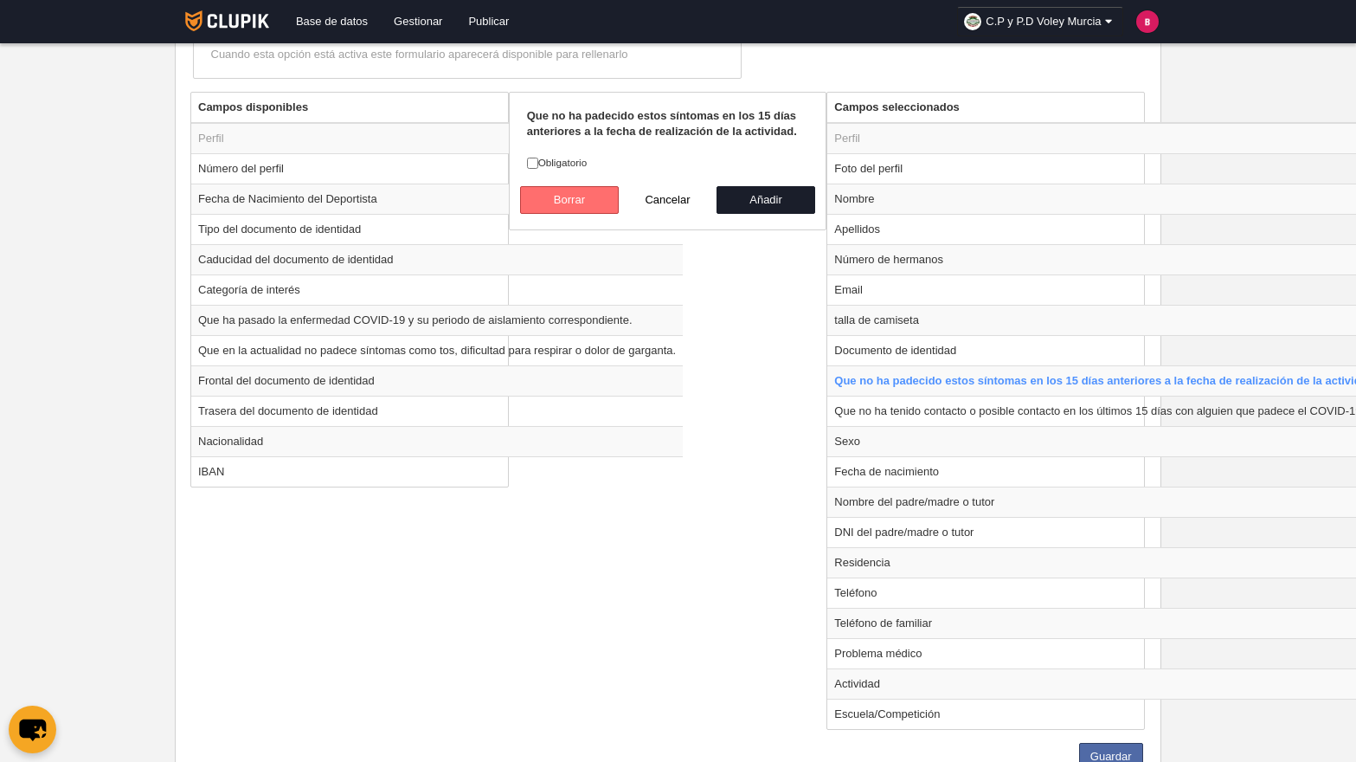
click at [589, 204] on button "Borrar" at bounding box center [569, 200] width 99 height 28
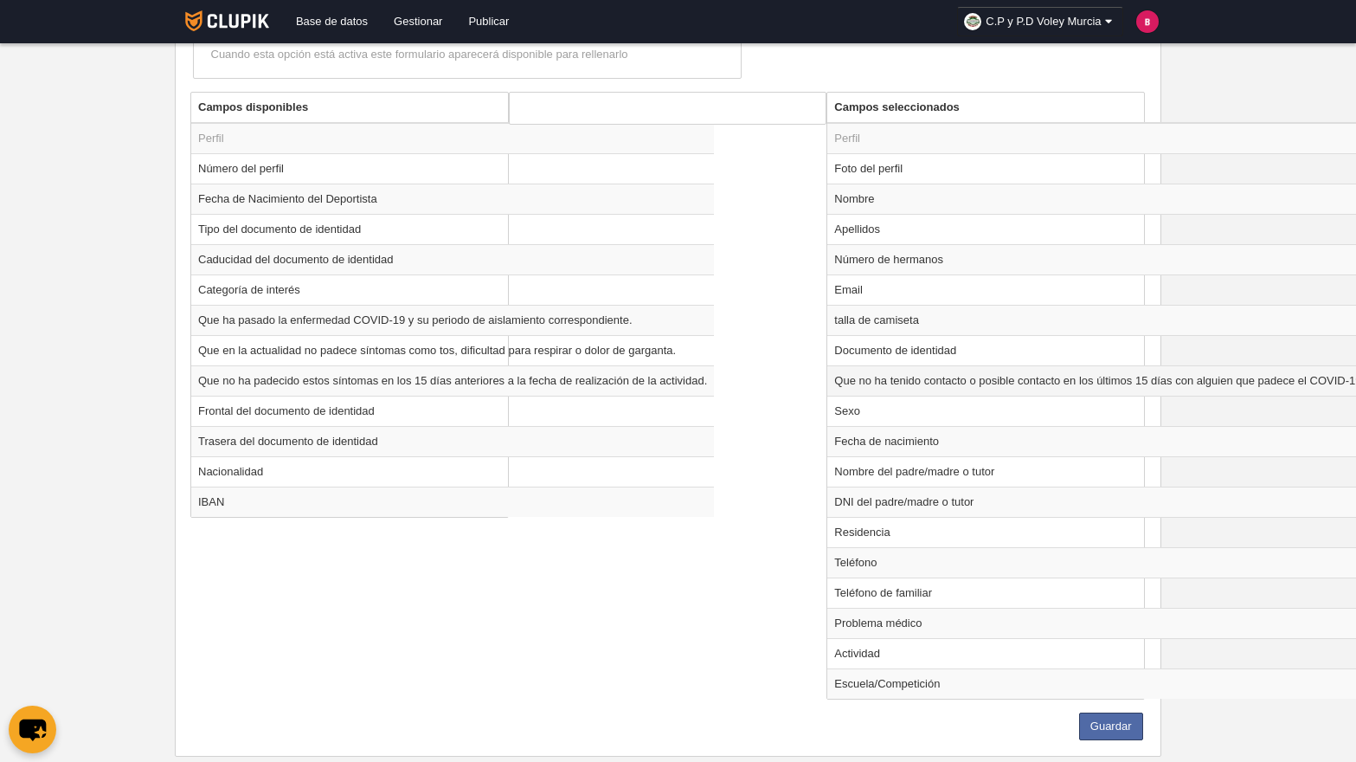
click at [881, 377] on td "Que no ha tenido contacto o posible contacto en los últimos 15 días con alguien…" at bounding box center [1099, 380] width 544 height 30
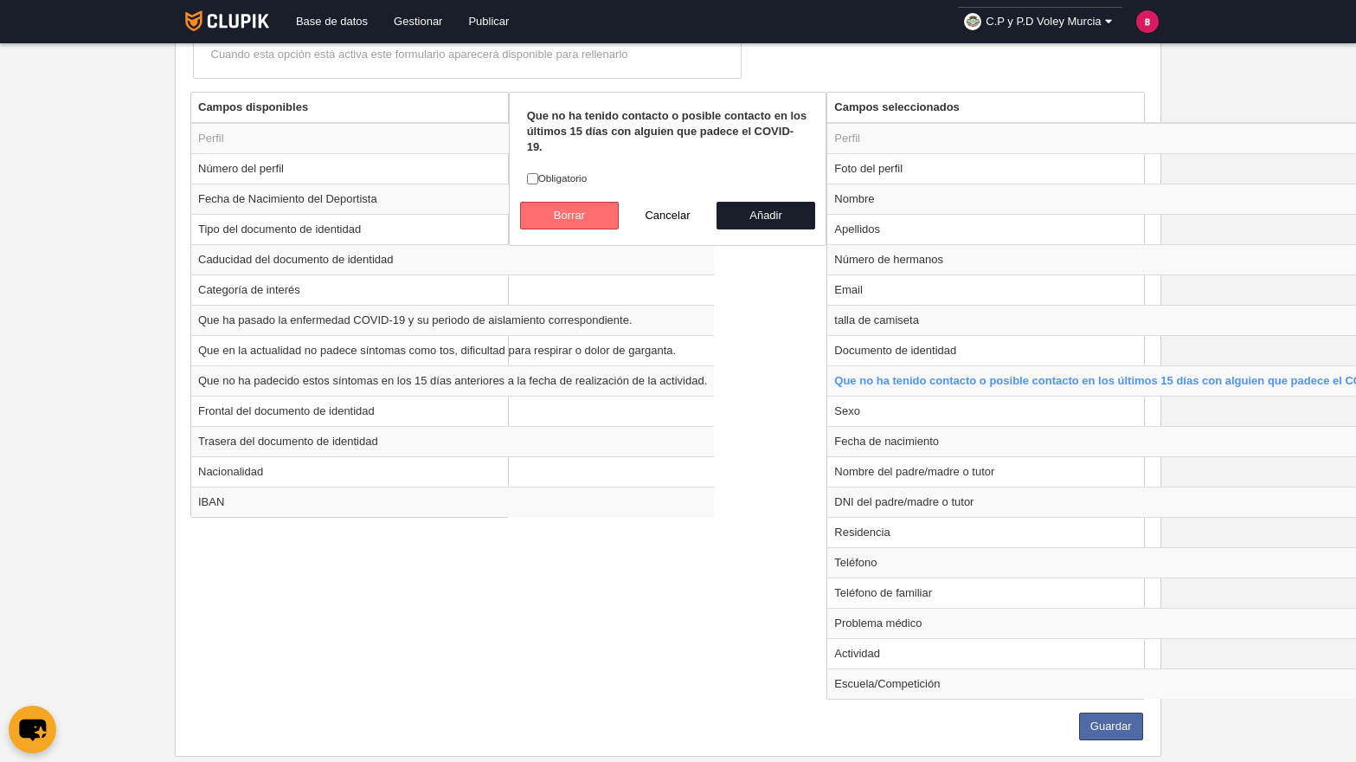
click at [565, 203] on button "Borrar" at bounding box center [569, 216] width 99 height 28
radio input "false"
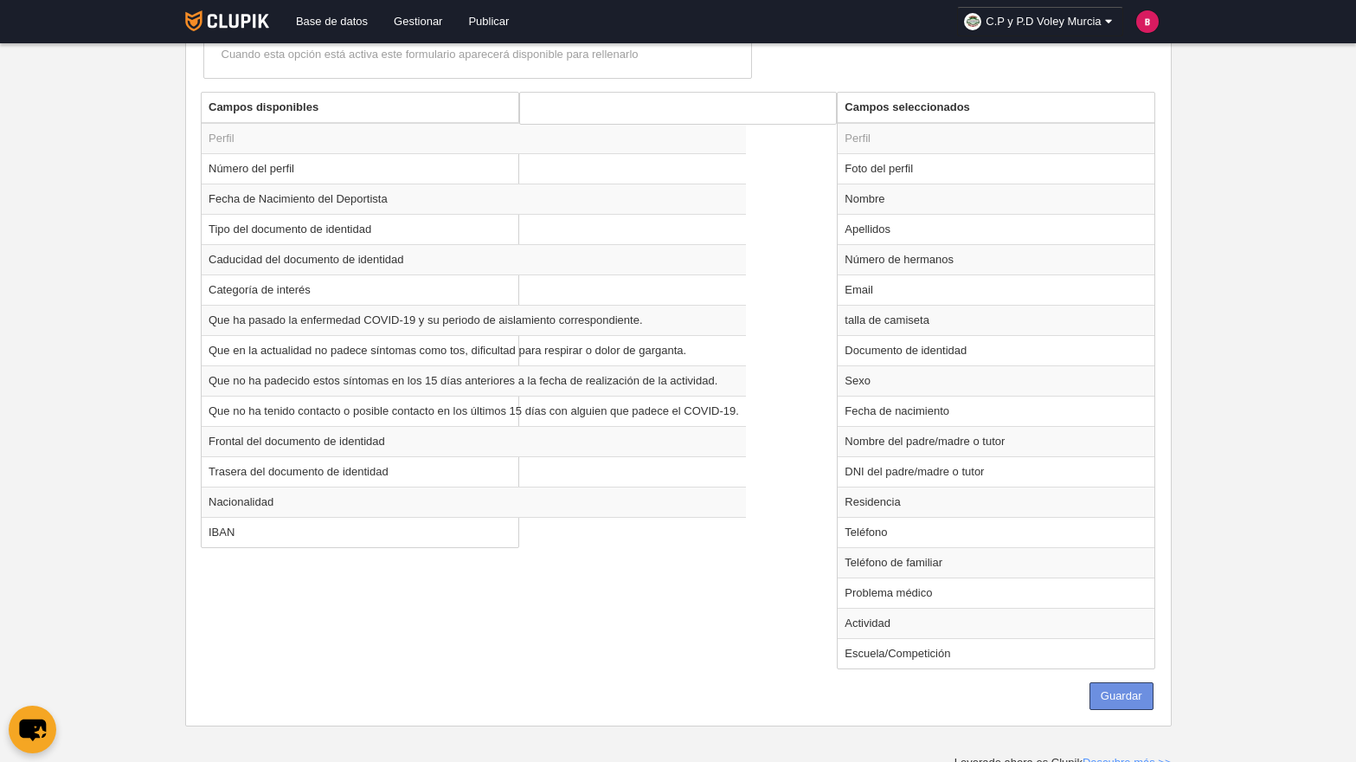
click at [1111, 691] on button "Guardar" at bounding box center [1122, 696] width 64 height 28
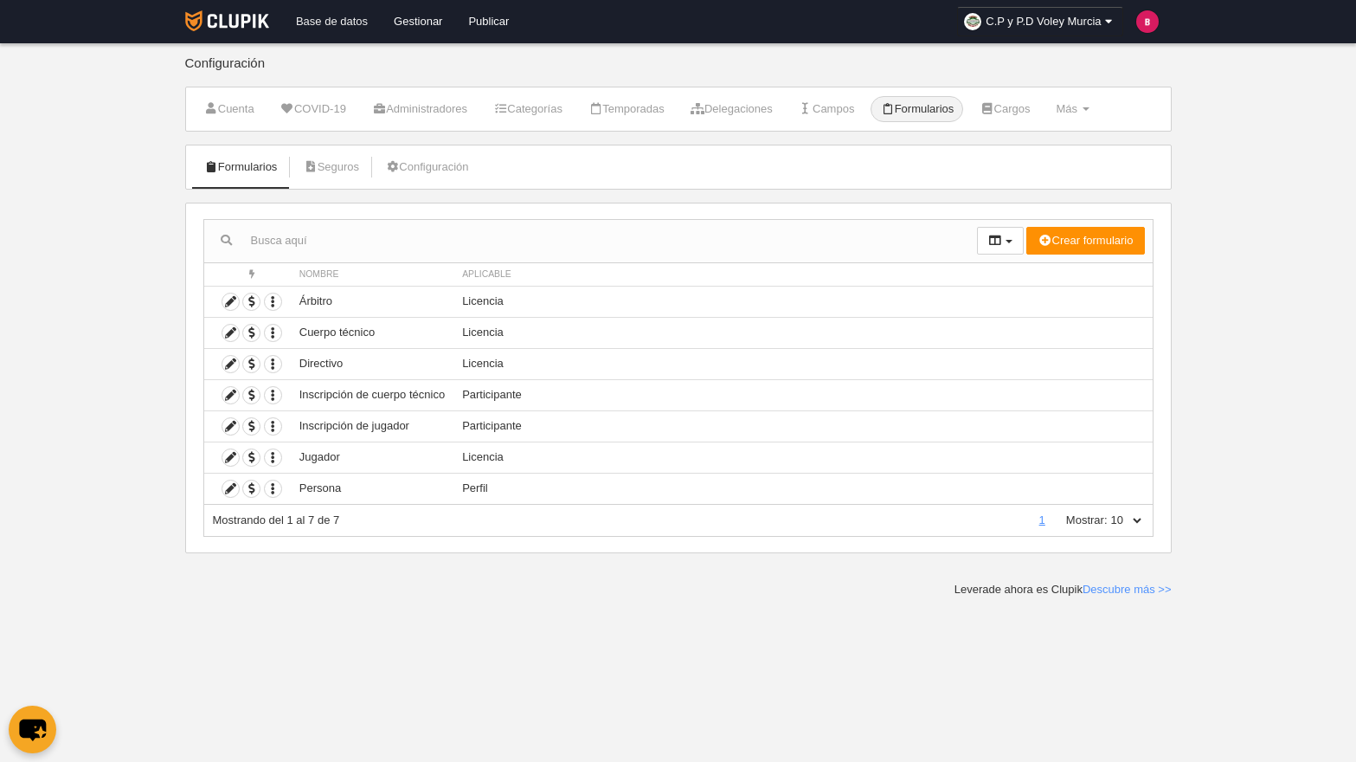
click at [335, 29] on link "Base de datos" at bounding box center [332, 21] width 98 height 43
click at [470, 493] on td "Perfil" at bounding box center [803, 488] width 699 height 31
click at [828, 125] on li "Campos" at bounding box center [826, 108] width 75 height 43
click at [834, 113] on link "Campos" at bounding box center [826, 109] width 75 height 26
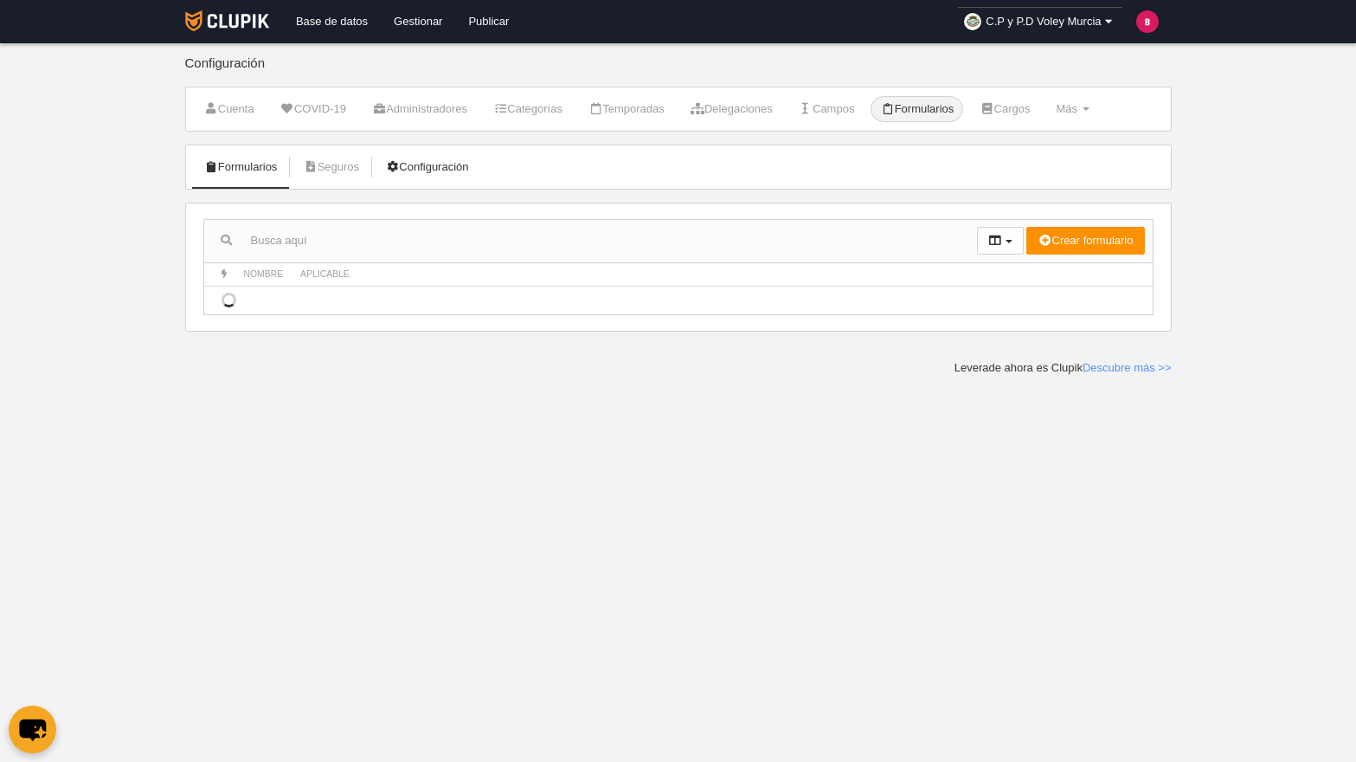
click at [390, 155] on link "Configuración" at bounding box center [427, 167] width 102 height 26
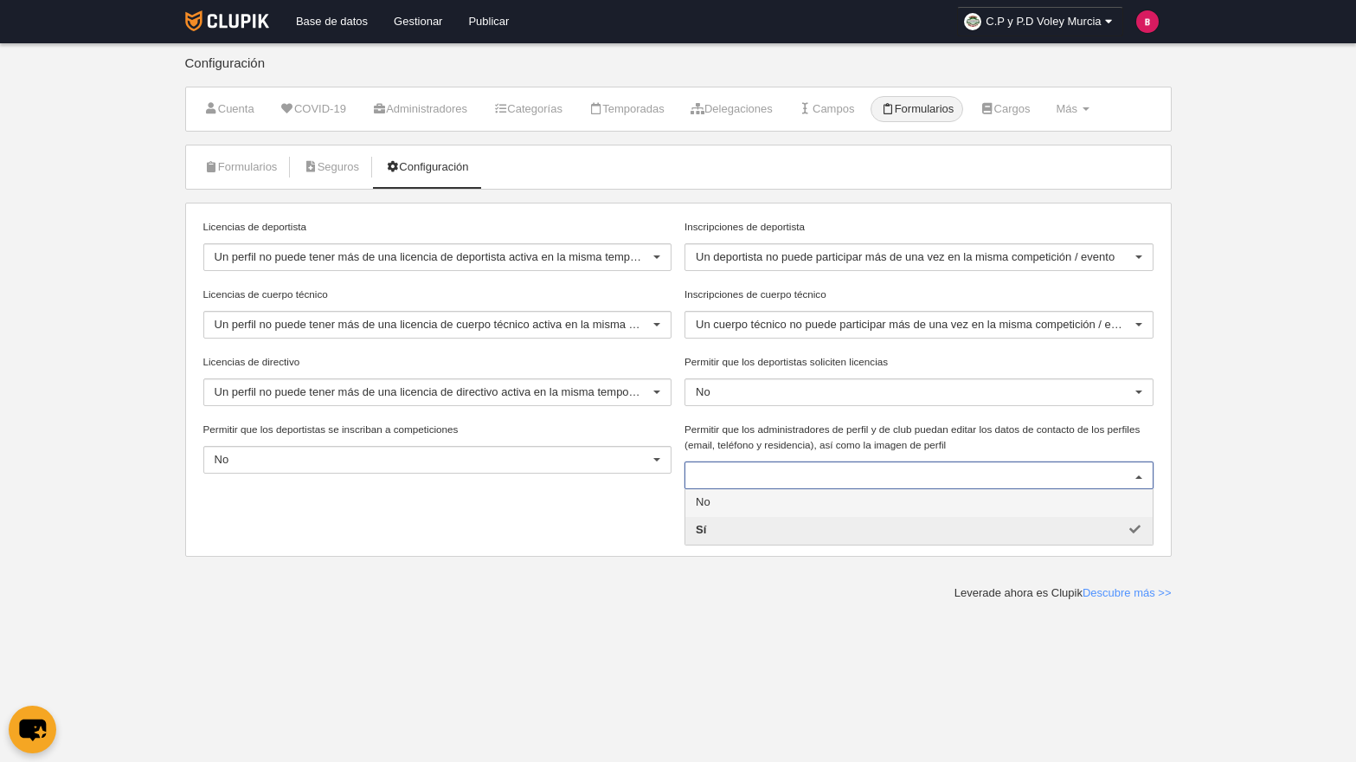
click at [733, 486] on div at bounding box center [919, 475] width 469 height 28
click at [570, 508] on div "Guardar" at bounding box center [677, 522] width 963 height 35
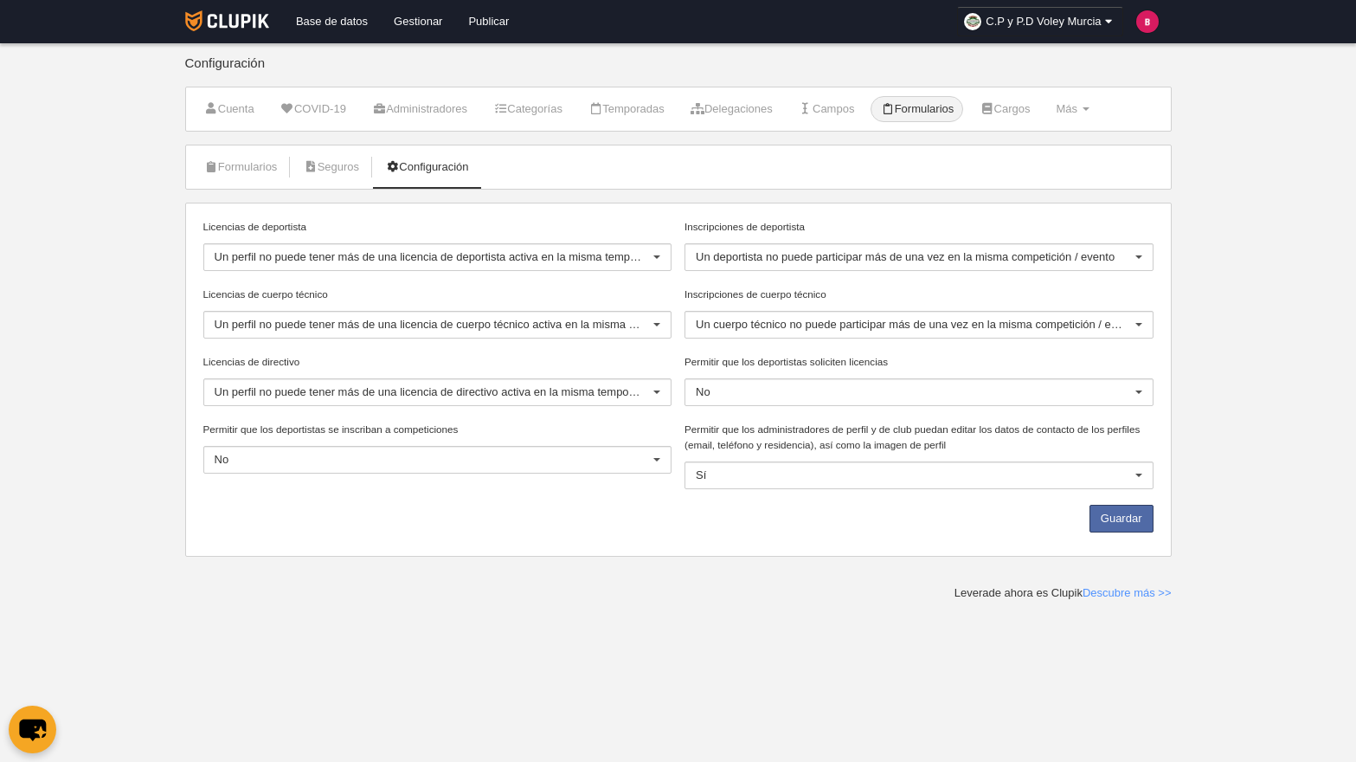
click at [720, 464] on div "Sí" at bounding box center [919, 475] width 469 height 28
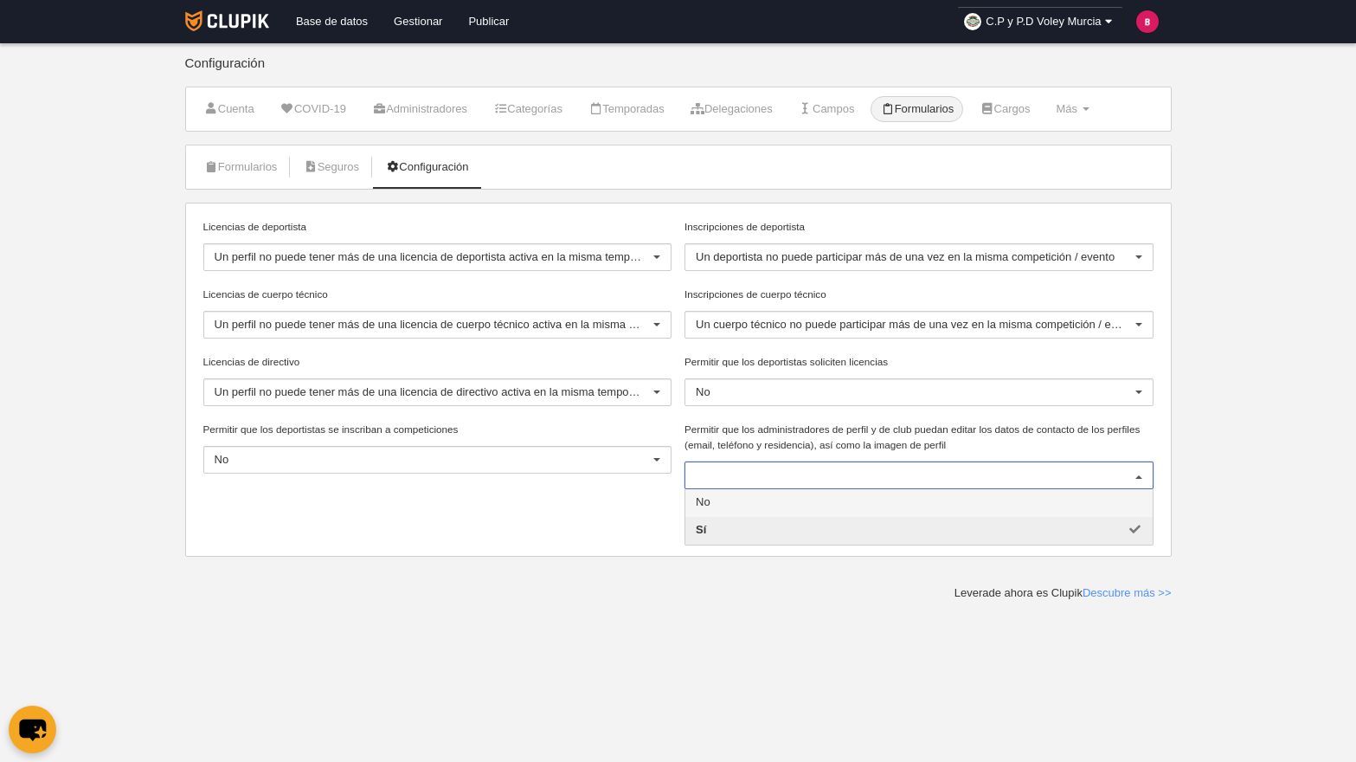
click at [689, 505] on span "No" at bounding box center [919, 503] width 467 height 28
click at [686, 524] on span "Sí" at bounding box center [919, 531] width 467 height 28
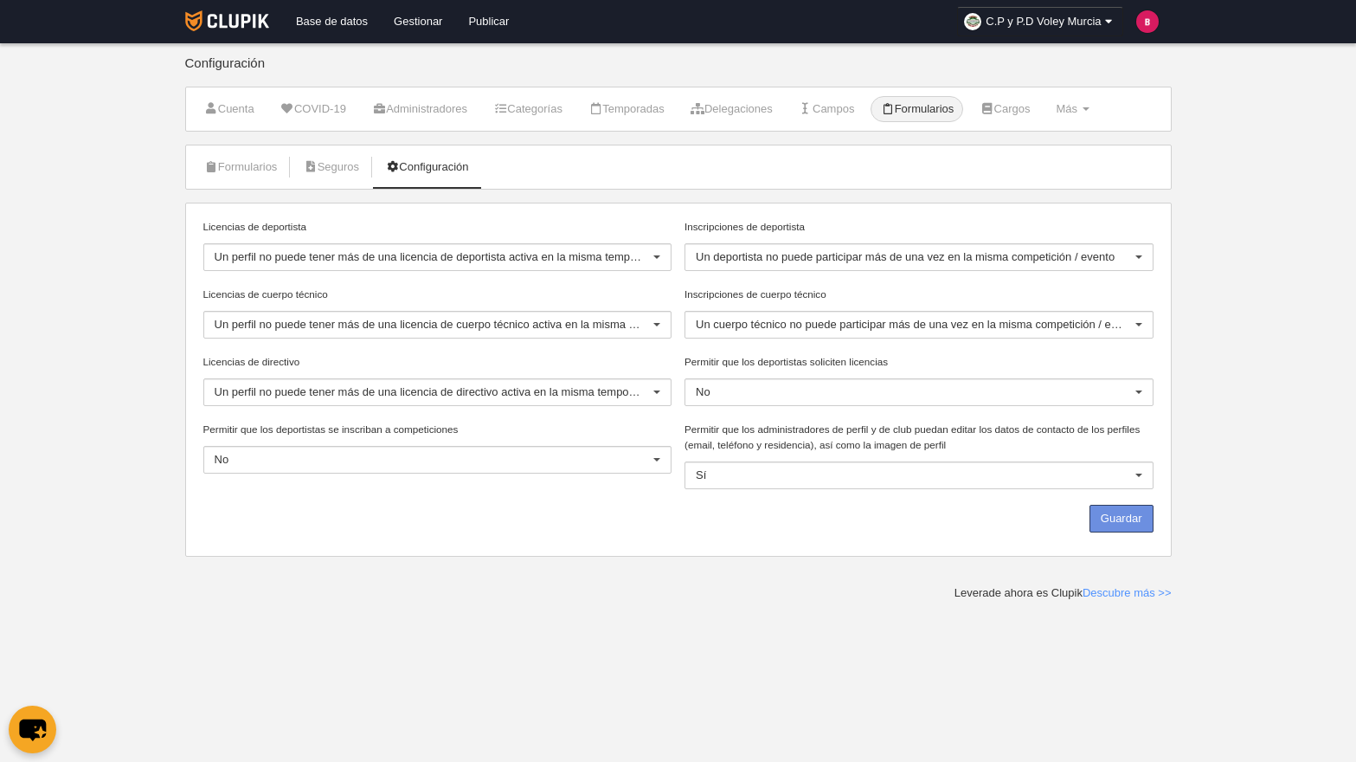
click at [1090, 528] on button "Guardar" at bounding box center [1122, 519] width 64 height 28
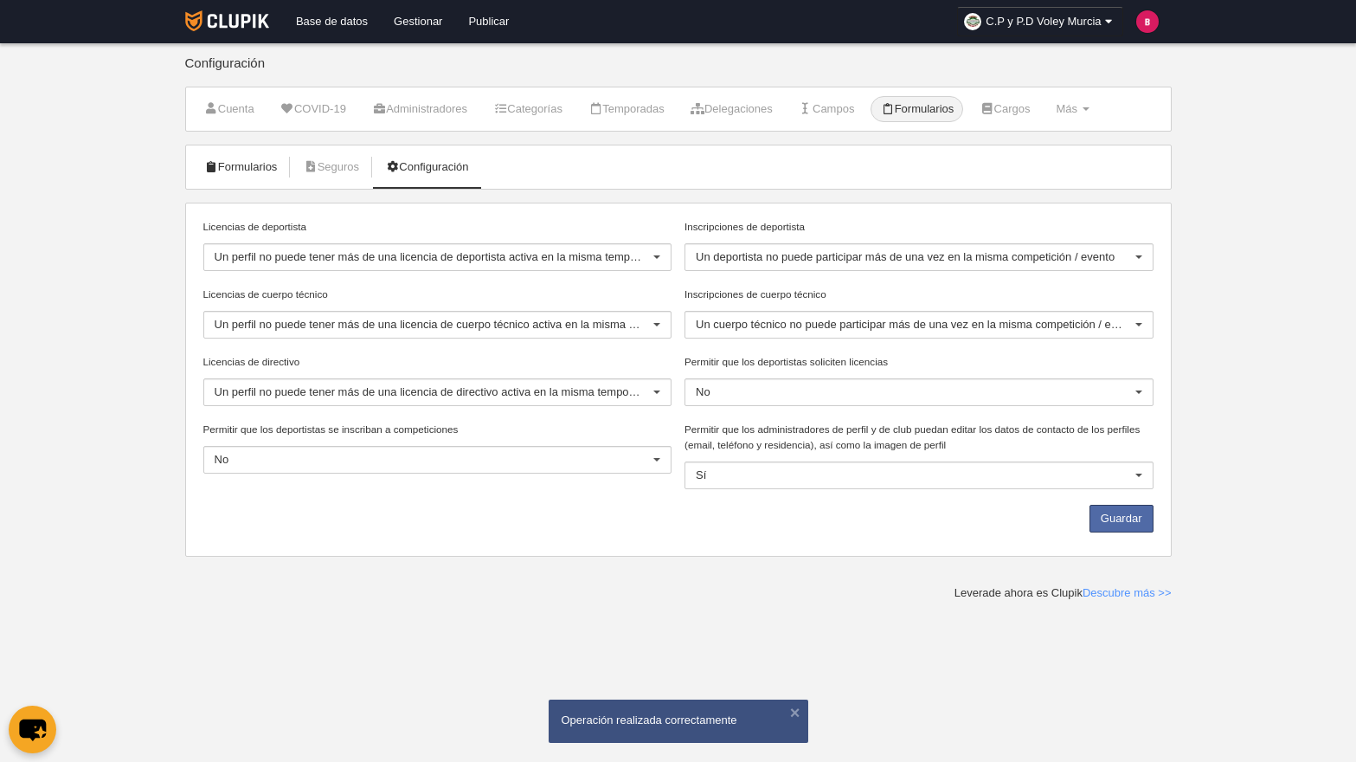
click at [217, 178] on link "Formularios" at bounding box center [241, 167] width 93 height 26
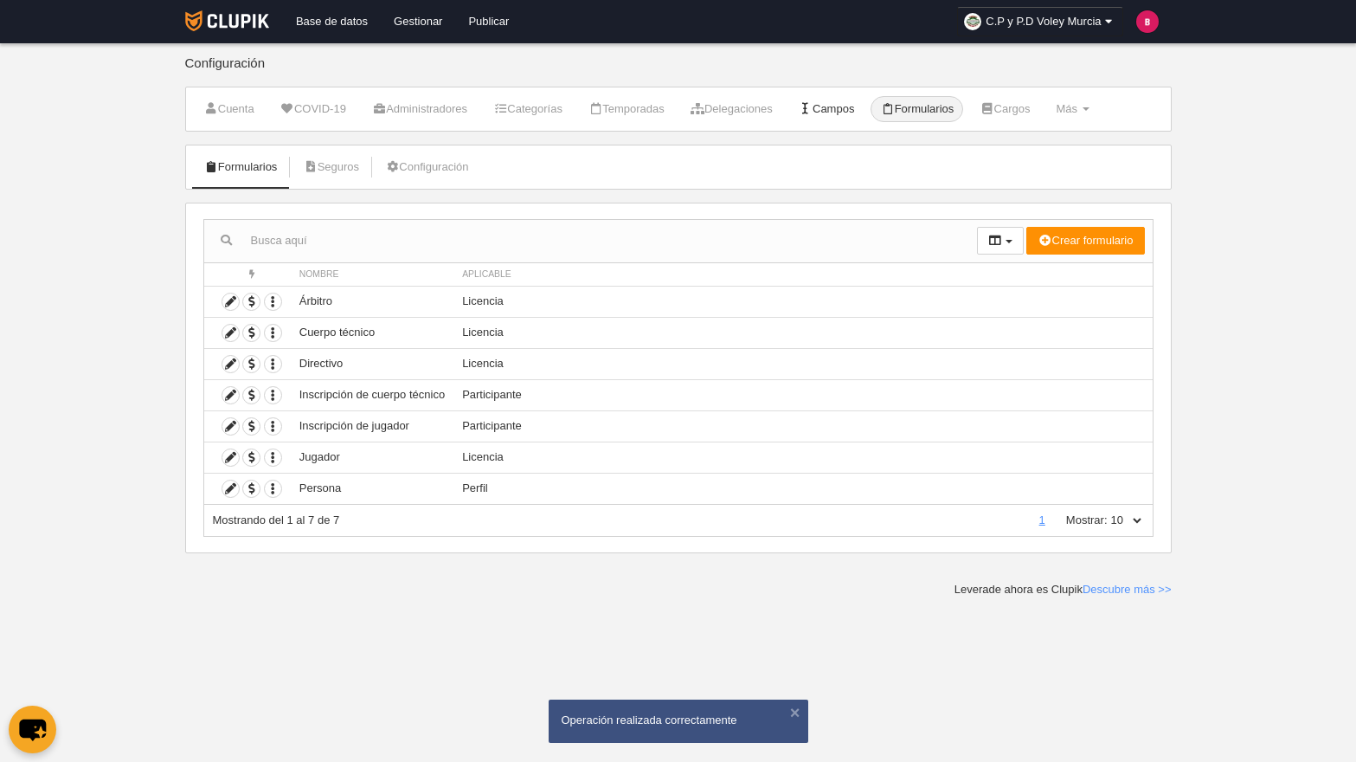
click at [843, 114] on link "Campos" at bounding box center [826, 109] width 75 height 26
